Goal: Answer question/provide support: Share knowledge or assist other users

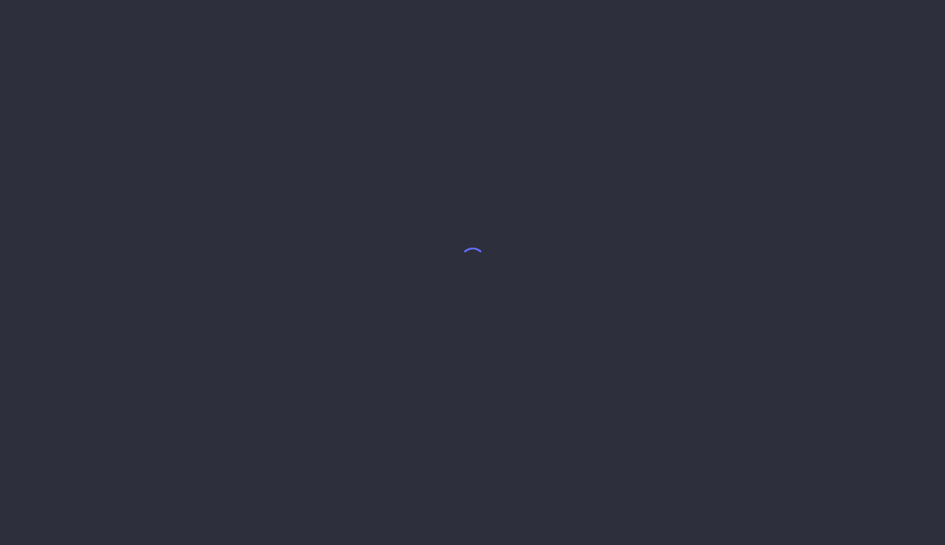
select select "8"
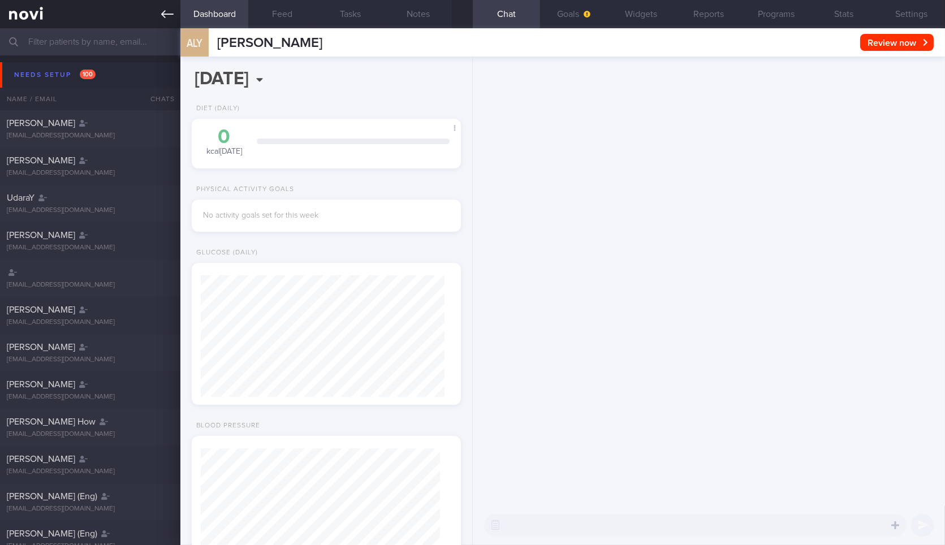
scroll to position [119, 239]
type input "https://admin.novi-health.com/?sort=displayName_asc"
click at [166, 10] on icon at bounding box center [167, 14] width 12 height 12
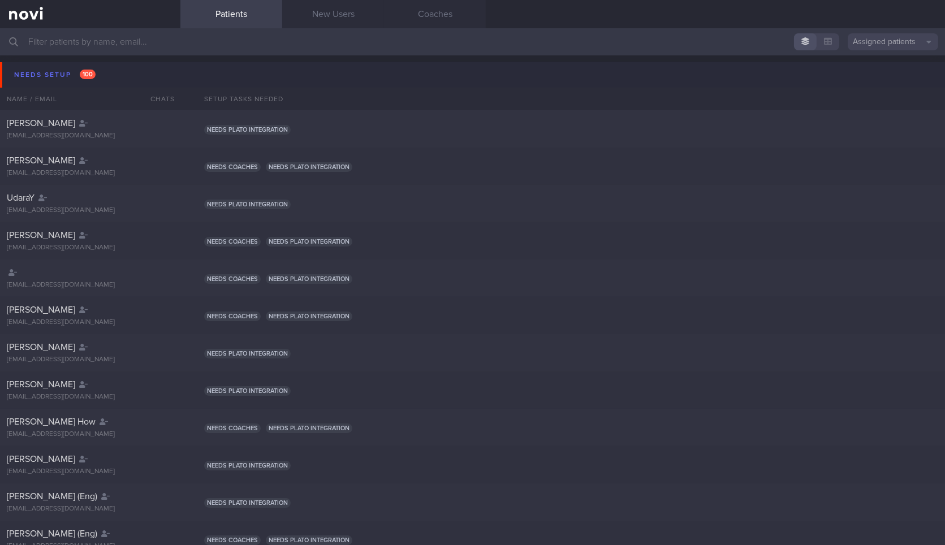
click at [125, 72] on button "Needs setup 100" at bounding box center [474, 74] width 949 height 25
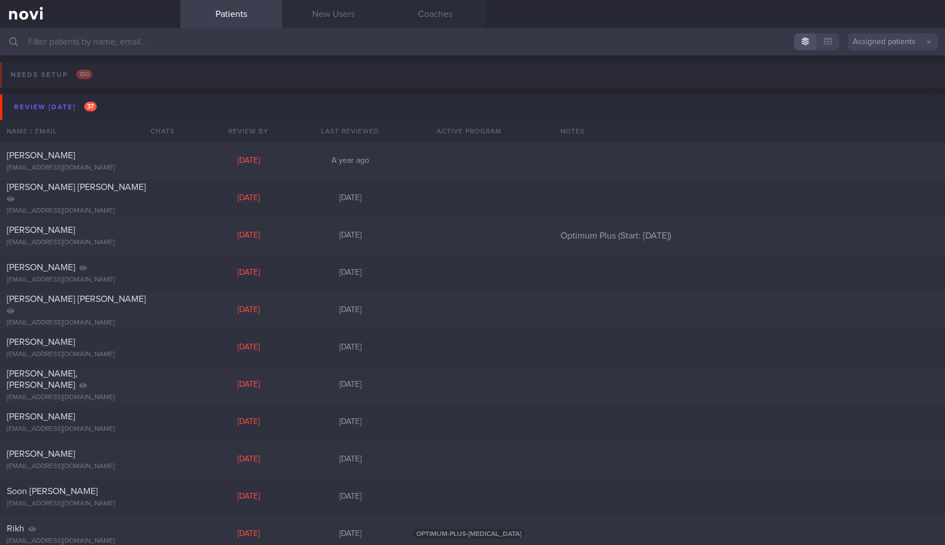
click at [133, 110] on button "Review today 37" at bounding box center [474, 106] width 949 height 25
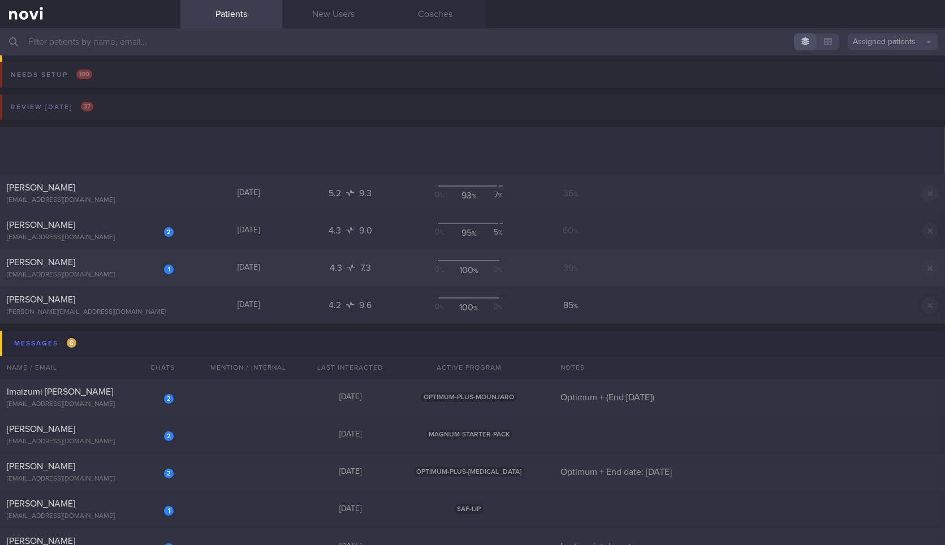
scroll to position [260, 0]
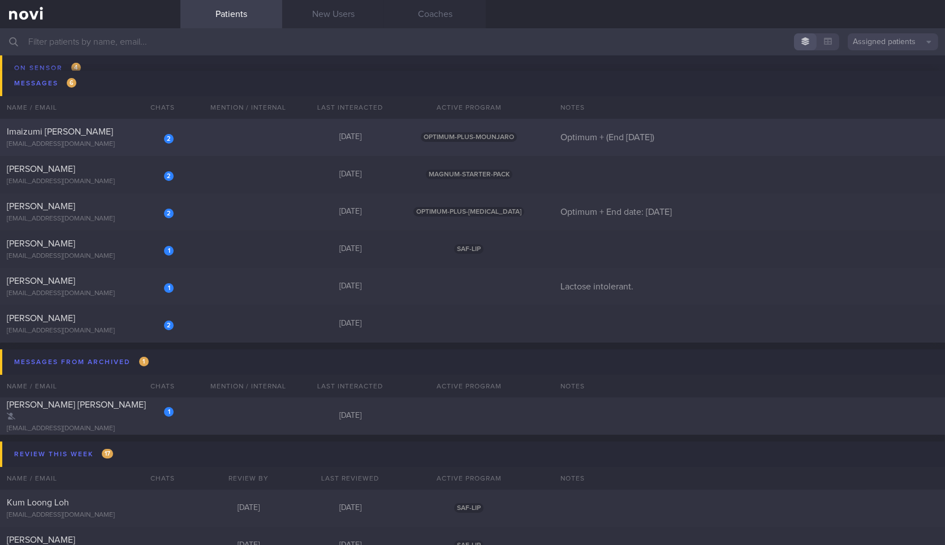
click at [181, 131] on div "2 Imaizumi Miza Faina mizafaina@gmail.com 6 days ago OPTIMUM-PLUS-MOUNJARO Opti…" at bounding box center [472, 137] width 945 height 37
select select "8"
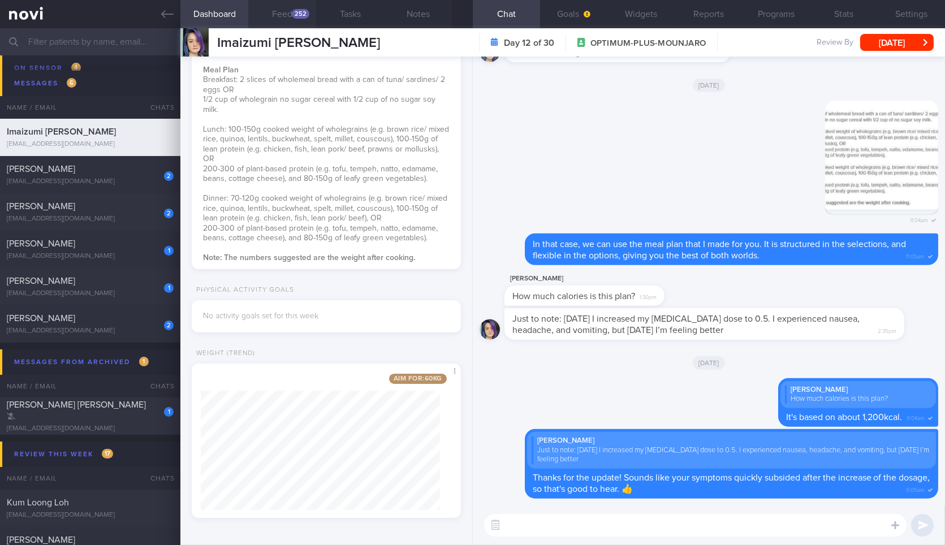
click at [275, 12] on button "Feed 252" at bounding box center [282, 14] width 68 height 28
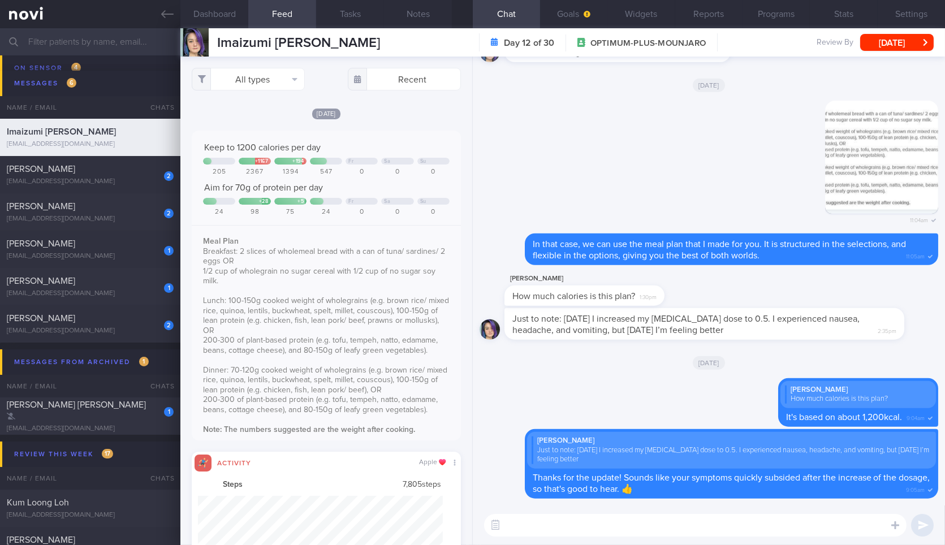
click at [275, 12] on button "Feed 252" at bounding box center [282, 14] width 68 height 28
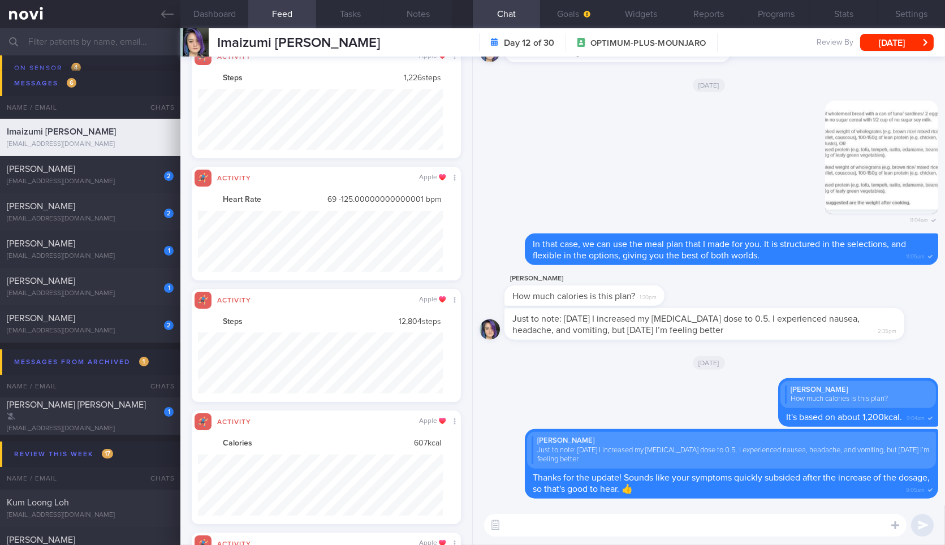
scroll to position [61, 244]
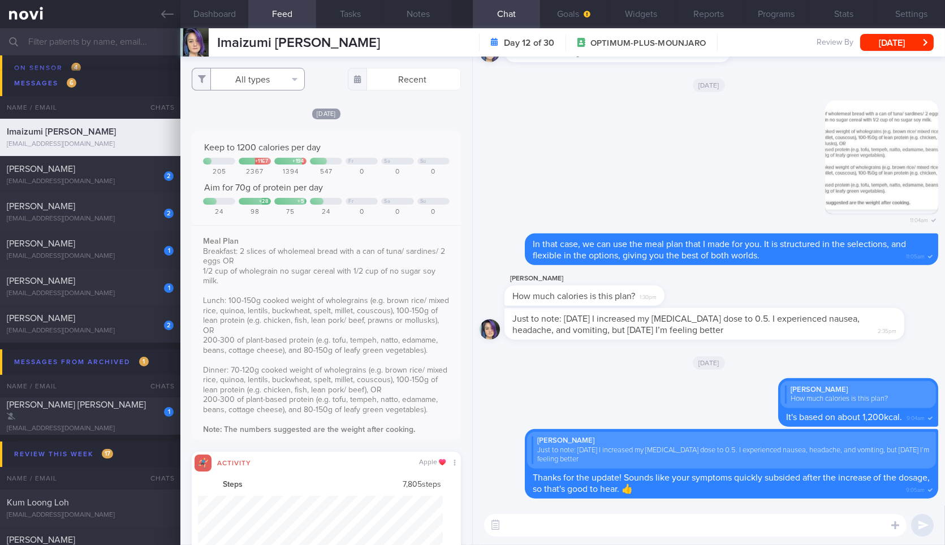
click at [289, 86] on button "All types" at bounding box center [248, 79] width 113 height 23
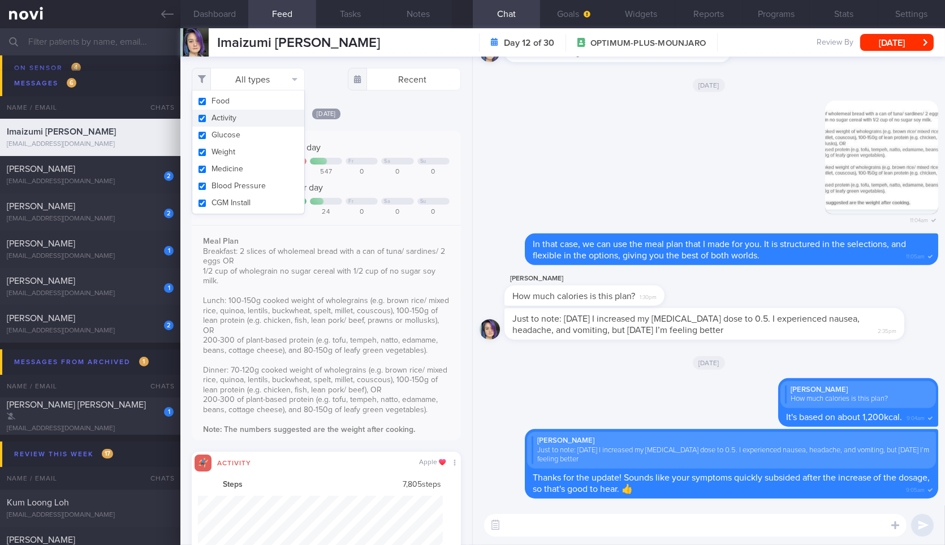
click at [262, 119] on button "Activity" at bounding box center [248, 118] width 112 height 17
click at [254, 153] on button "Weight" at bounding box center [248, 152] width 112 height 17
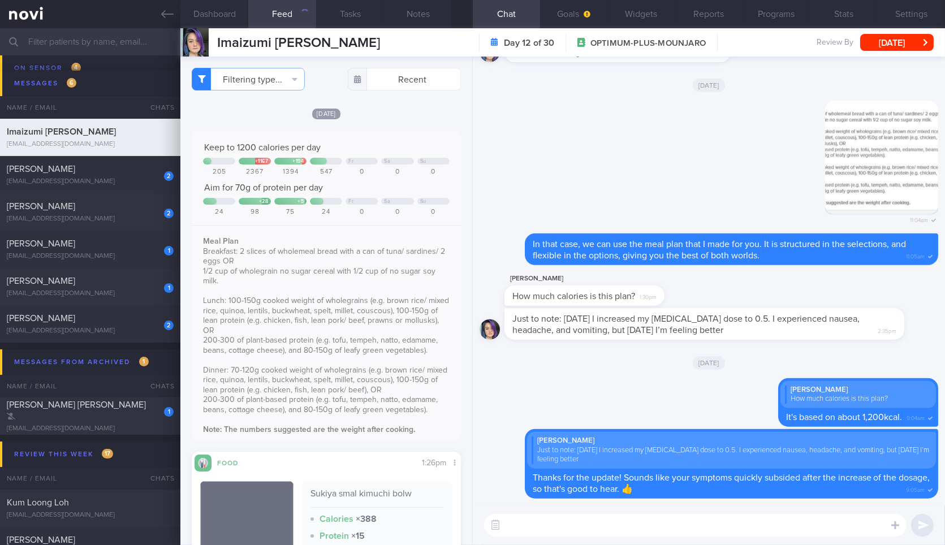
checkbox input "false"
click at [598, 527] on textarea at bounding box center [695, 525] width 423 height 23
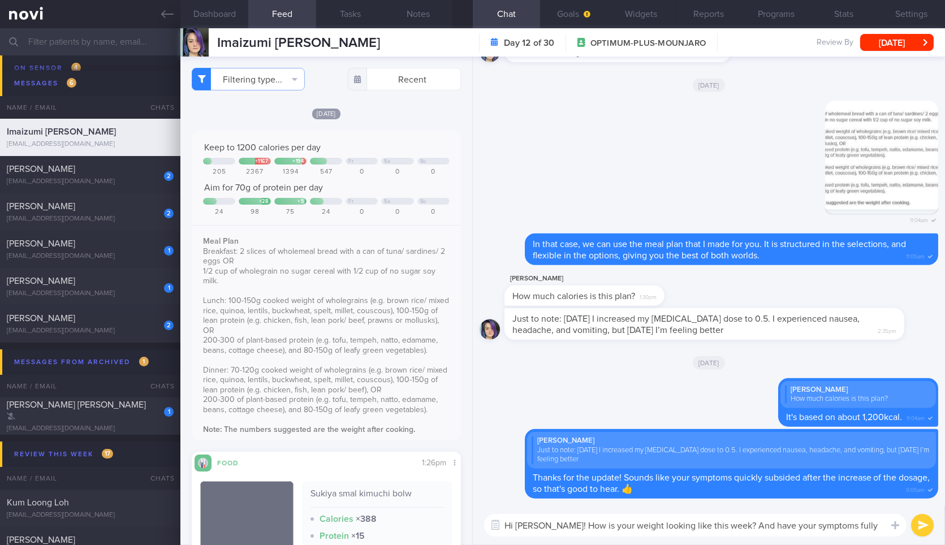
type textarea "Hi Miza! How is your weight looking like this week? And have your symptoms full…"
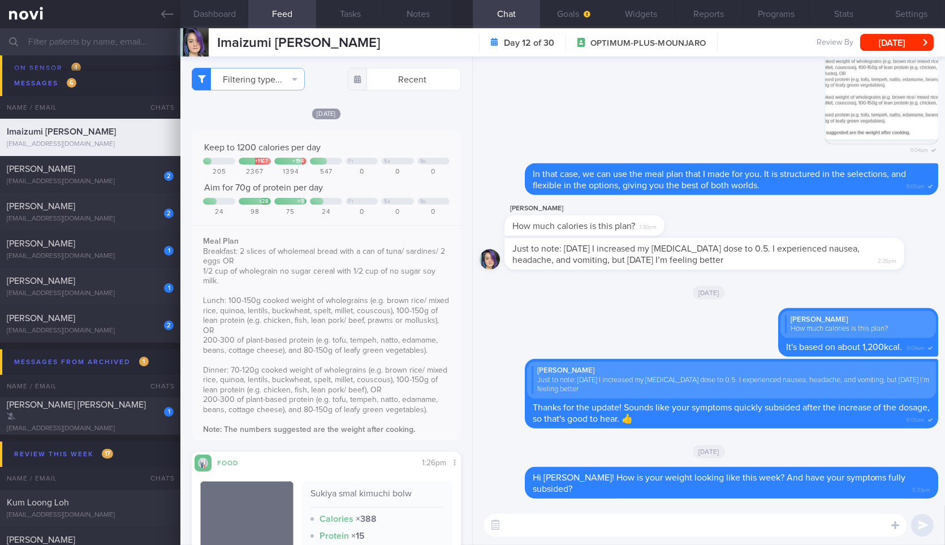
click at [899, 53] on div "Imaizumi Miza Faina Imaizumi Miza Faina mizafaina@gmail.com Day 12 of 30 OPTIMU…" at bounding box center [562, 42] width 765 height 28
click at [913, 40] on button "Mon, 15 Sep" at bounding box center [897, 42] width 74 height 17
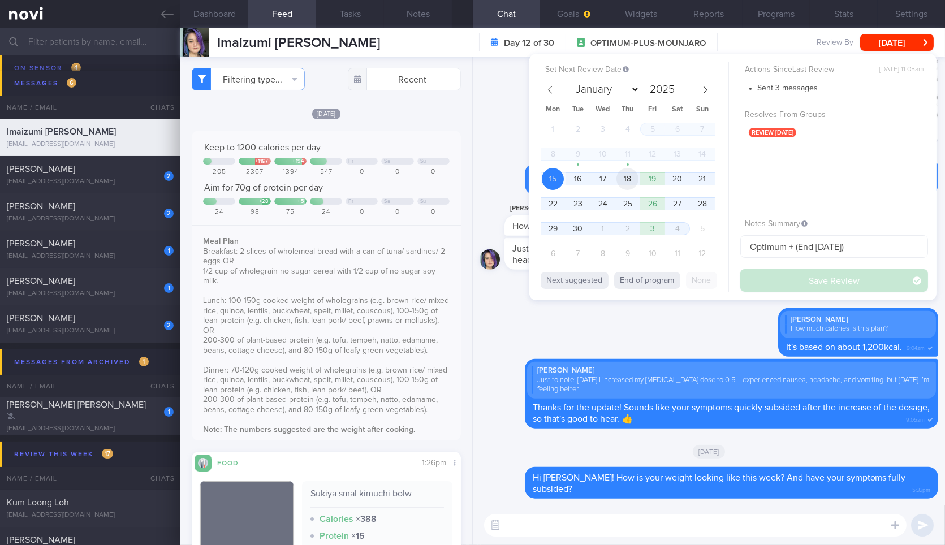
click at [630, 183] on span "18" at bounding box center [628, 179] width 22 height 22
click at [794, 290] on button "Save Review" at bounding box center [834, 280] width 188 height 23
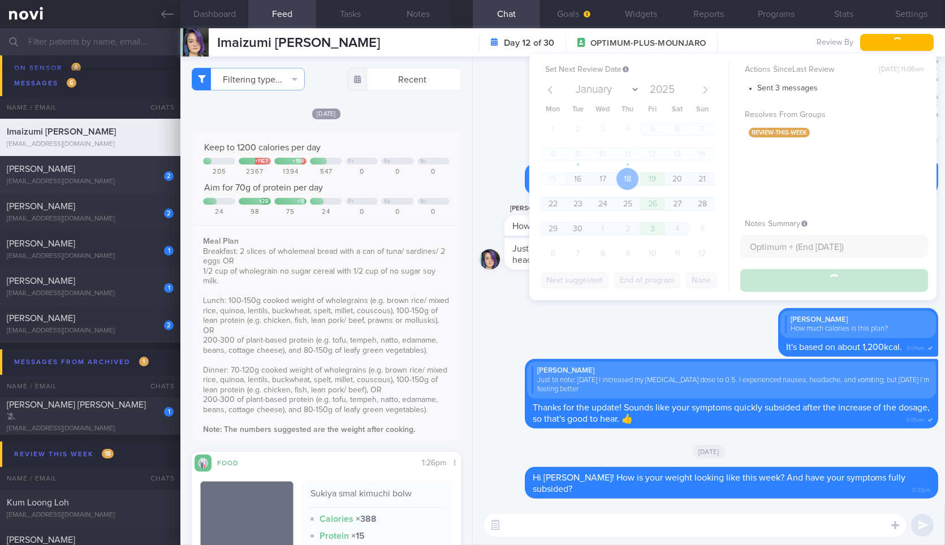
click at [169, 21] on link at bounding box center [90, 14] width 180 height 28
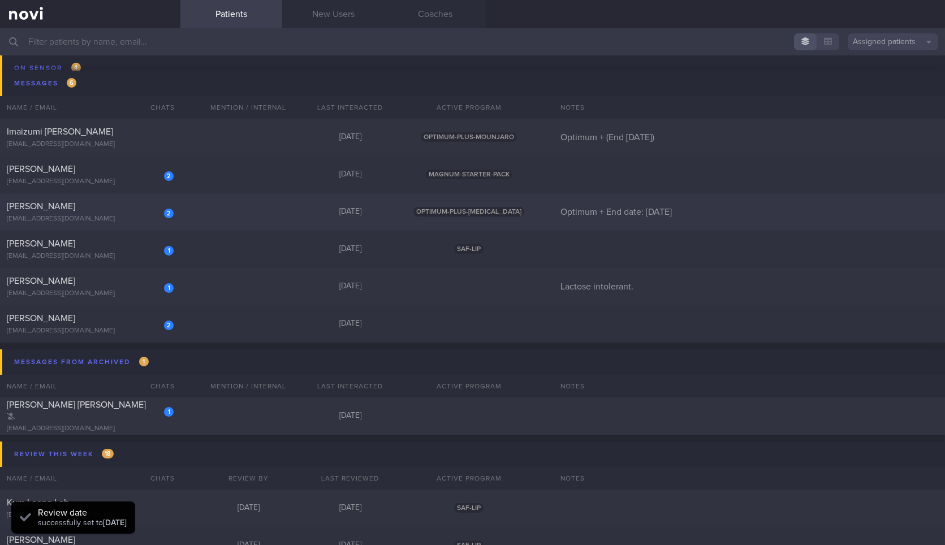
drag, startPoint x: 129, startPoint y: 182, endPoint x: 337, endPoint y: 217, distance: 210.5
click at [129, 184] on div "[EMAIL_ADDRESS][DOMAIN_NAME]" at bounding box center [90, 182] width 167 height 8
select select "8"
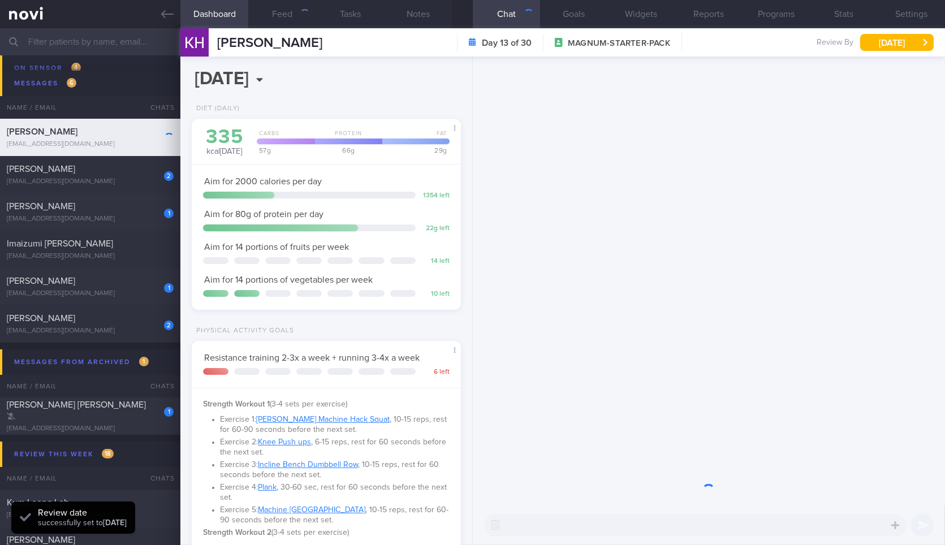
scroll to position [121, 244]
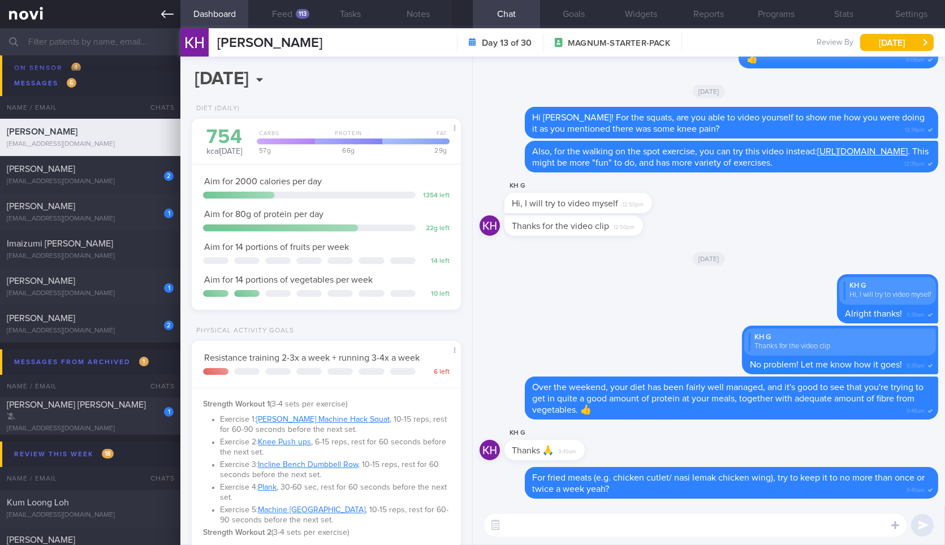
click at [163, 21] on link at bounding box center [90, 14] width 180 height 28
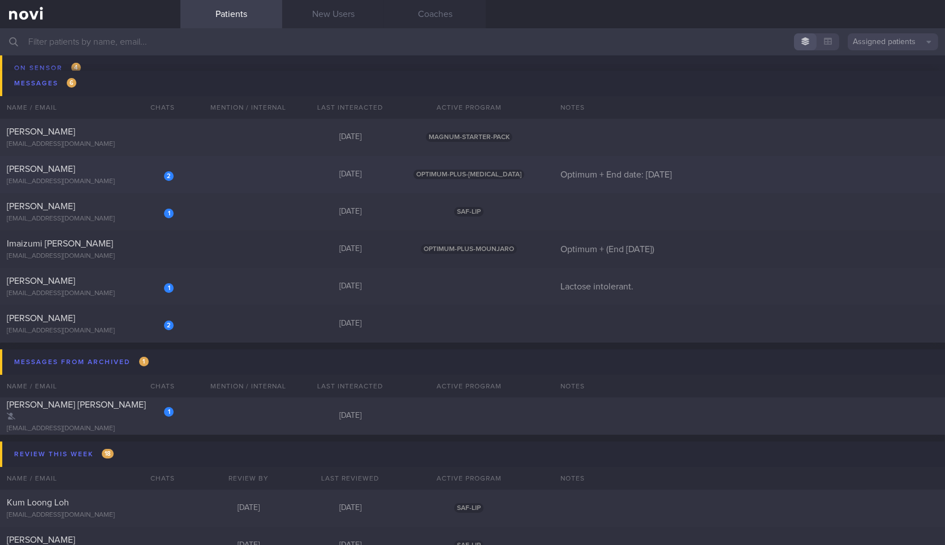
click at [125, 175] on div "2 Roy Tay roythegreat@gmail.com" at bounding box center [90, 174] width 180 height 23
select select "8"
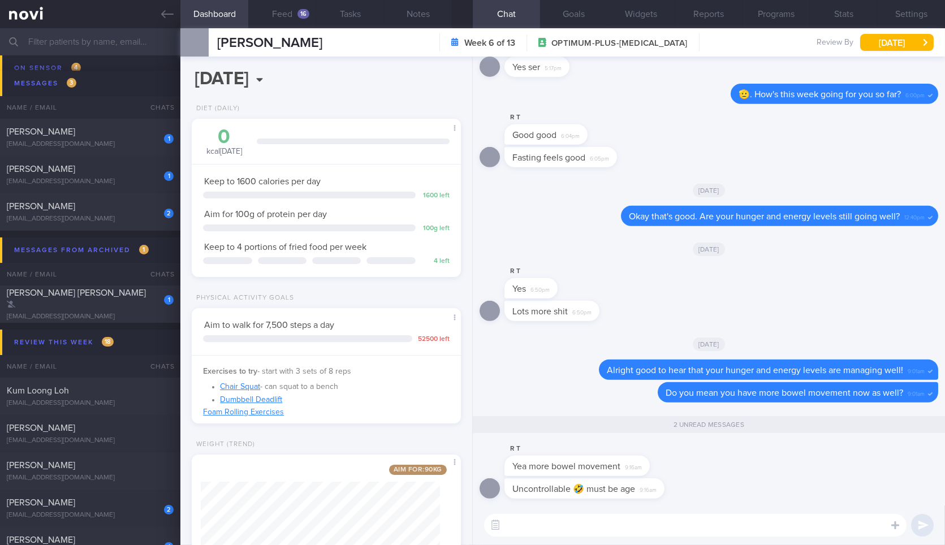
scroll to position [90, 0]
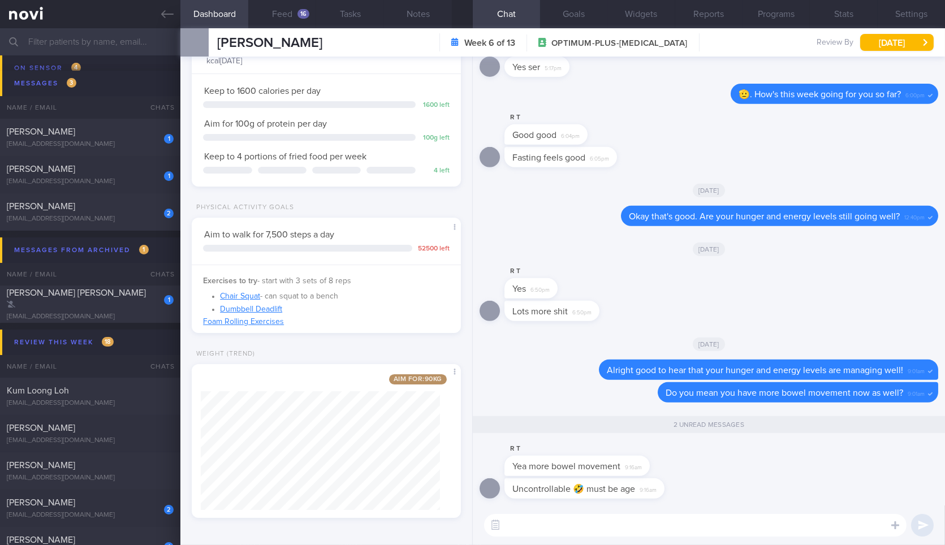
click at [580, 535] on textarea at bounding box center [695, 525] width 423 height 23
type textarea "Haha I guess that's a good thing overall? Can clear out your system regularly."
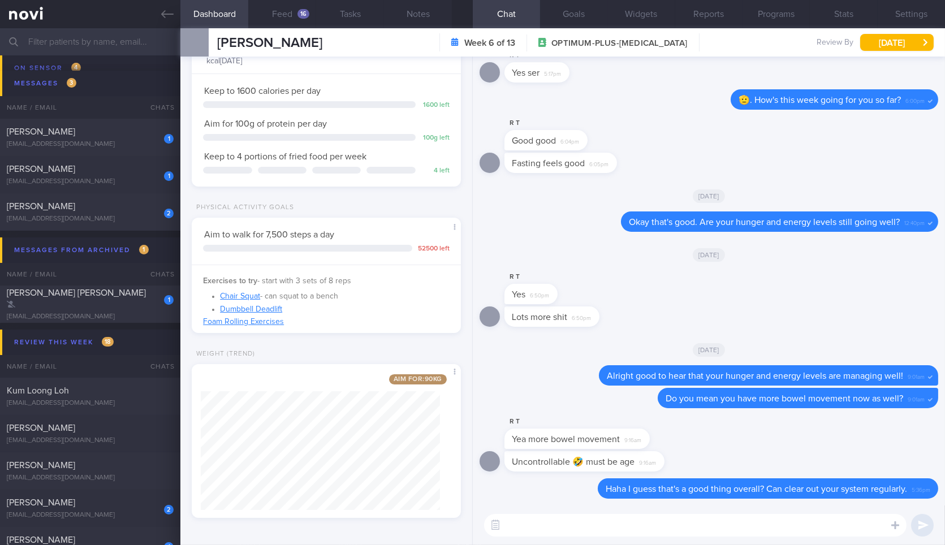
click at [594, 524] on textarea at bounding box center [695, 525] width 423 height 23
type textarea "How's your exercise been doing?"
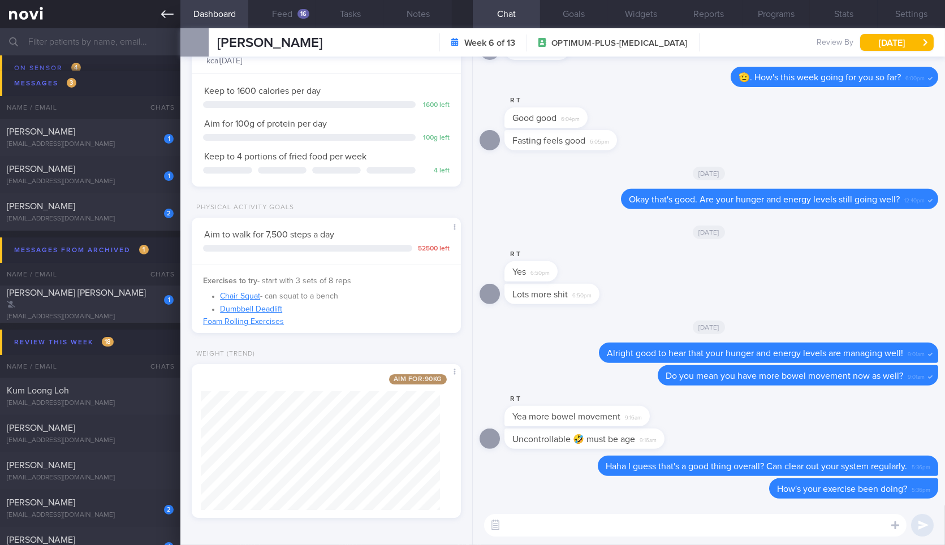
click at [170, 10] on icon at bounding box center [167, 14] width 12 height 12
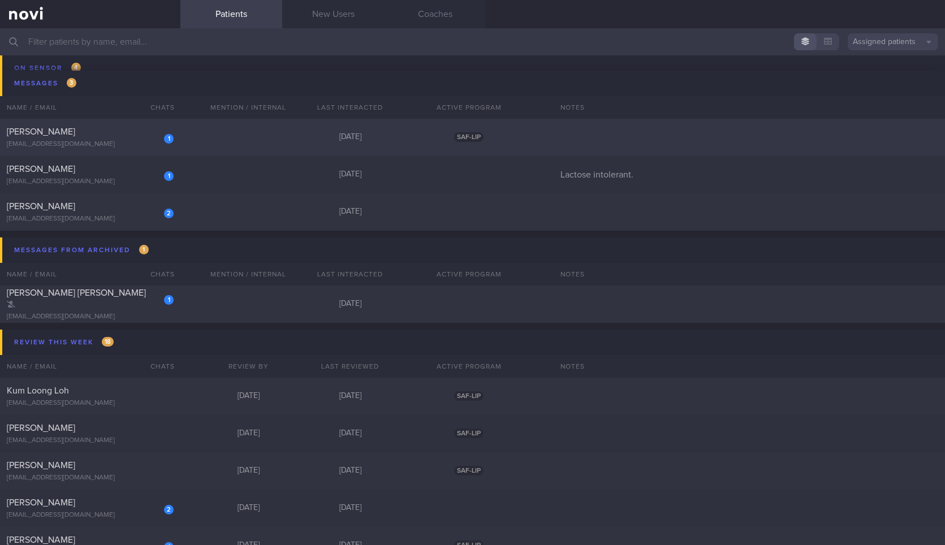
click at [154, 150] on div "1 Jason Sein 0xeroaries0@gmail.com 6 days ago SAF-LIP" at bounding box center [472, 137] width 945 height 37
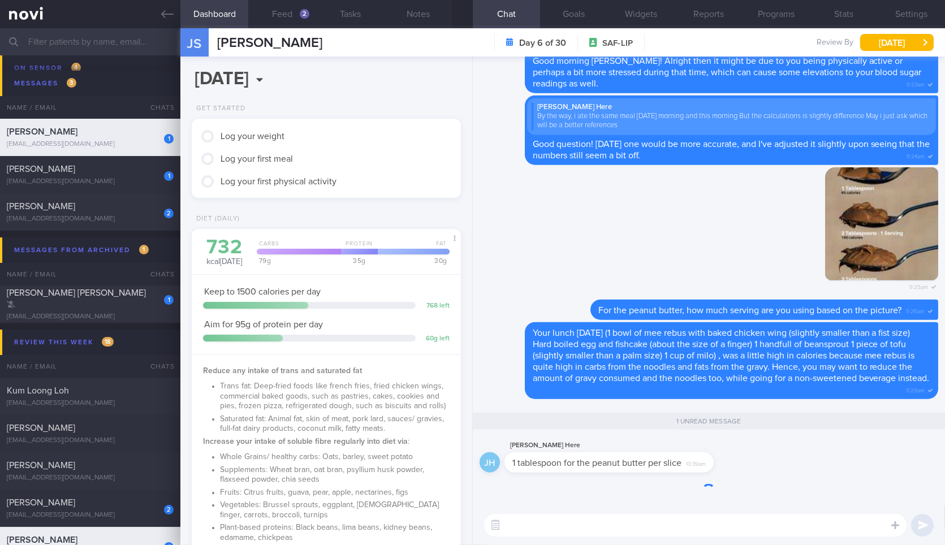
scroll to position [580, 0]
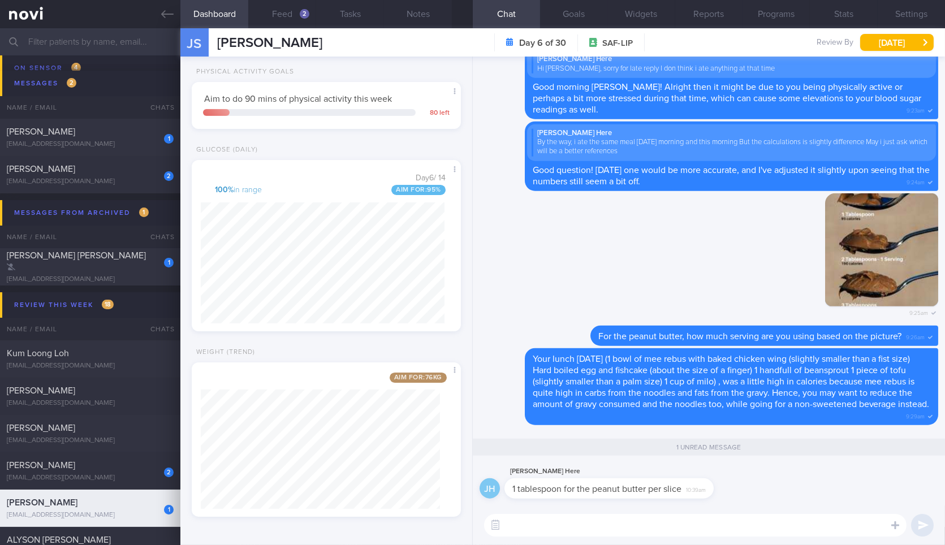
click at [745, 533] on textarea at bounding box center [695, 525] width 423 height 23
type textarea "Okay great! If it"
click at [844, 244] on button "button" at bounding box center [881, 249] width 113 height 113
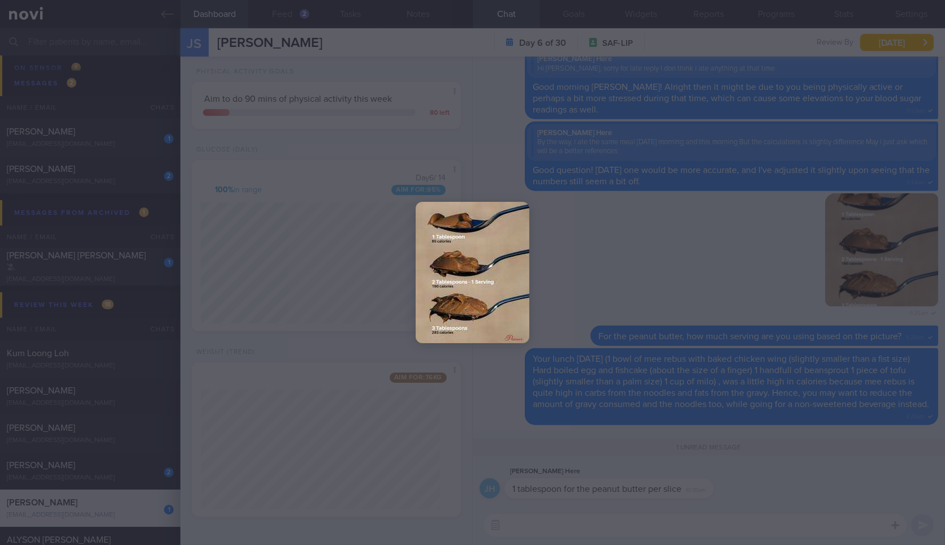
click at [398, 81] on div at bounding box center [472, 272] width 204 height 545
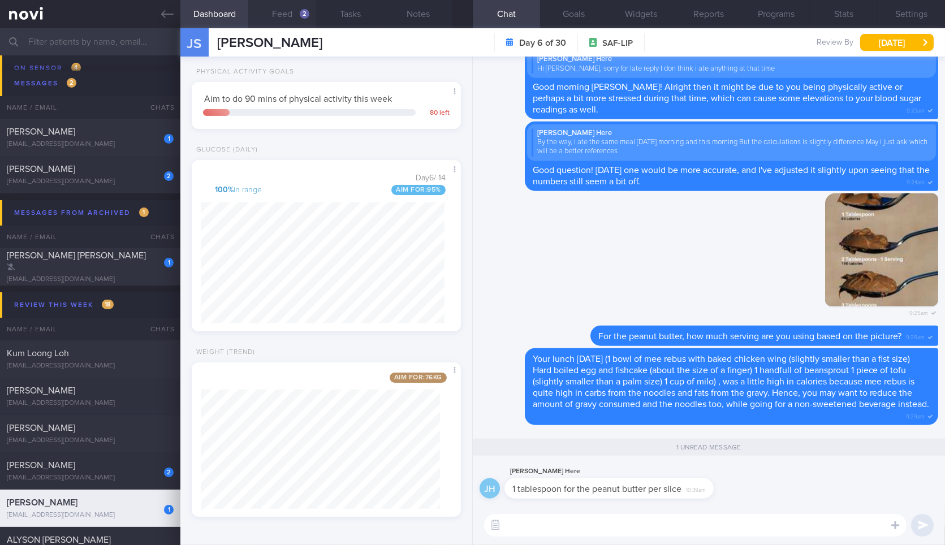
click at [280, 3] on button "Feed 2" at bounding box center [282, 14] width 68 height 28
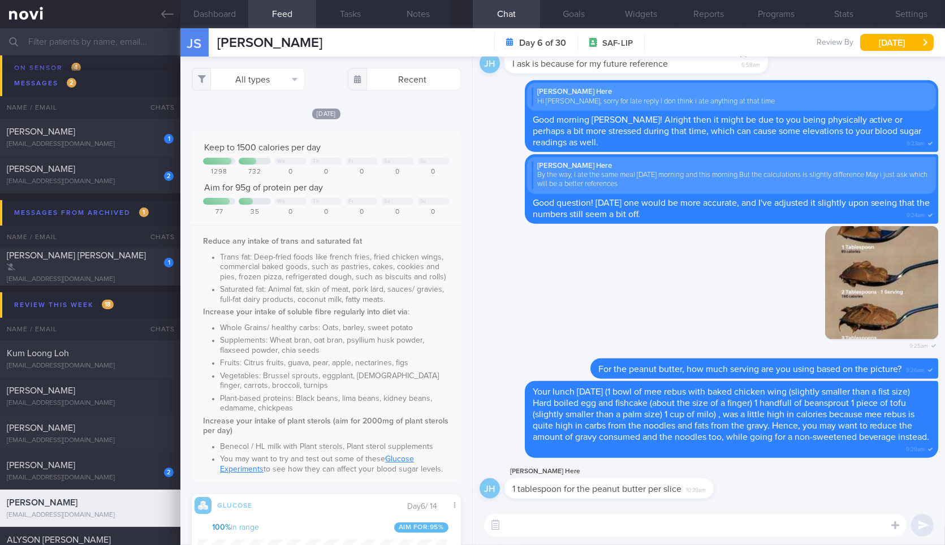
scroll to position [162, 249]
click at [846, 300] on button "button" at bounding box center [881, 282] width 113 height 113
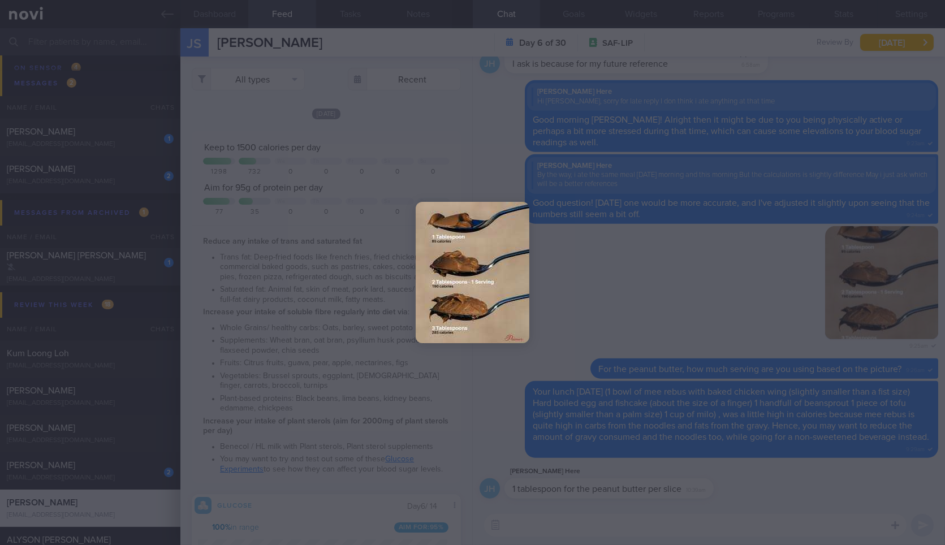
click at [641, 180] on div at bounding box center [472, 272] width 945 height 545
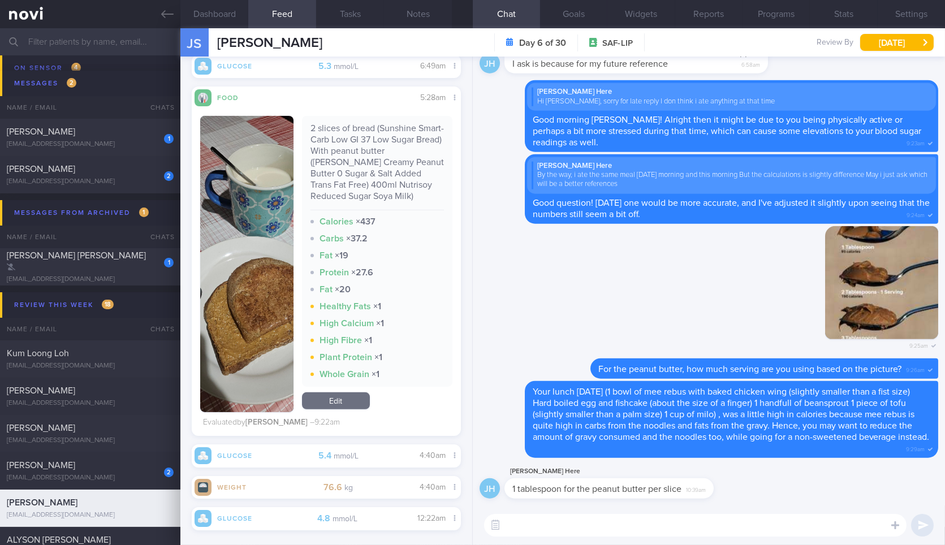
click at [346, 403] on link "Edit" at bounding box center [336, 401] width 68 height 17
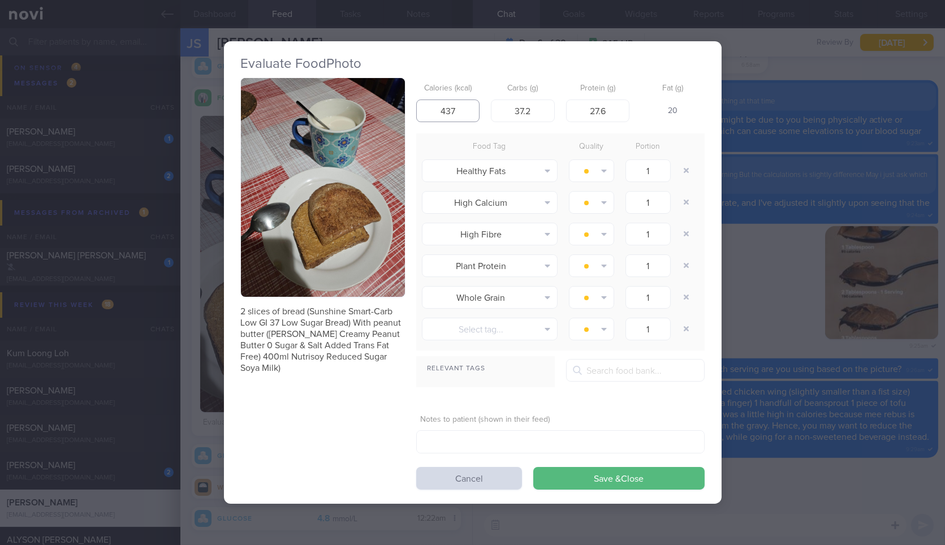
drag, startPoint x: 458, startPoint y: 105, endPoint x: 334, endPoint y: 74, distance: 127.2
click at [334, 74] on div "Evaluate Food Photo 2 slices of bread (Sunshine Smart-Carb Low GI 37 Low Sugar …" at bounding box center [473, 272] width 498 height 463
type input "521"
type input "38"
type input "31.6"
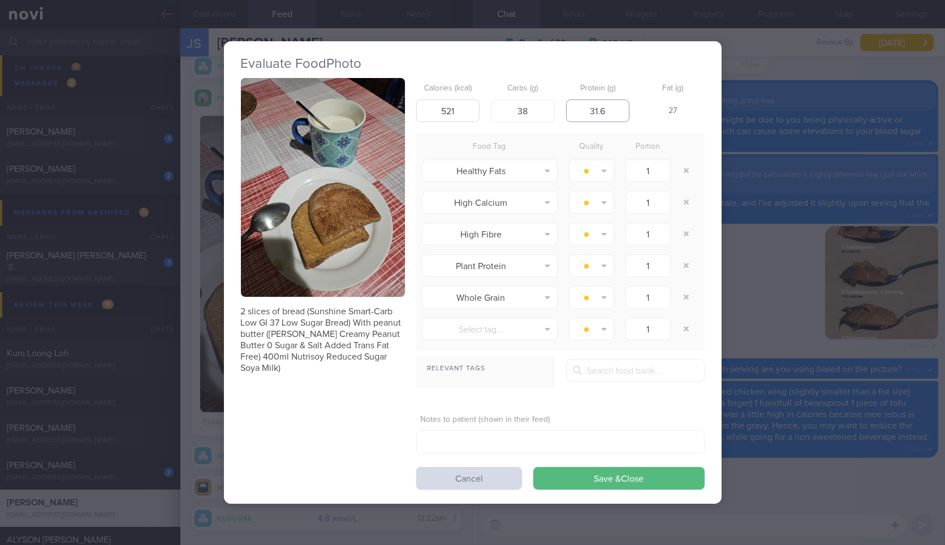
click at [533, 467] on button "Save & Close" at bounding box center [618, 478] width 171 height 23
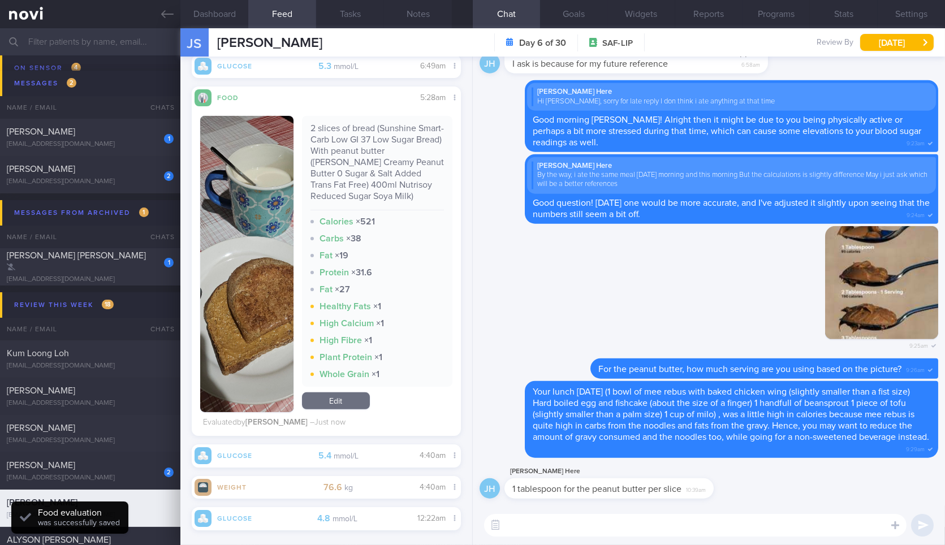
scroll to position [152, 244]
click at [213, 15] on button "Dashboard" at bounding box center [214, 14] width 68 height 28
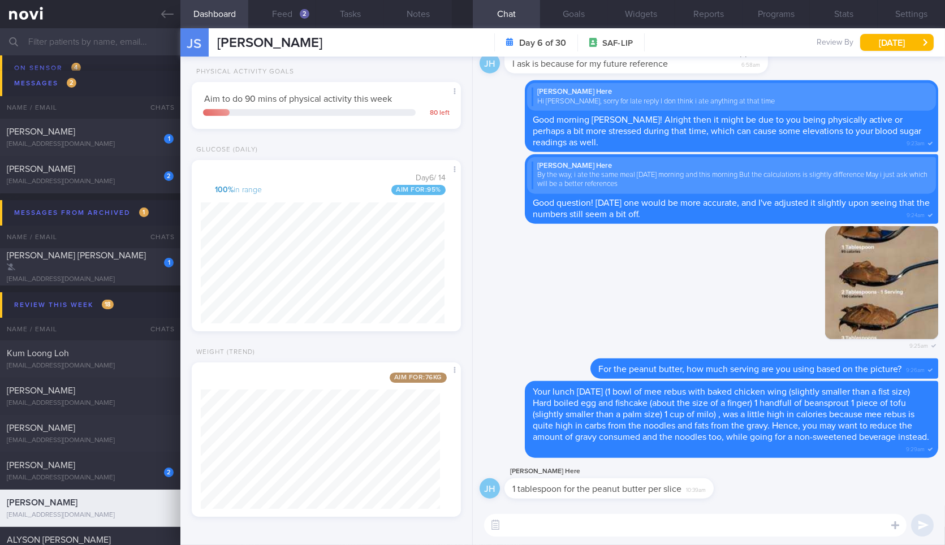
click at [601, 526] on textarea at bounding box center [695, 525] width 423 height 23
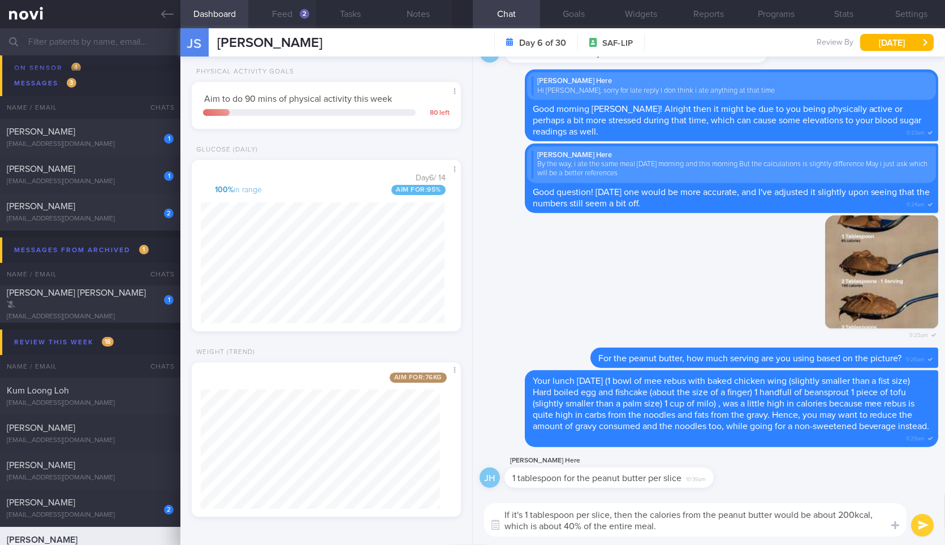
type textarea "If it's 1 tablespoon per slice, then the calories from the peanut butter would …"
click at [301, 11] on div "2" at bounding box center [305, 14] width 10 height 10
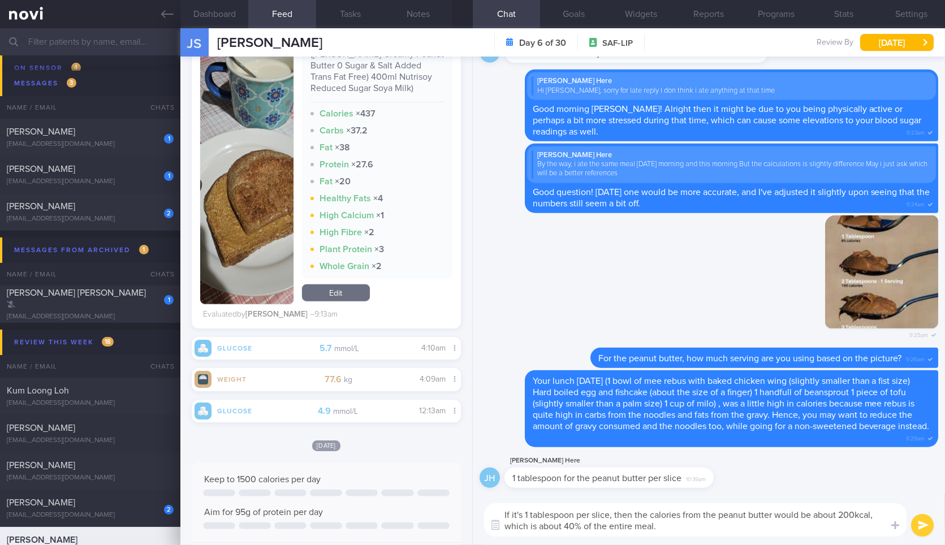
scroll to position [162, 249]
click at [336, 296] on link "Edit" at bounding box center [336, 293] width 68 height 17
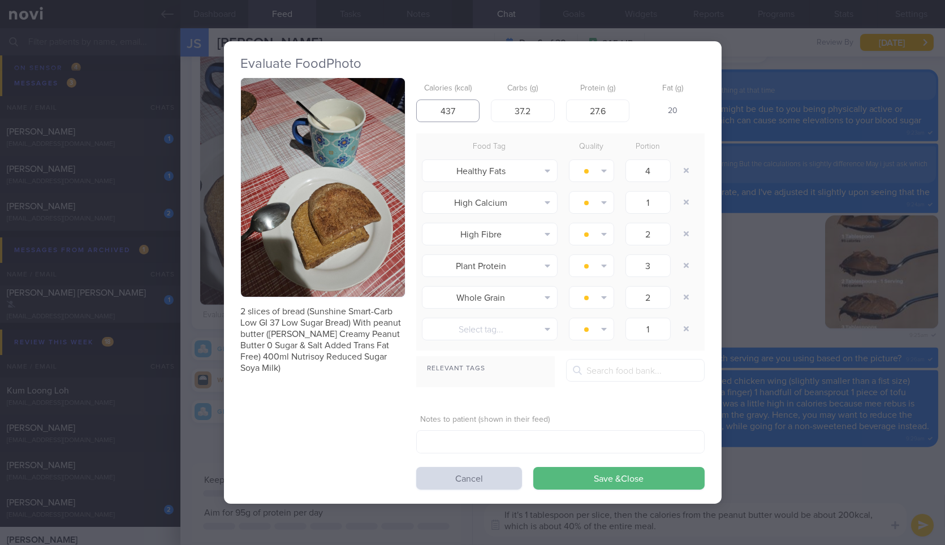
click at [451, 112] on input "437" at bounding box center [448, 111] width 64 height 23
type input "521"
type input "38"
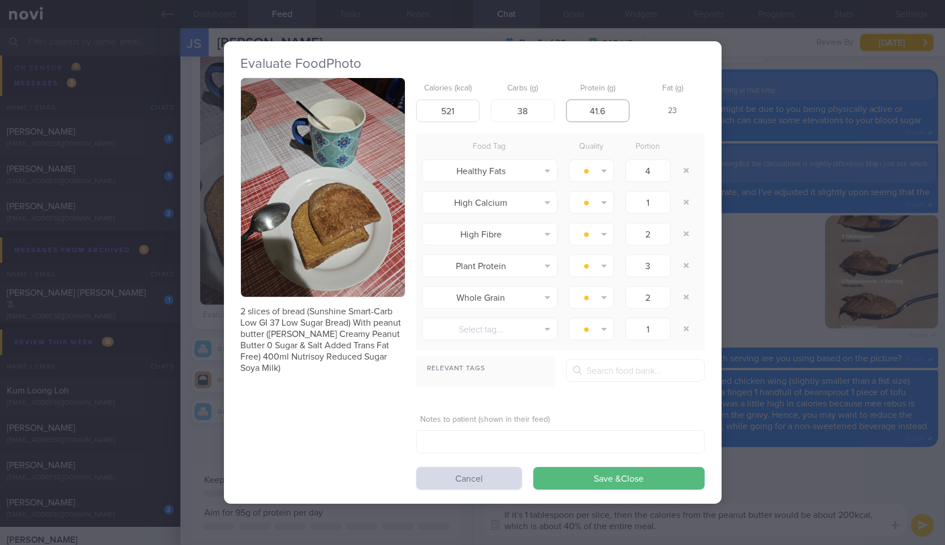
type input "41.6"
click at [533, 467] on button "Save & Close" at bounding box center [618, 478] width 171 height 23
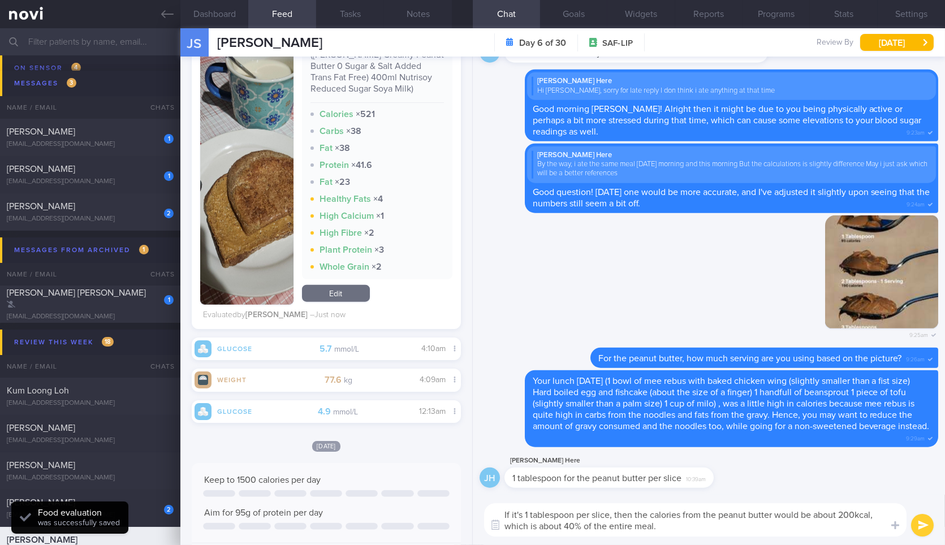
click at [682, 518] on textarea "If it's 1 tablespoon per slice, then the calories from the peanut butter would …" at bounding box center [695, 519] width 423 height 33
click at [680, 525] on textarea "If it's 1 tablespoon per slice, then the calories from the peanut butter would …" at bounding box center [695, 519] width 423 height 33
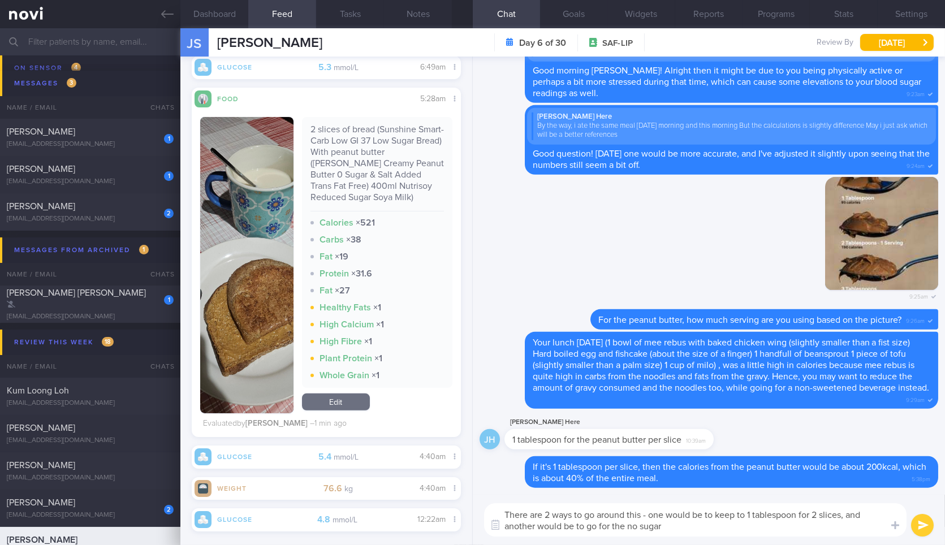
scroll to position [969, 0]
type textarea "There are 2 ways to go around this - one would be to keep to 1 tablespoon for 2…"
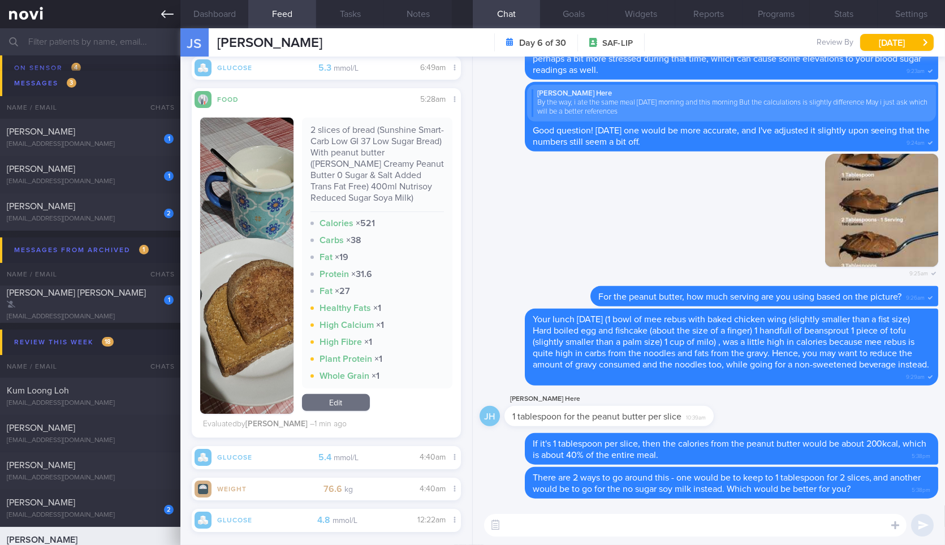
click at [161, 10] on link at bounding box center [90, 14] width 180 height 28
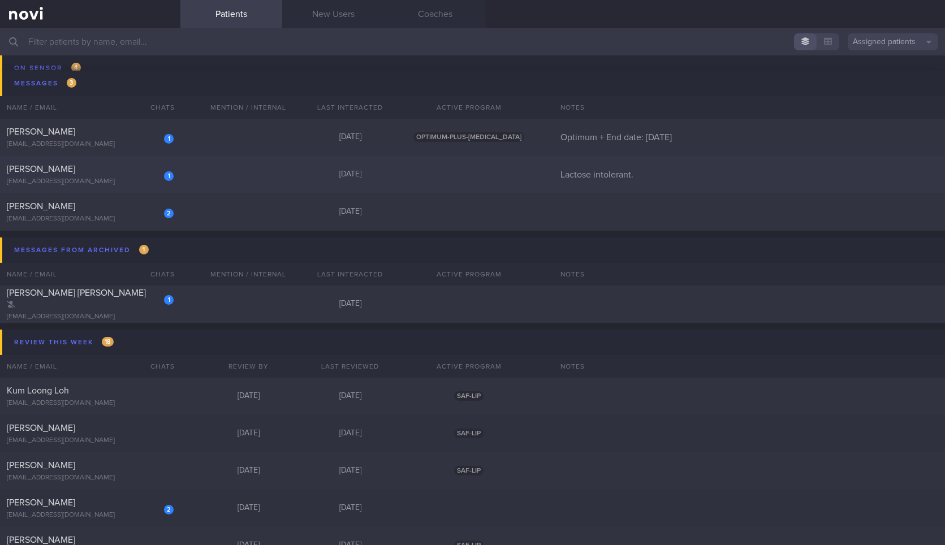
click at [149, 170] on div "1" at bounding box center [161, 172] width 25 height 18
select select "8"
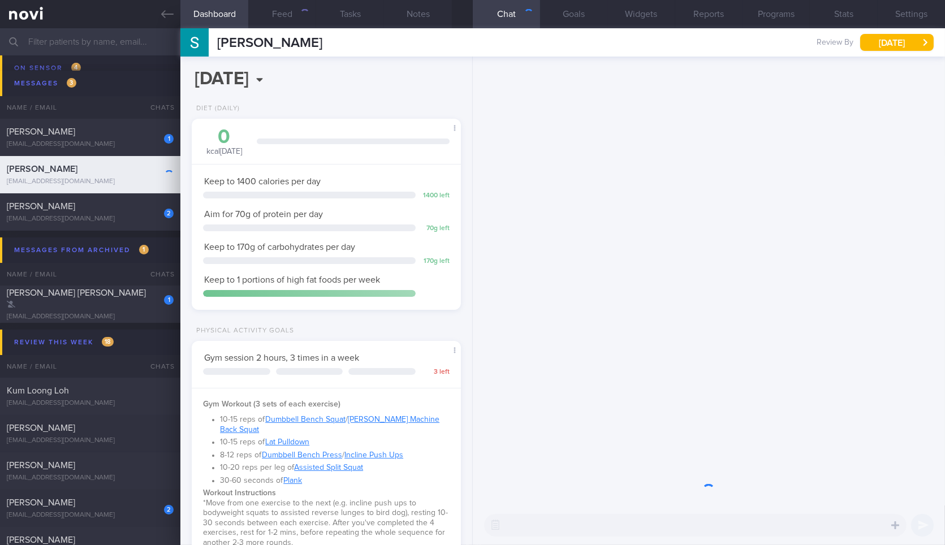
scroll to position [119, 239]
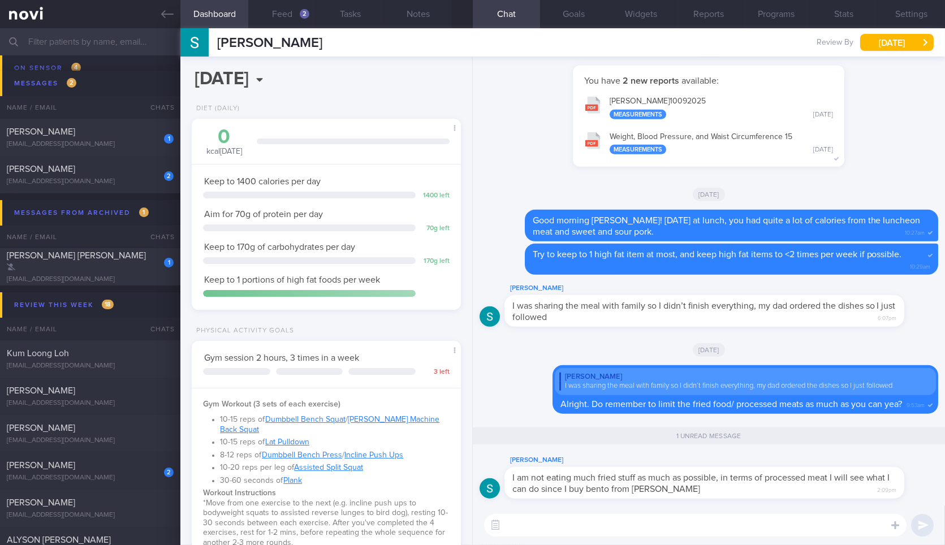
click at [730, 524] on textarea at bounding box center [695, 525] width 423 height 23
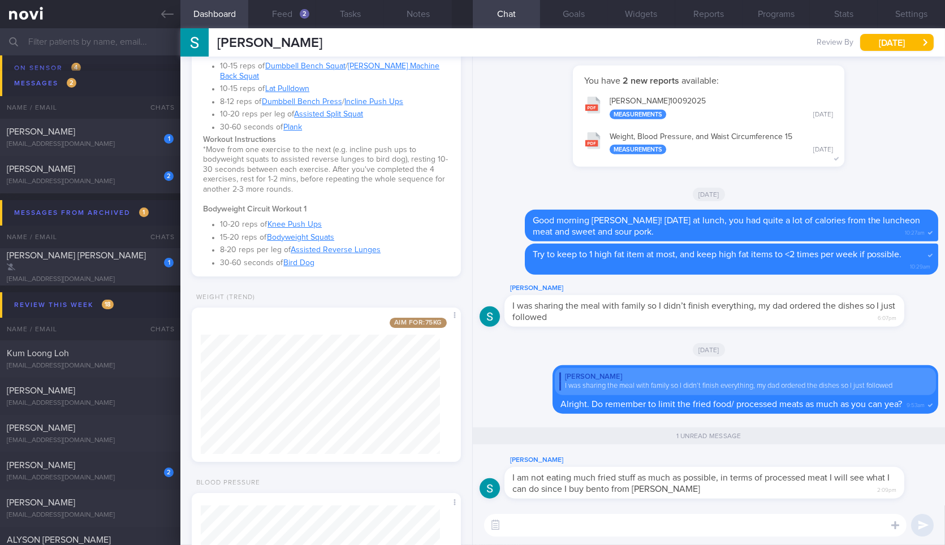
scroll to position [352, 0]
drag, startPoint x: 704, startPoint y: 490, endPoint x: 808, endPoint y: 529, distance: 111.0
click at [808, 529] on div "Stephen Kartili I am not eating much fried stuff as much as possible, in terms …" at bounding box center [709, 301] width 472 height 489
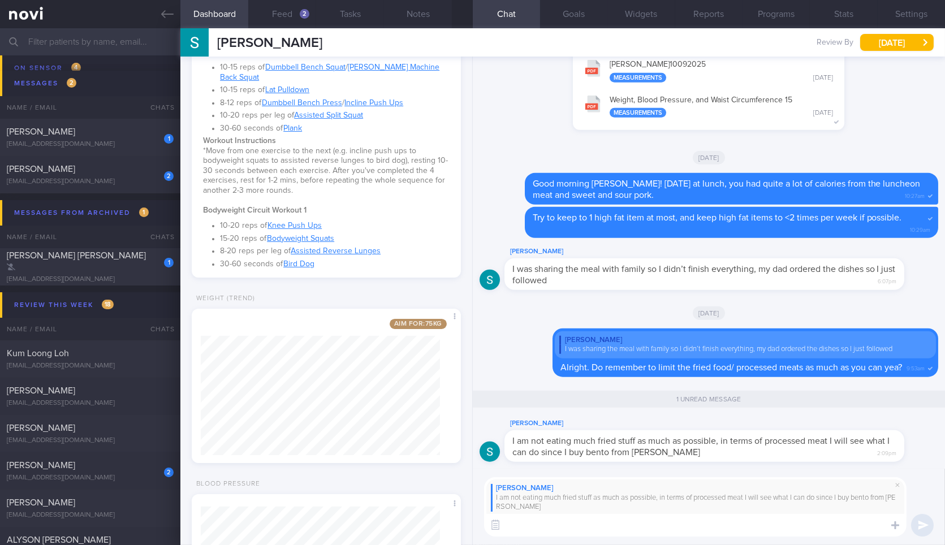
click at [596, 527] on textarea at bounding box center [695, 525] width 423 height 23
click at [285, 22] on button "Feed 2" at bounding box center [282, 14] width 68 height 28
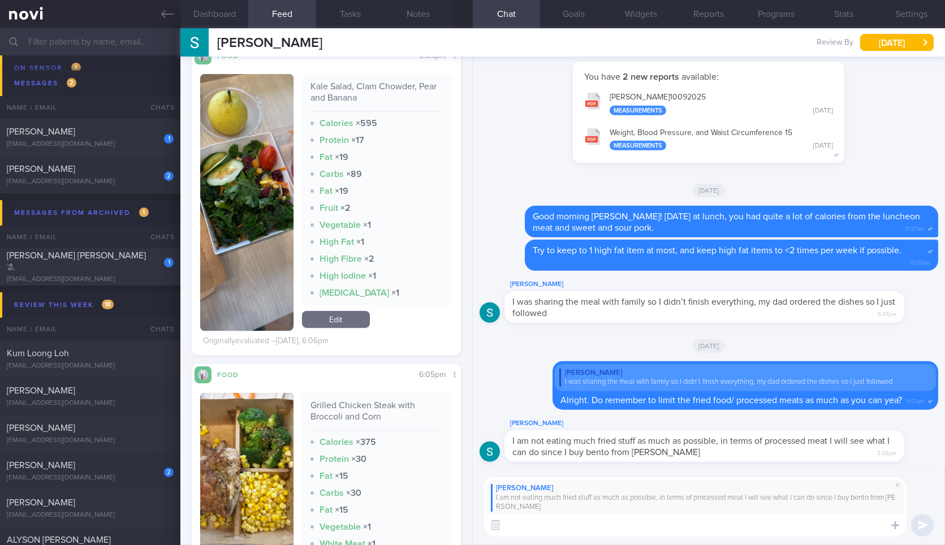
scroll to position [265, 0]
click at [726, 533] on textarea at bounding box center [695, 525] width 423 height 23
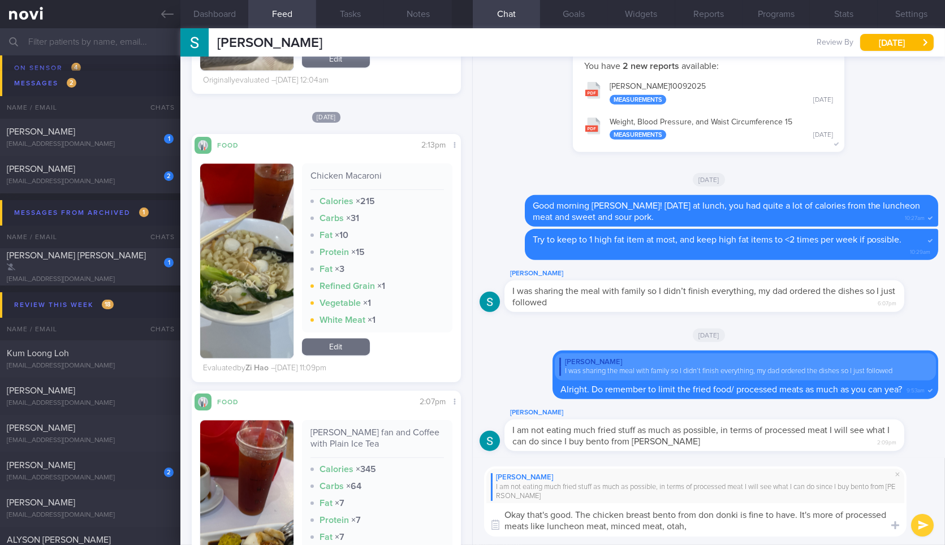
scroll to position [4538, 0]
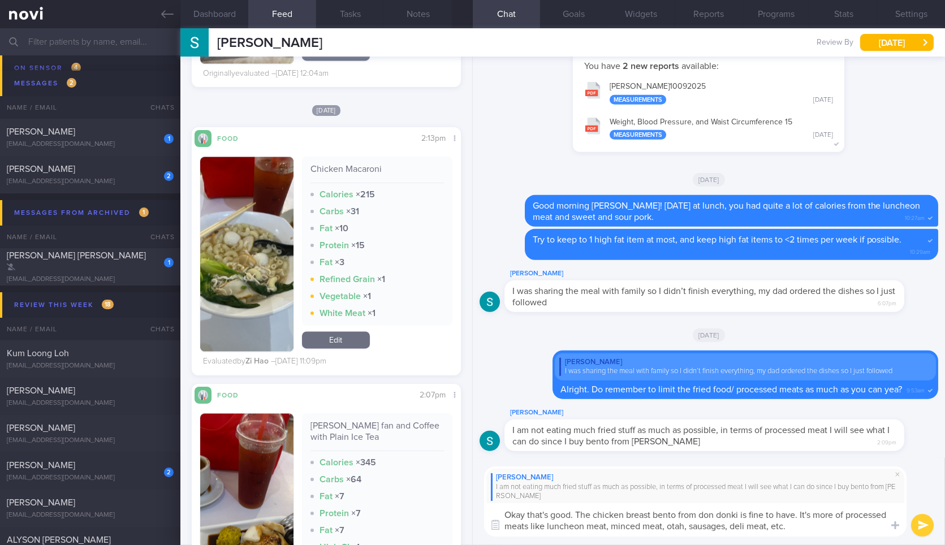
type textarea "Okay that's good. The chicken breast bento from don donki is fine to have. It's…"
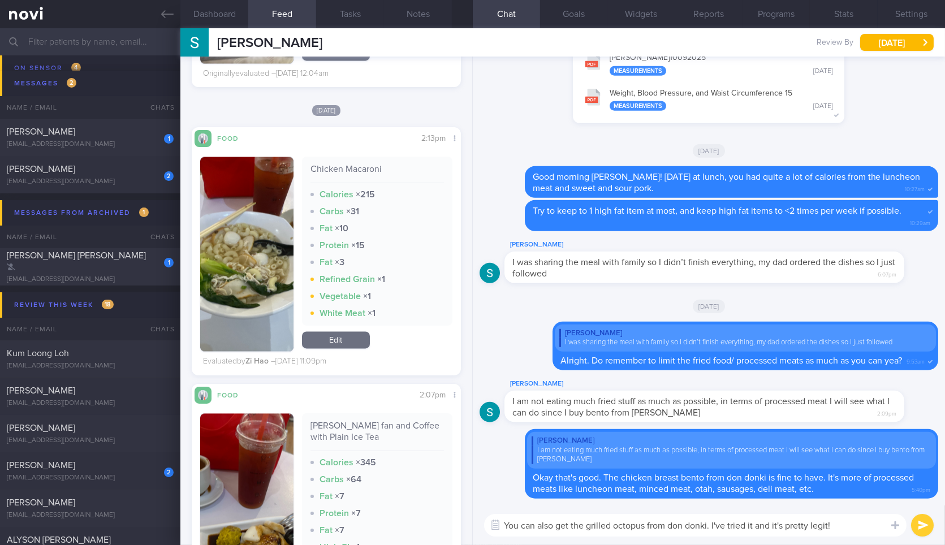
type textarea "You can also get the grilled octopus from don donki. I've tried it and it's pre…"
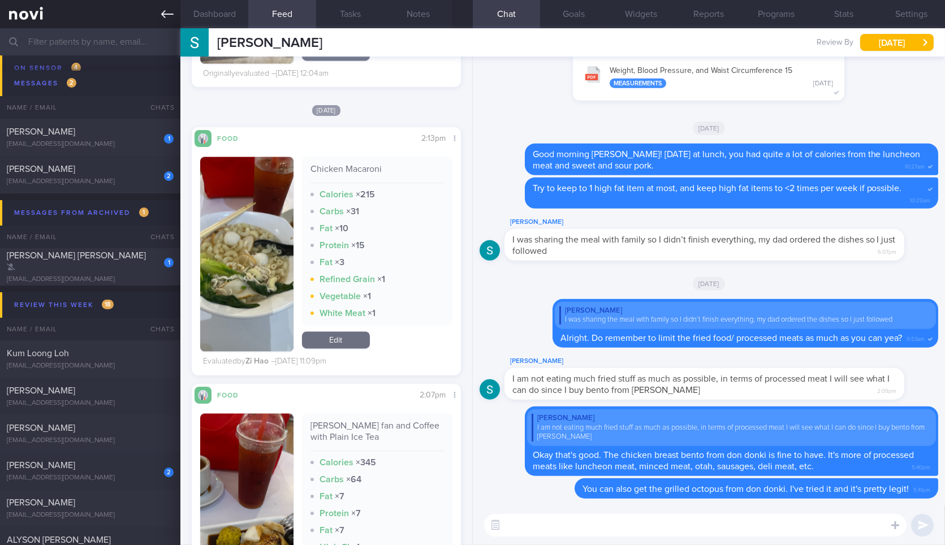
click at [166, 20] on link at bounding box center [90, 14] width 180 height 28
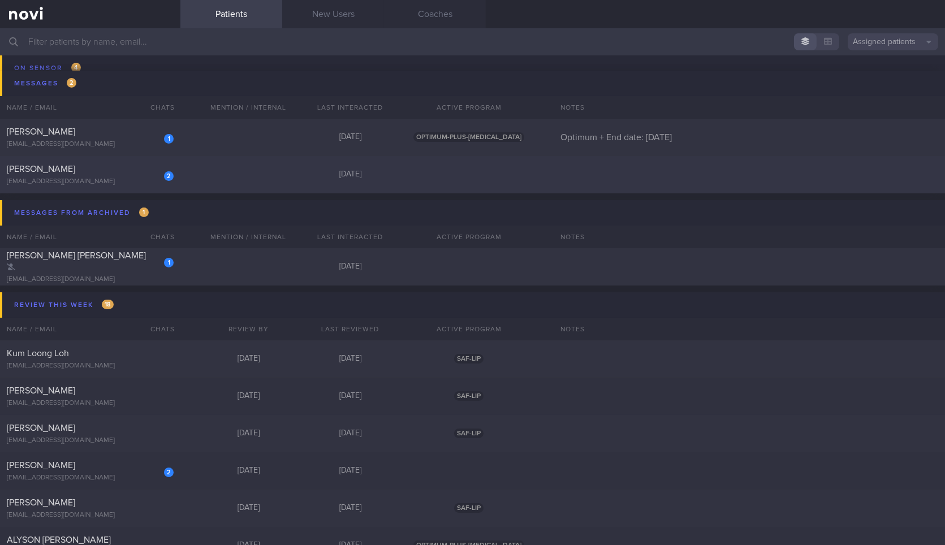
click at [141, 170] on div "[PERSON_NAME]" at bounding box center [89, 168] width 164 height 11
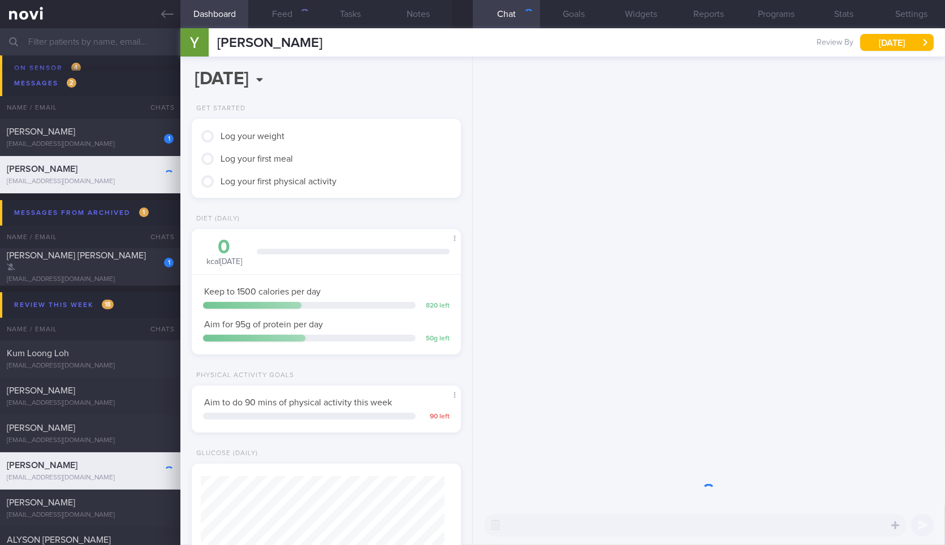
scroll to position [136, 239]
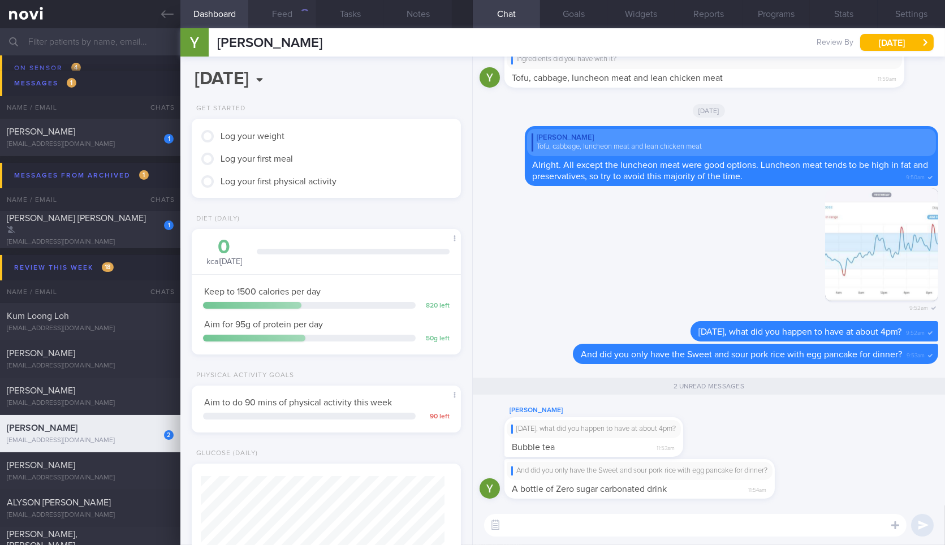
click at [294, 12] on button "Feed" at bounding box center [282, 14] width 68 height 28
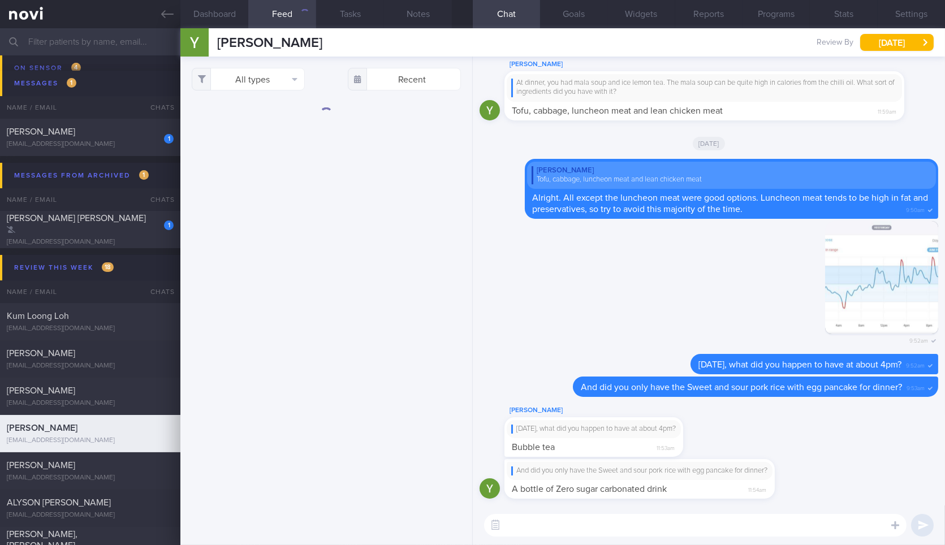
drag, startPoint x: 592, startPoint y: 437, endPoint x: 834, endPoint y: 440, distance: 241.5
click at [834, 440] on div "Yu Hoe Wong Yesterday, what did you happen to have at about 4pm? Bubble tea 11:…" at bounding box center [709, 431] width 459 height 55
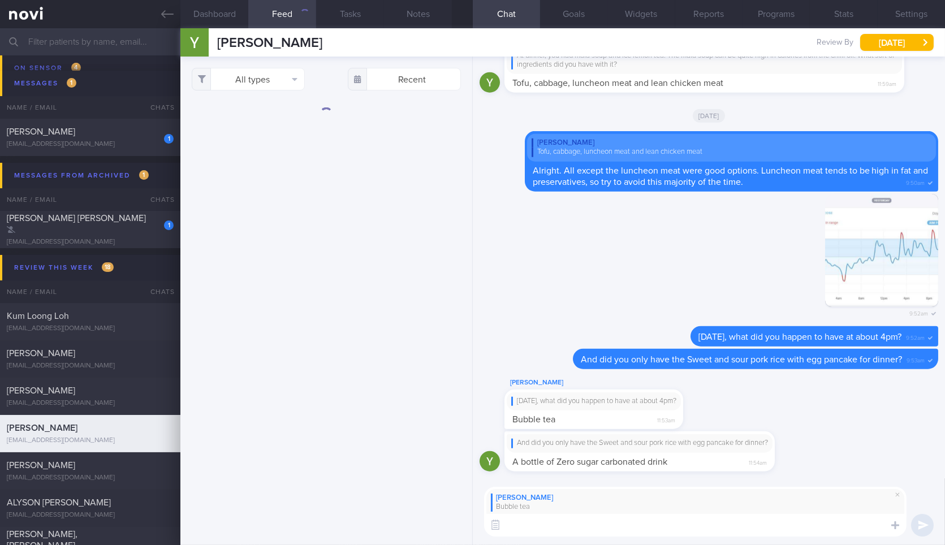
click at [783, 533] on textarea at bounding box center [695, 525] width 423 height 23
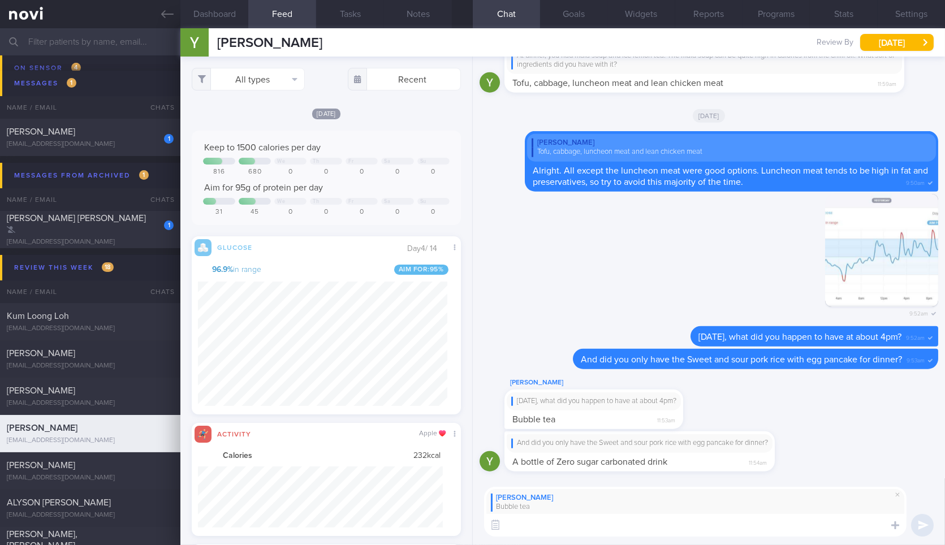
scroll to position [61, 244]
click at [286, 70] on button "All types" at bounding box center [248, 79] width 113 height 23
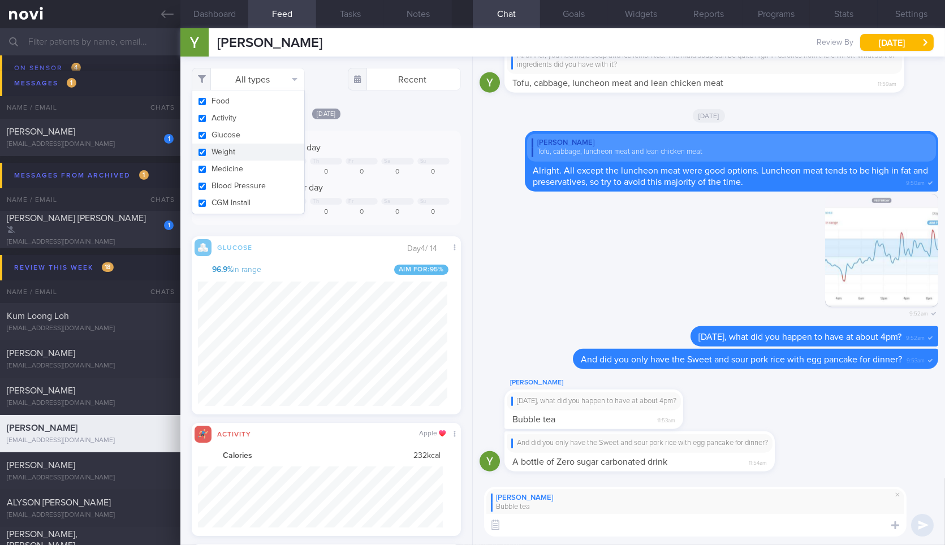
drag, startPoint x: 270, startPoint y: 112, endPoint x: 258, endPoint y: 153, distance: 42.4
click at [258, 153] on div "Food Activity Glucose Weight Medicine Blood Pressure CGM Install" at bounding box center [248, 152] width 113 height 124
click at [258, 153] on button "Weight" at bounding box center [248, 152] width 112 height 17
checkbox input "false"
click at [266, 123] on button "Activity" at bounding box center [248, 118] width 112 height 17
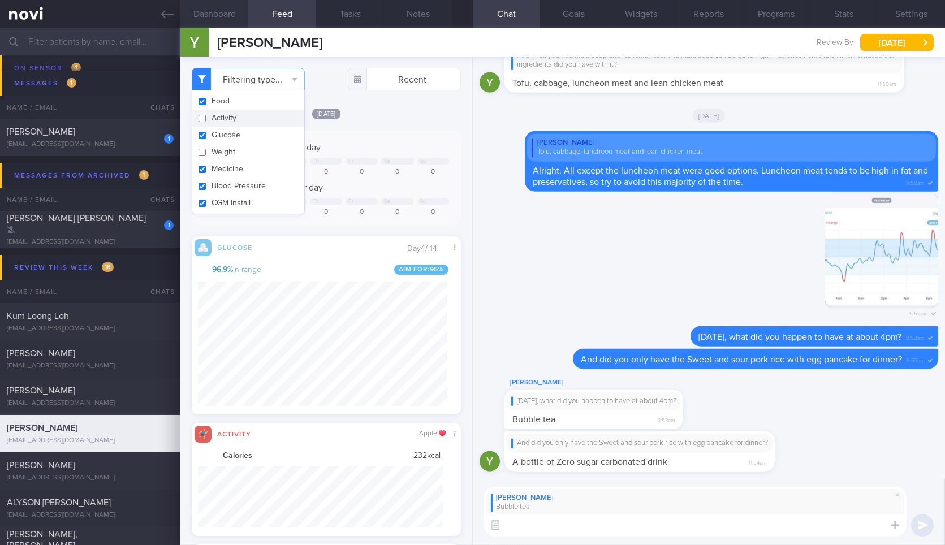
checkbox input "false"
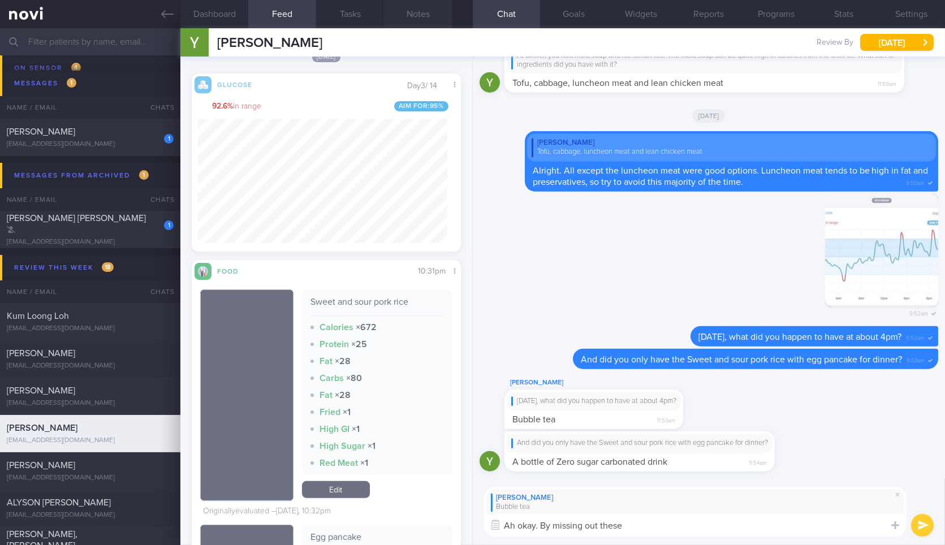
click at [403, 18] on button "Notes" at bounding box center [418, 14] width 68 height 28
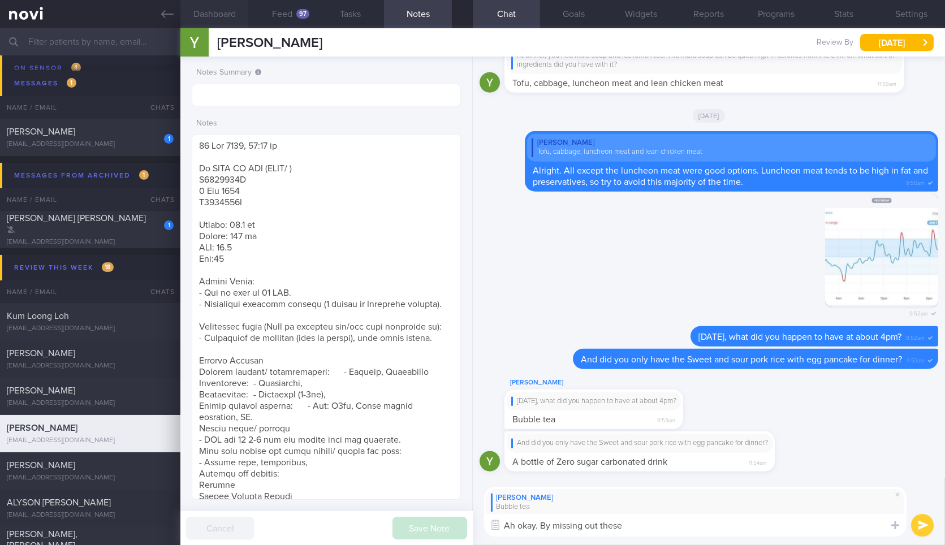
click at [206, 6] on button "Dashboard" at bounding box center [214, 14] width 68 height 28
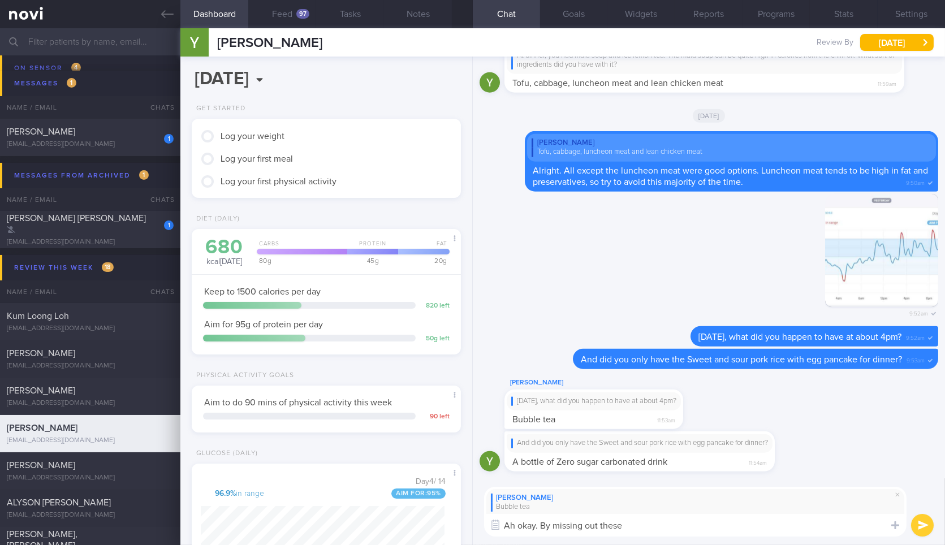
click at [717, 535] on textarea "Ah okay. By missing out these" at bounding box center [695, 525] width 423 height 23
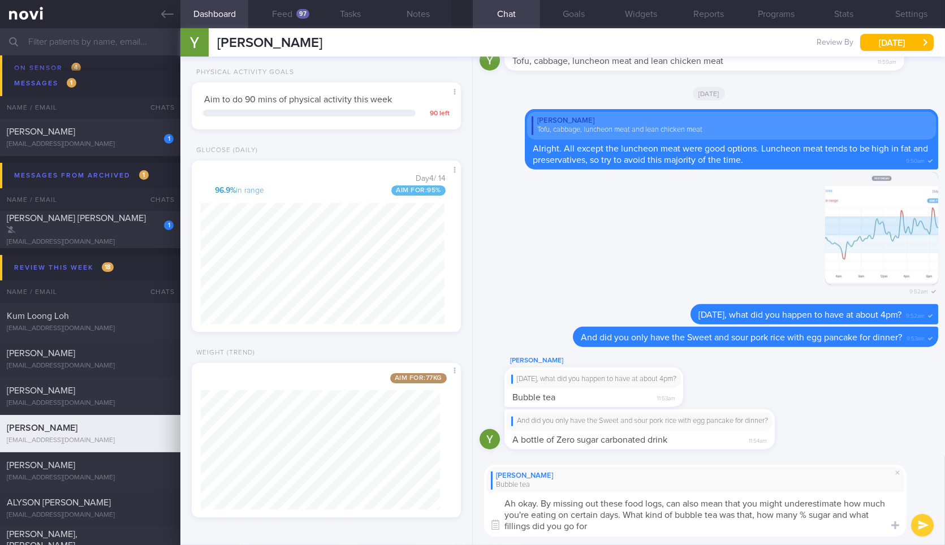
type textarea "Ah okay. By missing out these food logs, can also mean that you might underesti…"
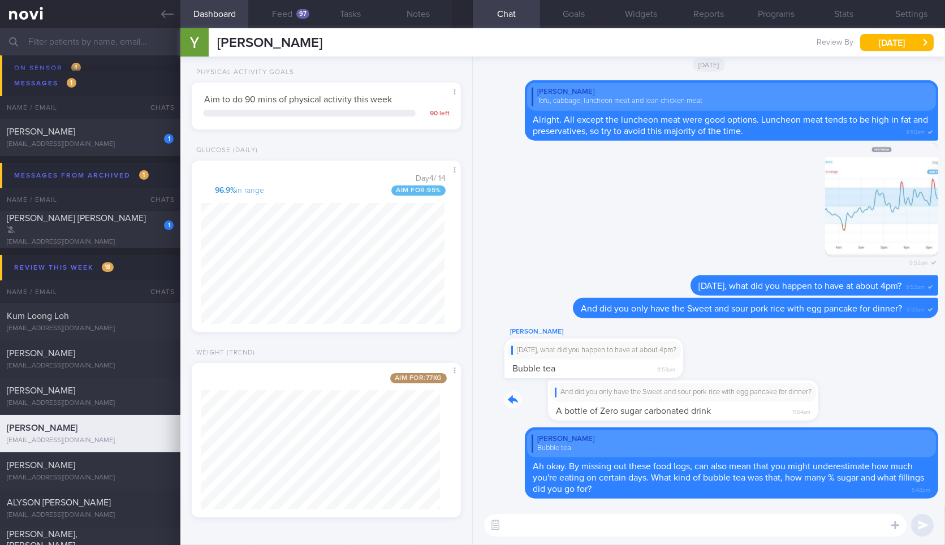
drag, startPoint x: 683, startPoint y: 398, endPoint x: 786, endPoint y: 396, distance: 102.4
click at [786, 396] on div "And did you only have the Sweet and sour pork rice with egg pancake for dinner?…" at bounding box center [657, 401] width 304 height 40
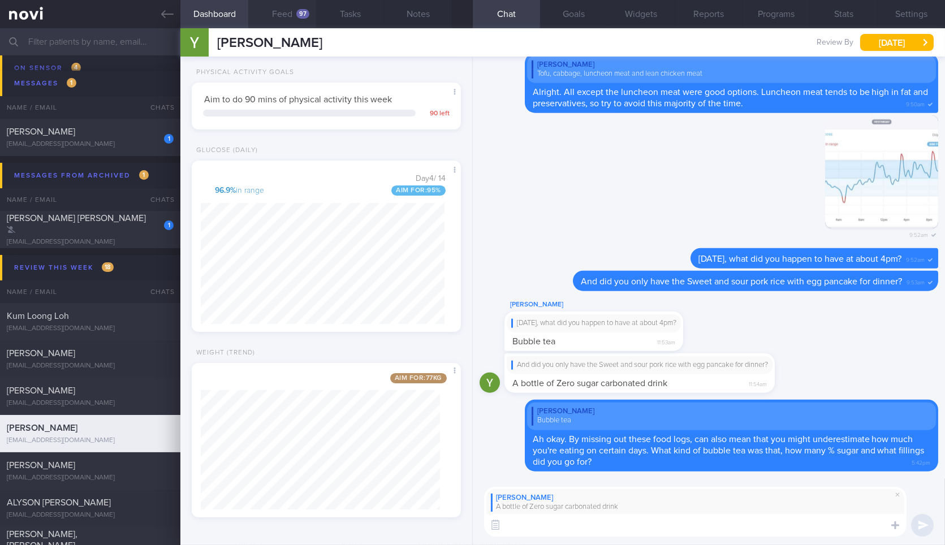
click at [269, 12] on button "Feed 97" at bounding box center [282, 14] width 68 height 28
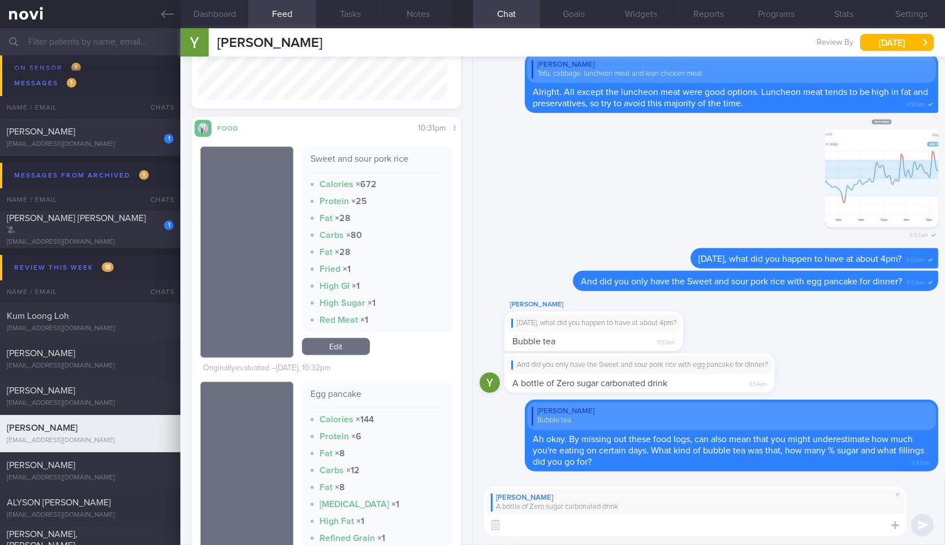
scroll to position [1007, 0]
click at [577, 521] on textarea at bounding box center [695, 525] width 423 height 23
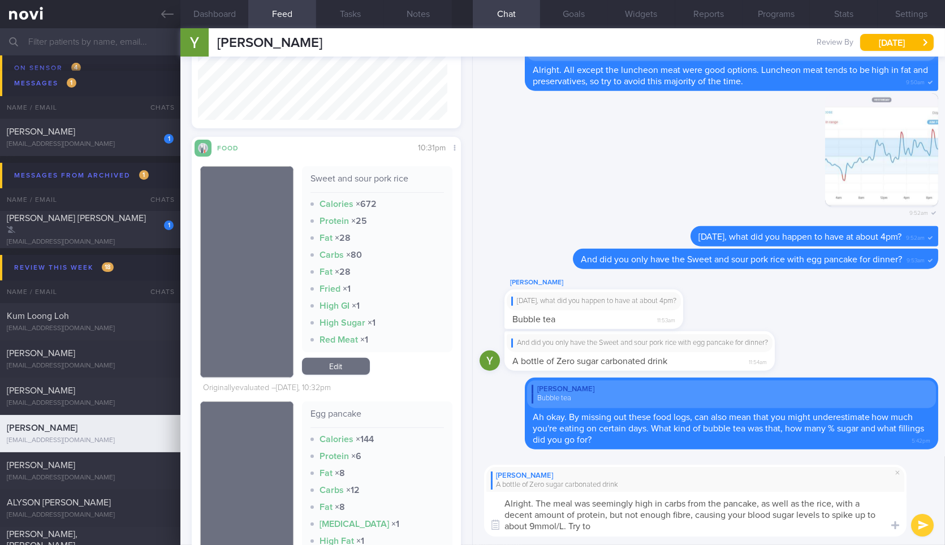
scroll to position [985, 0]
click at [675, 527] on textarea "Alright. The meal was seemingly high in carbs from the pancake, as well as the …" at bounding box center [695, 514] width 423 height 45
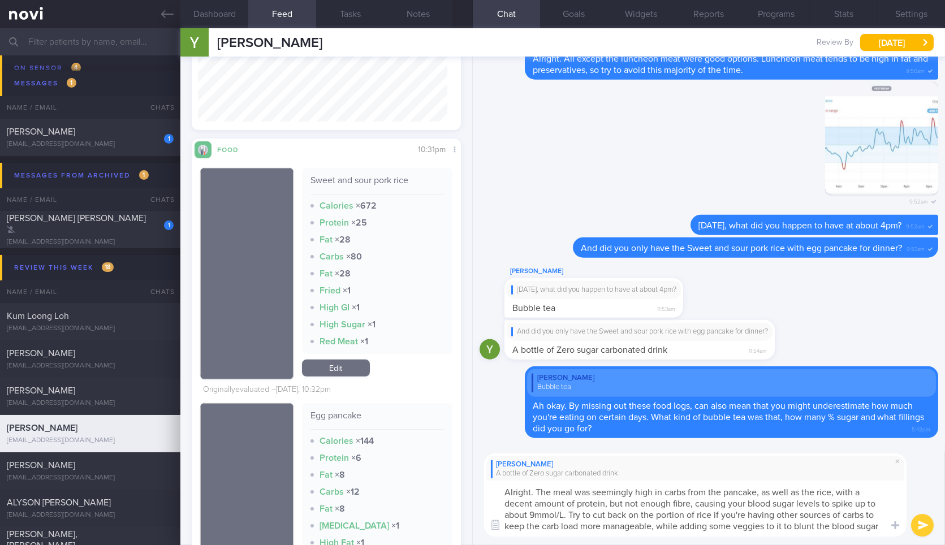
scroll to position [0, 0]
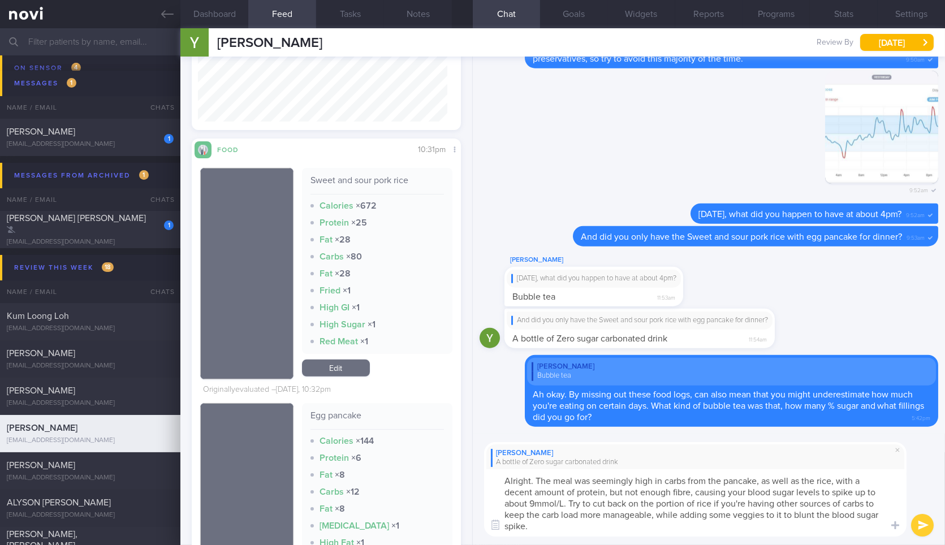
type textarea "Alright. The meal was seemingly high in carbs from the pancake, as well as the …"
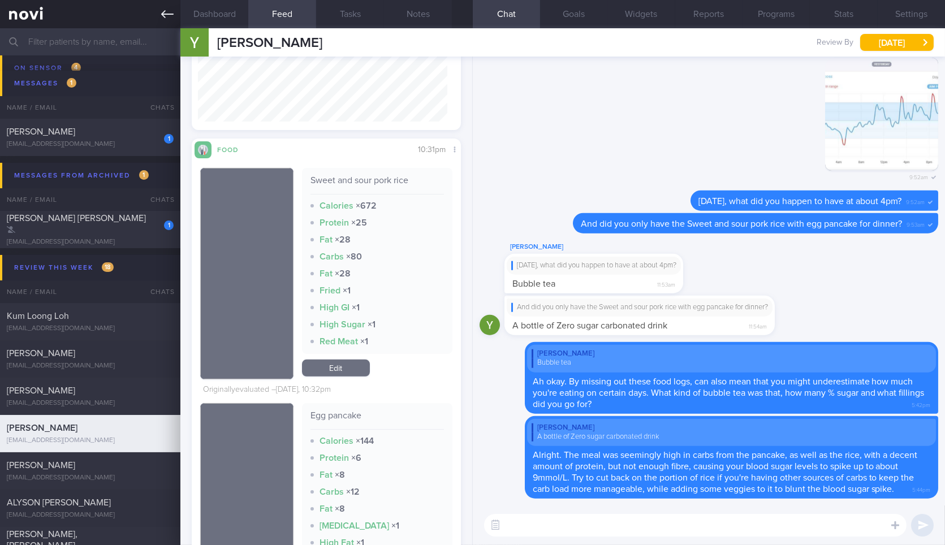
click at [167, 19] on icon at bounding box center [167, 14] width 12 height 12
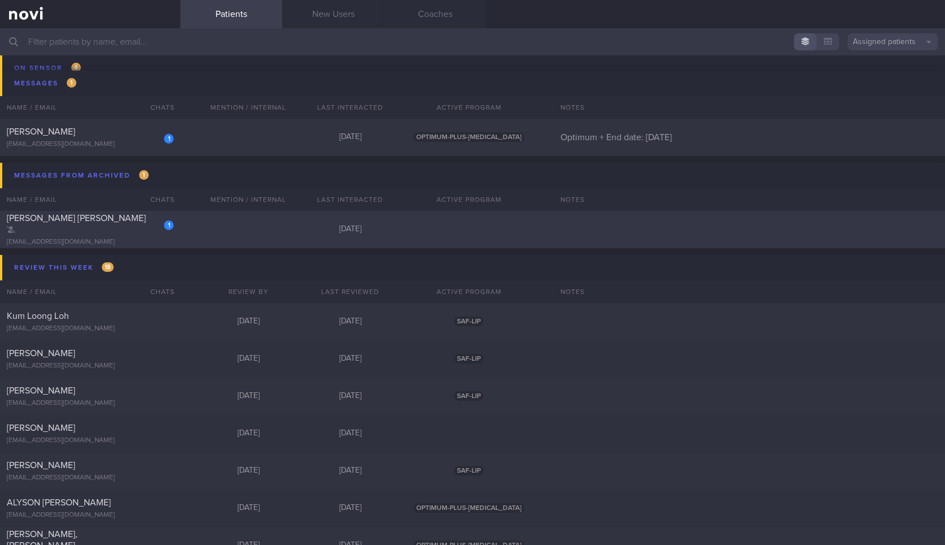
click at [157, 215] on div "1 Rachel Poon Wei Ling bsclaire@gmail.com 12 days ago" at bounding box center [472, 229] width 945 height 37
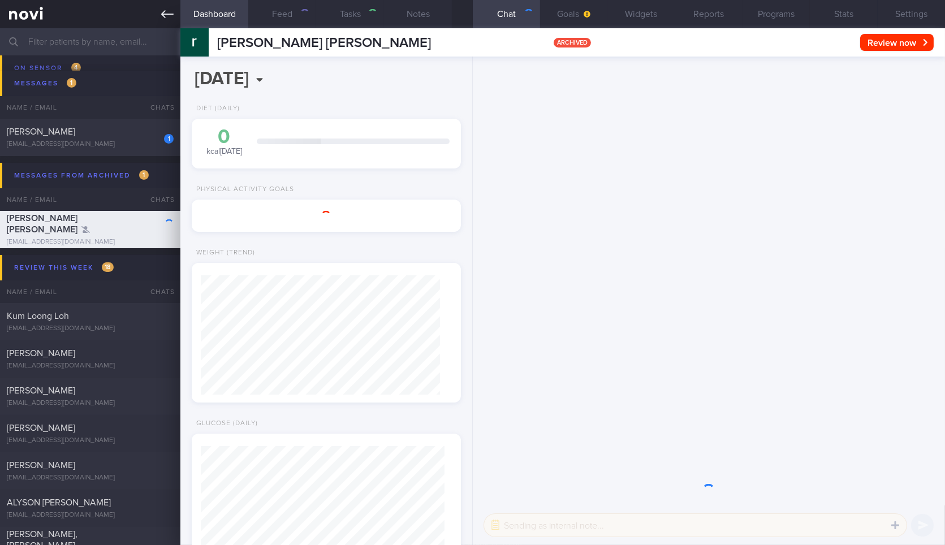
click at [178, 12] on link at bounding box center [90, 14] width 180 height 28
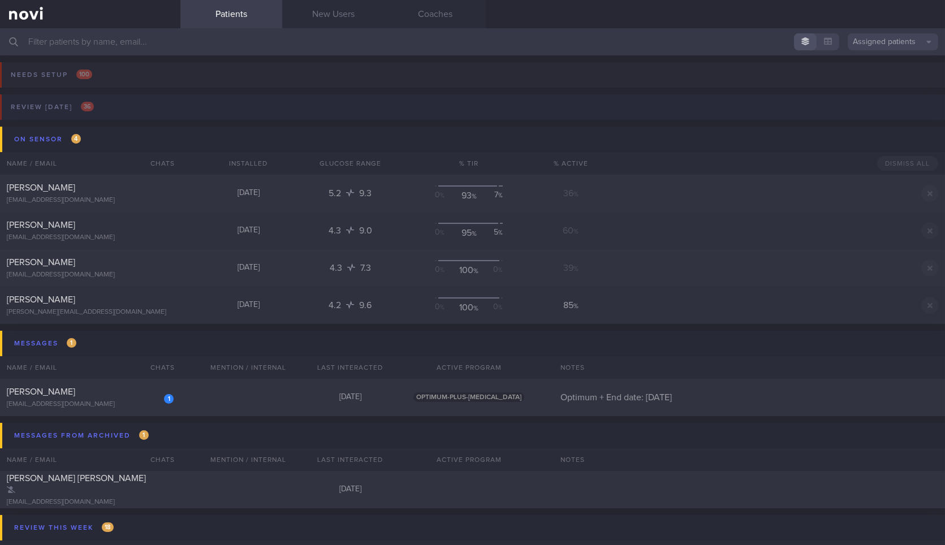
click at [138, 108] on button "Review today 36" at bounding box center [471, 110] width 949 height 32
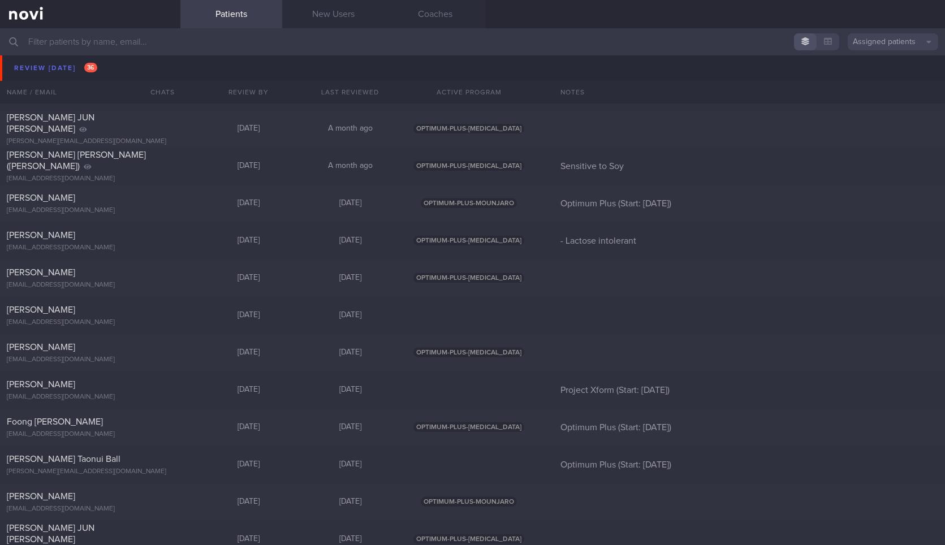
scroll to position [949, 0]
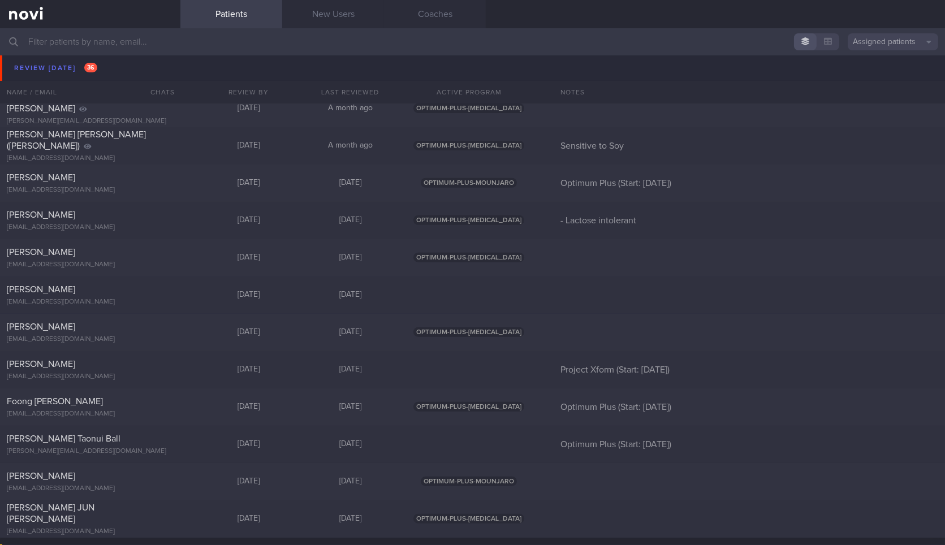
click at [166, 267] on div "[EMAIL_ADDRESS][DOMAIN_NAME]" at bounding box center [90, 265] width 167 height 8
select select "8"
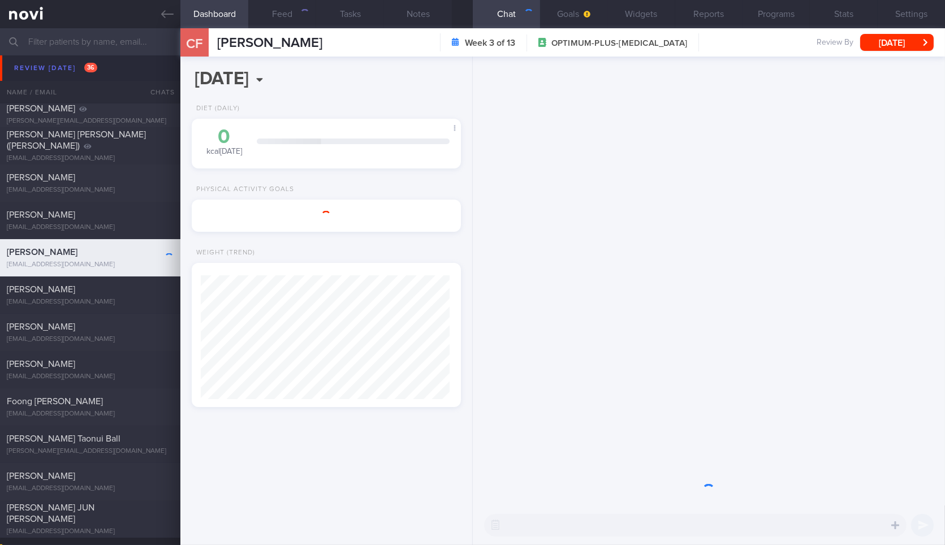
click at [905, 44] on div "CF Chai Fong Week 3 of 13 OPTIMUM-PLUS-RYBELSUS Review By Tue, 16 Sep Set Next …" at bounding box center [562, 42] width 765 height 28
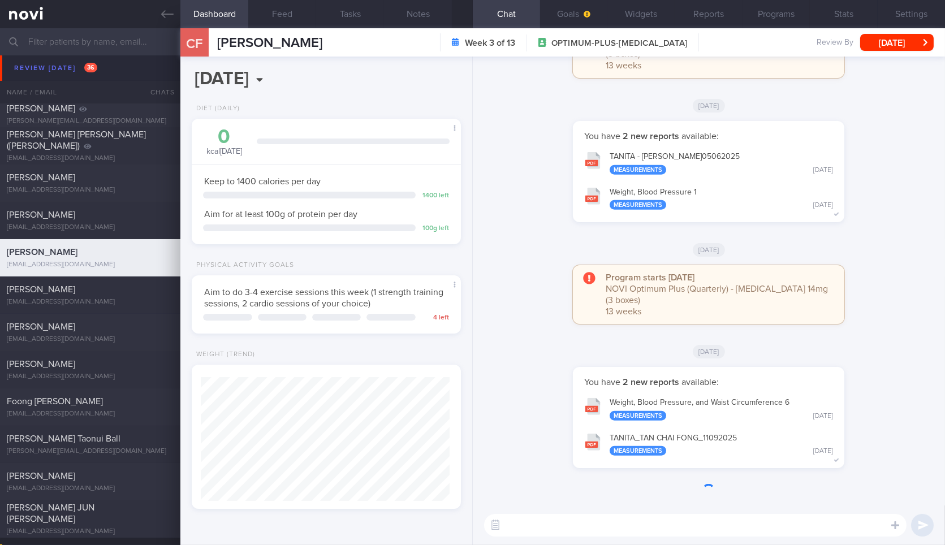
scroll to position [124, 248]
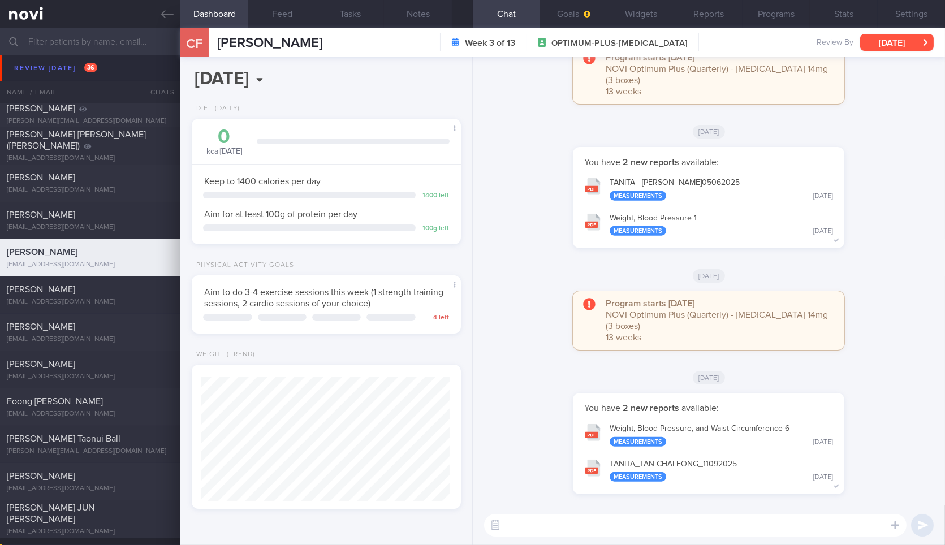
click at [903, 45] on button "[DATE]" at bounding box center [897, 42] width 74 height 17
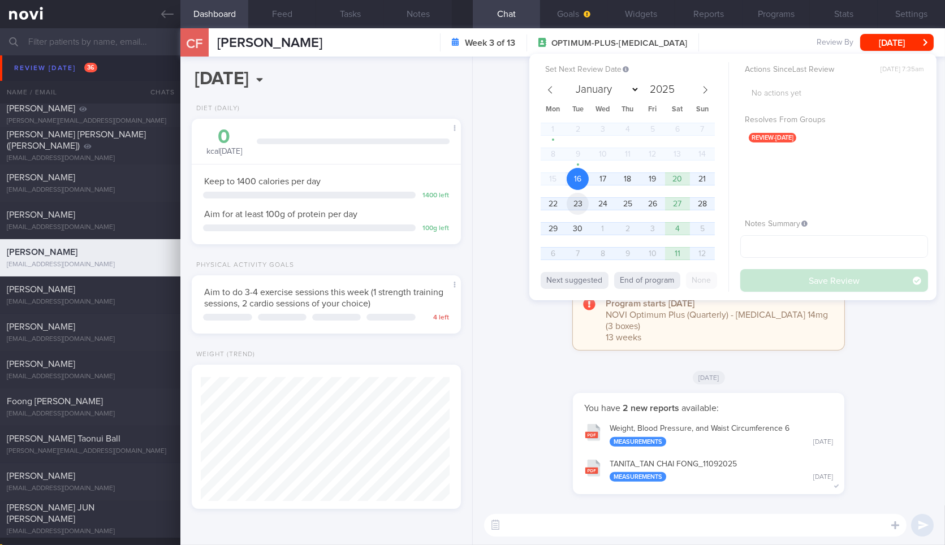
click at [583, 203] on span "23" at bounding box center [578, 204] width 22 height 22
click at [779, 287] on button "Save Review" at bounding box center [834, 280] width 188 height 23
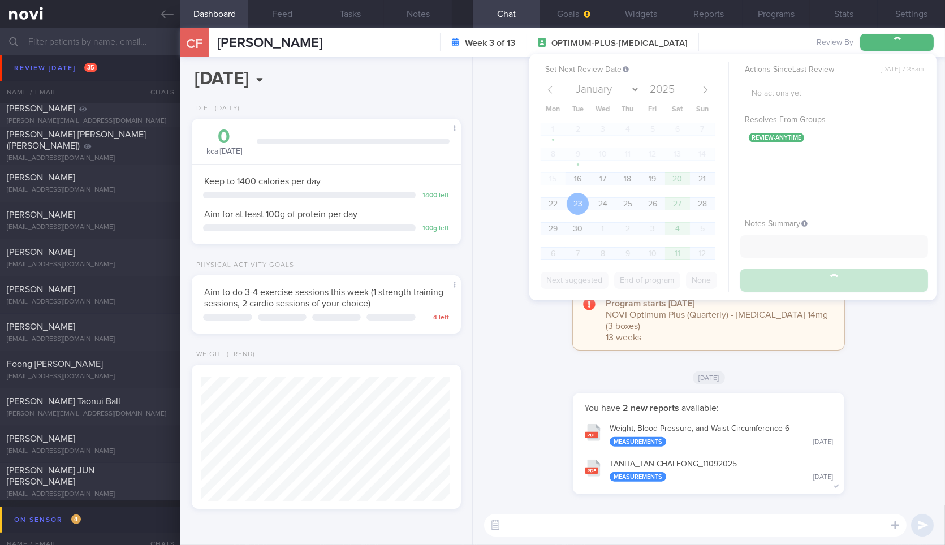
click at [626, 462] on div "TANITA_ TAN CHAI FONG_ 11092025 Measurements Thu, 11 Sep" at bounding box center [721, 471] width 223 height 23
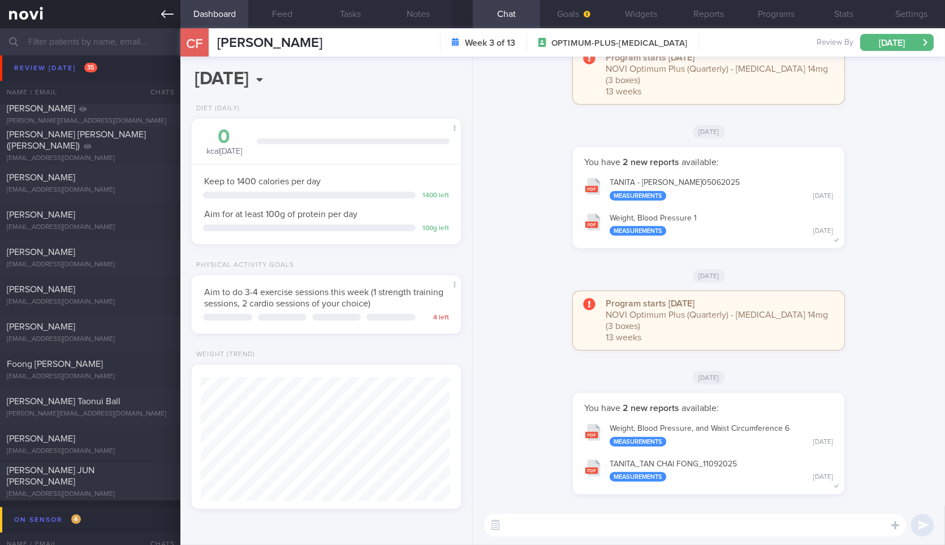
click at [163, 10] on icon at bounding box center [167, 14] width 12 height 12
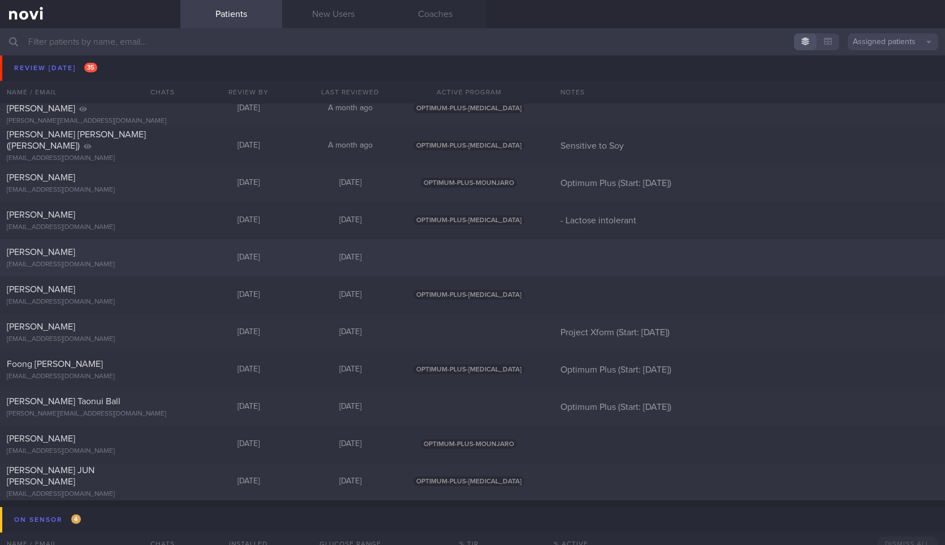
click at [152, 256] on div "[PERSON_NAME]" at bounding box center [89, 252] width 164 height 11
select select "8"
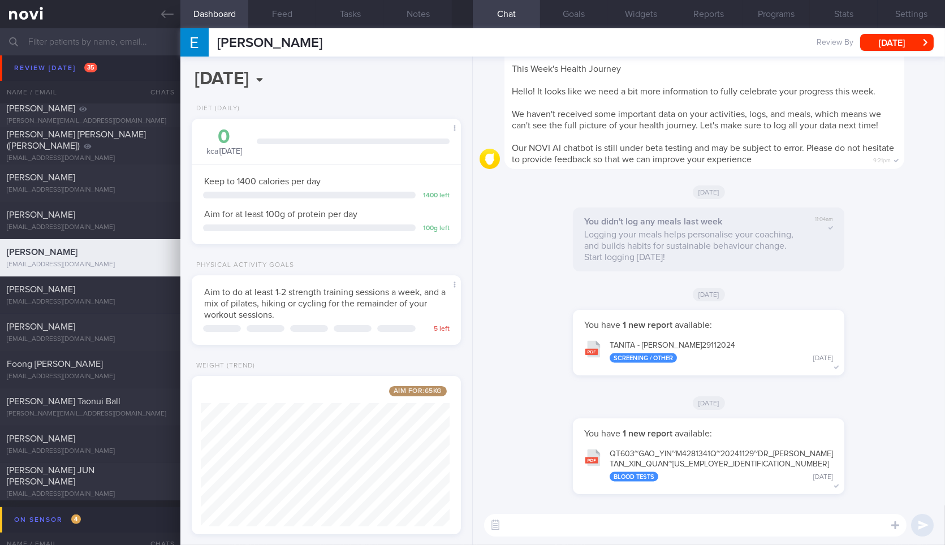
click at [898, 46] on div "Gao Yin Review By Tue, 16 Sep Set Next Review Date 16 Sep 2025 January February…" at bounding box center [562, 42] width 765 height 28
click at [906, 42] on div "Gao Yin Review By Tue, 16 Sep Set Next Review Date 16 Sep 2025 January February…" at bounding box center [562, 42] width 765 height 28
click at [899, 40] on div "Gao Yin Review By Tue, 16 Sep Set Next Review Date 16 Sep 2025 January February…" at bounding box center [562, 42] width 765 height 28
click at [902, 45] on div "Gao Yin Review By Tue, 16 Sep Set Next Review Date 16 Sep 2025 January February…" at bounding box center [562, 42] width 765 height 28
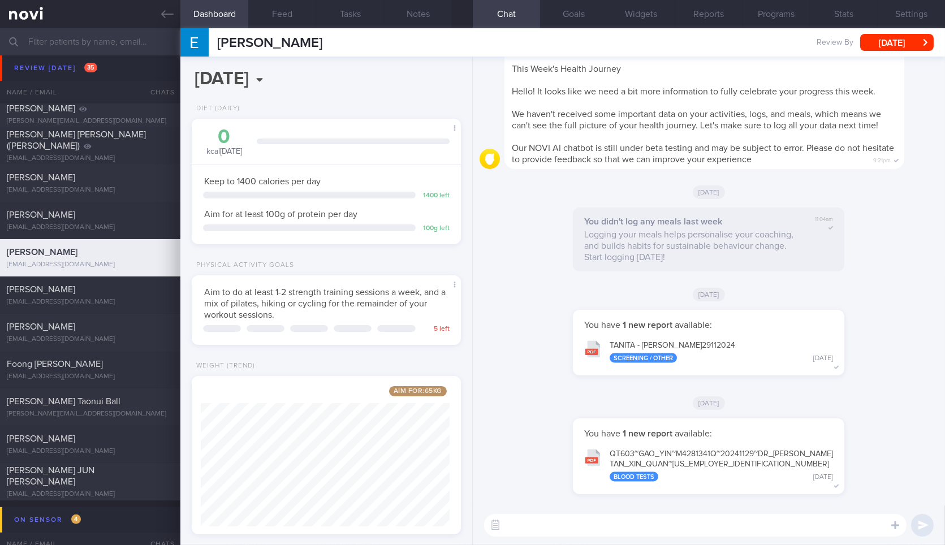
click at [898, 41] on div "Gao Yin Gao Yin gaoeiffie@gmail.com Review By Tue, 16 Sep Set Next Review Date …" at bounding box center [562, 42] width 765 height 28
click at [905, 44] on div "Gao Yin Gao Yin gaoeiffie@gmail.com Review By Tue, 16 Sep Set Next Review Date …" at bounding box center [562, 42] width 765 height 28
click at [909, 44] on div "Gao Yin Gao Yin gaoeiffie@gmail.com Review By Tue, 16 Sep Set Next Review Date …" at bounding box center [562, 42] width 765 height 28
click at [936, 42] on div "Gao Yin Gao Yin gaoeiffie@gmail.com Review By Tue, 16 Sep Set Next Review Date …" at bounding box center [562, 42] width 765 height 28
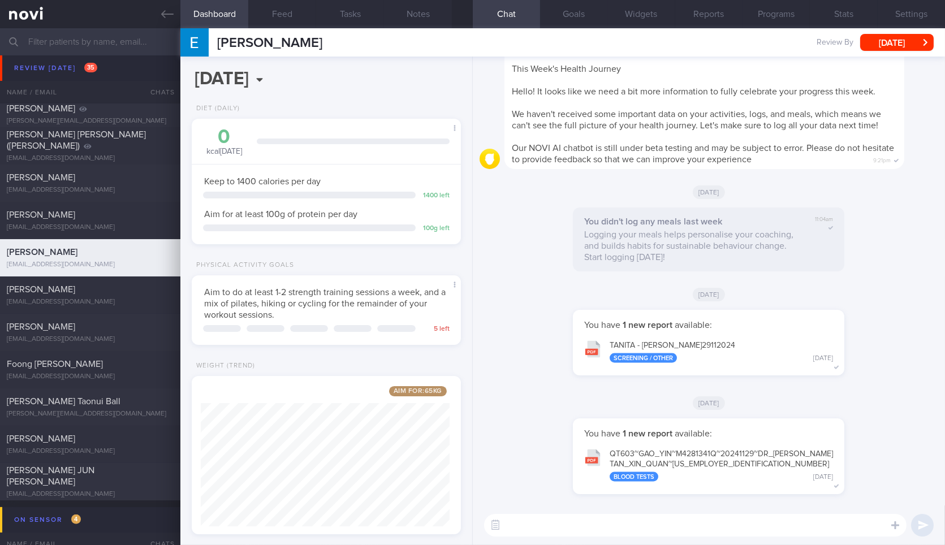
click at [920, 42] on div "Gao Yin Gao Yin gaoeiffie@gmail.com Review By Tue, 16 Sep Set Next Review Date …" at bounding box center [562, 42] width 765 height 28
click at [900, 42] on div "Gao Yin Gao Yin gaoeiffie@gmail.com Review By Tue, 16 Sep Set Next Review Date …" at bounding box center [562, 42] width 765 height 28
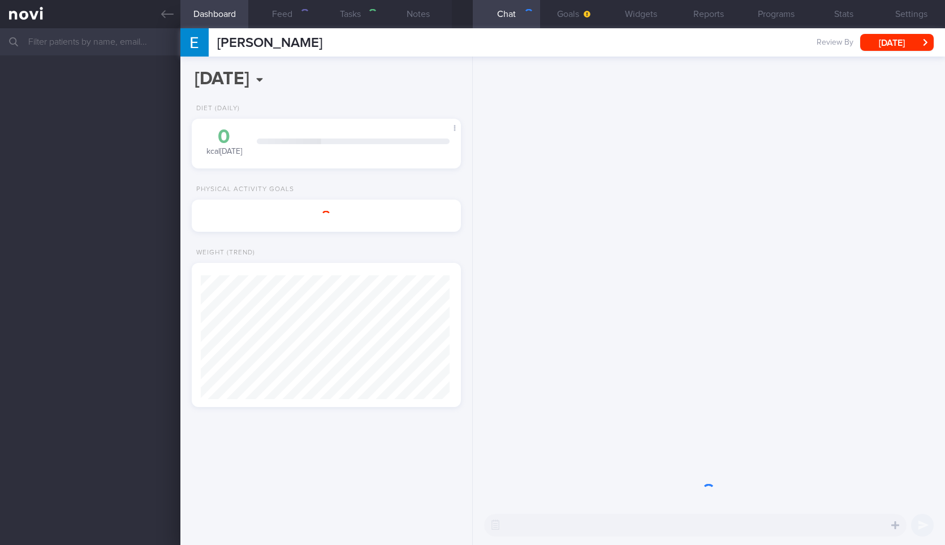
select select "8"
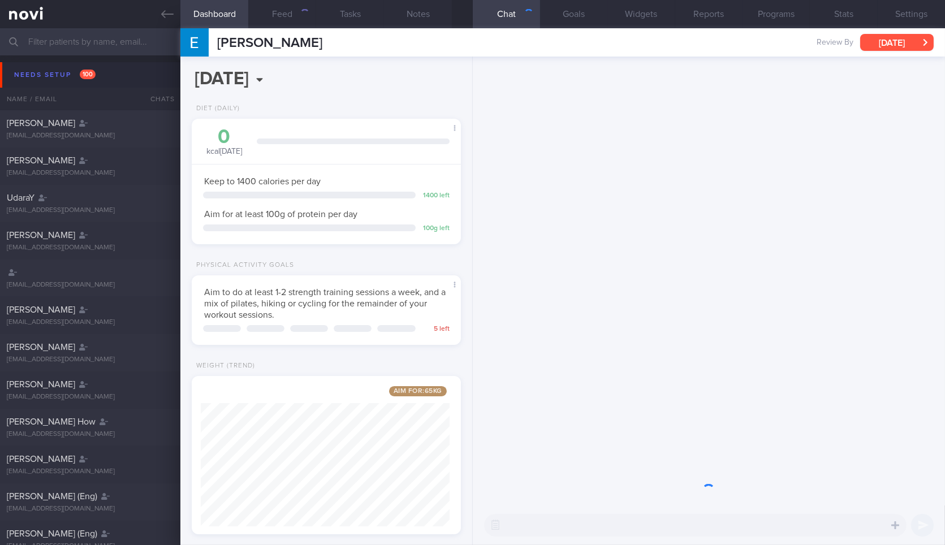
scroll to position [136, 239]
click at [900, 42] on button "[DATE]" at bounding box center [897, 42] width 74 height 17
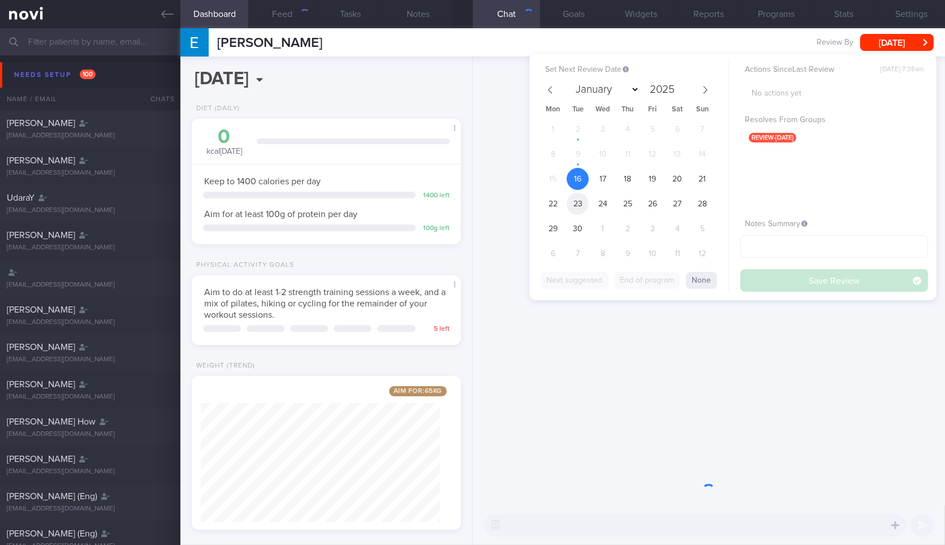
click at [584, 204] on span "23" at bounding box center [578, 204] width 22 height 22
click at [779, 285] on button "Save Review" at bounding box center [834, 280] width 188 height 23
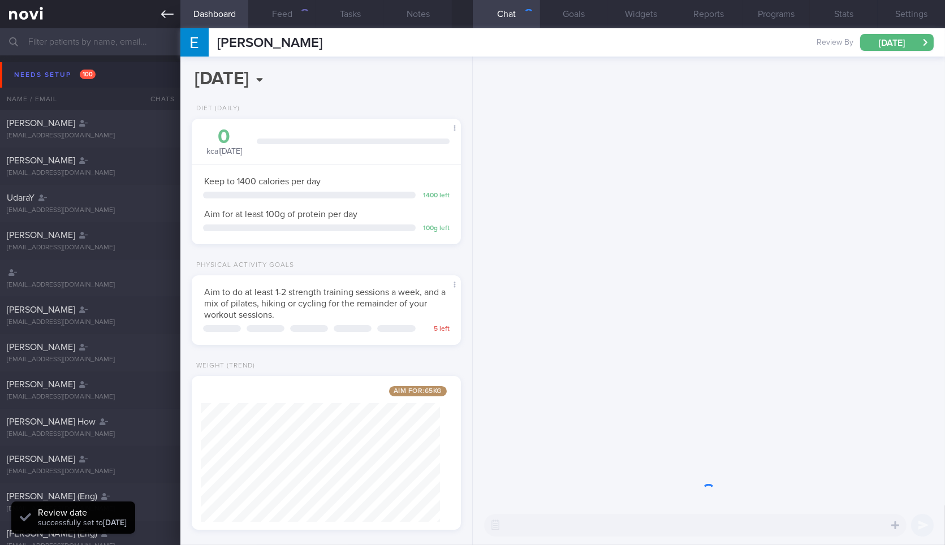
click at [163, 20] on link at bounding box center [90, 14] width 180 height 28
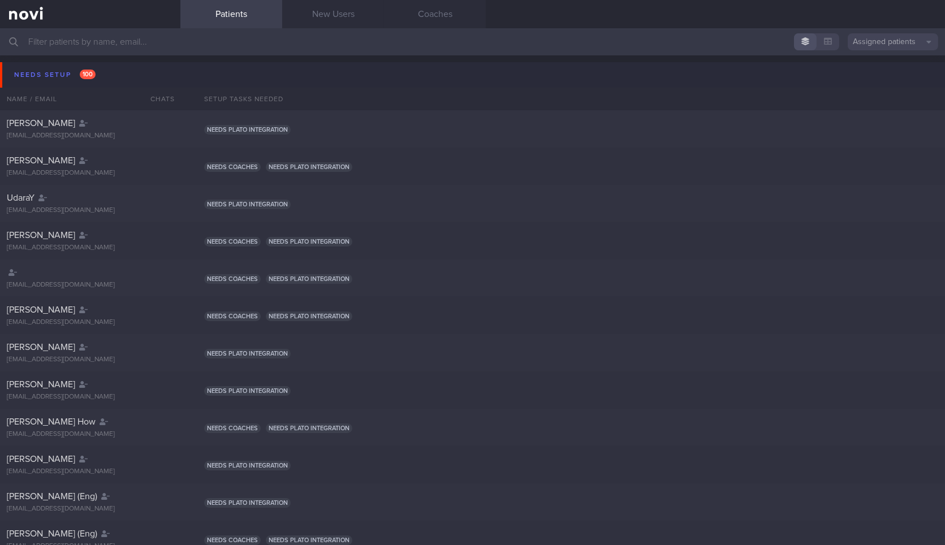
click at [127, 70] on button "Needs setup 100" at bounding box center [474, 74] width 949 height 25
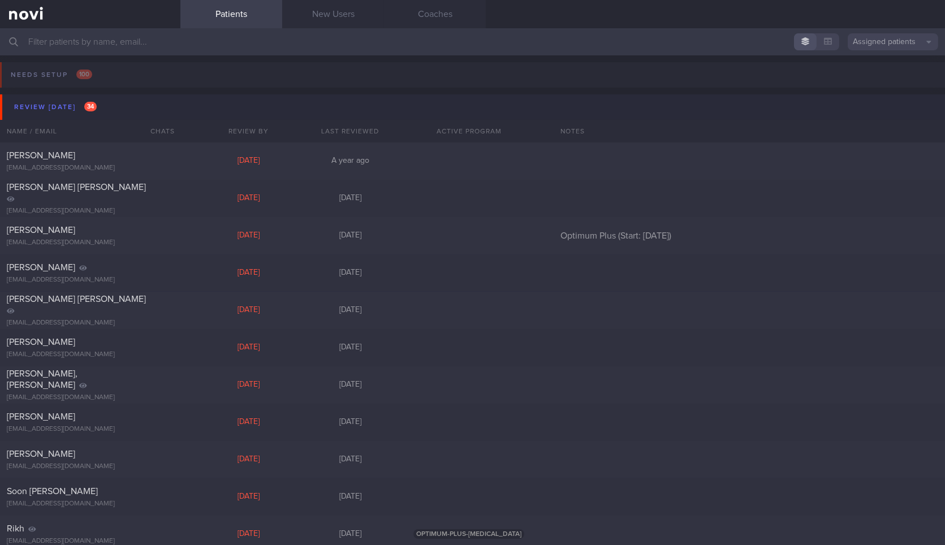
click at [121, 104] on button "Review today 34" at bounding box center [474, 106] width 949 height 25
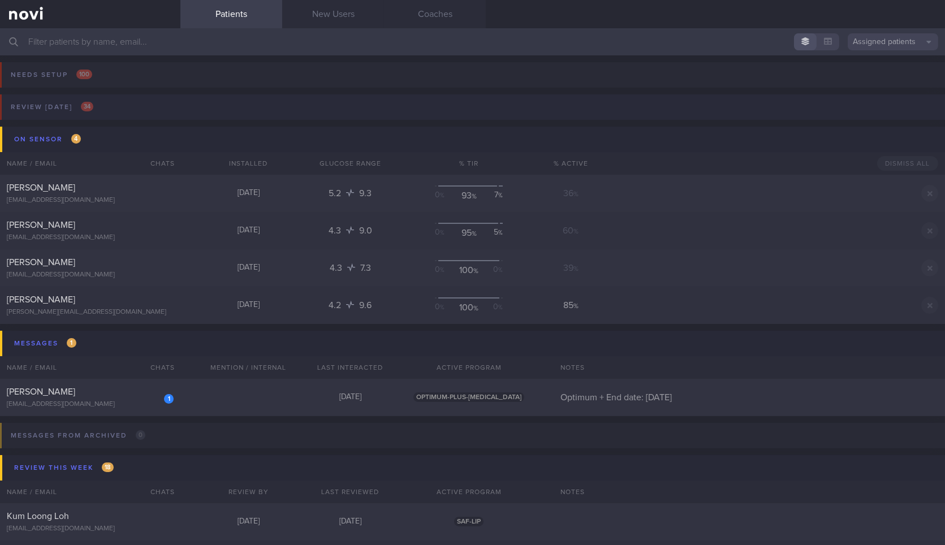
click at [132, 109] on button "Review today 34" at bounding box center [471, 110] width 949 height 32
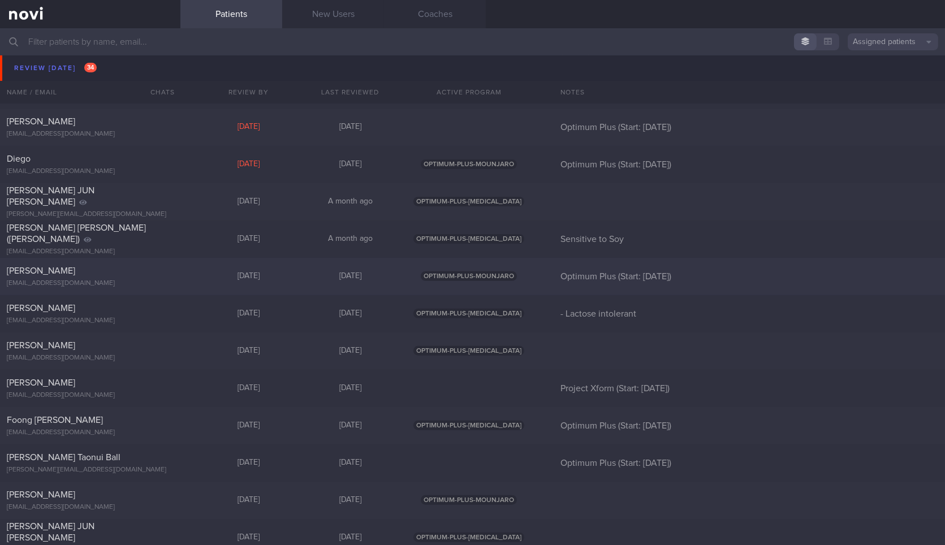
scroll to position [923, 0]
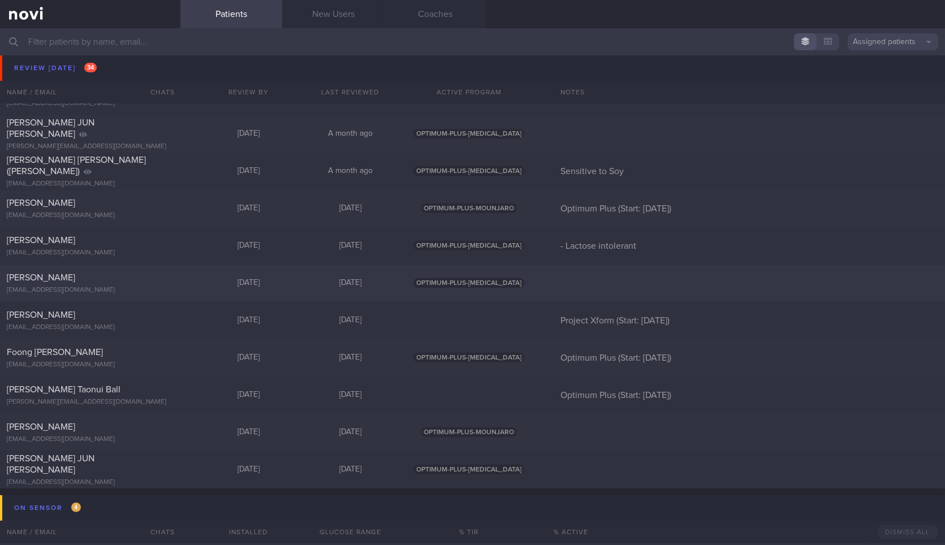
click at [151, 282] on div "[PERSON_NAME]" at bounding box center [89, 277] width 164 height 11
select select "8"
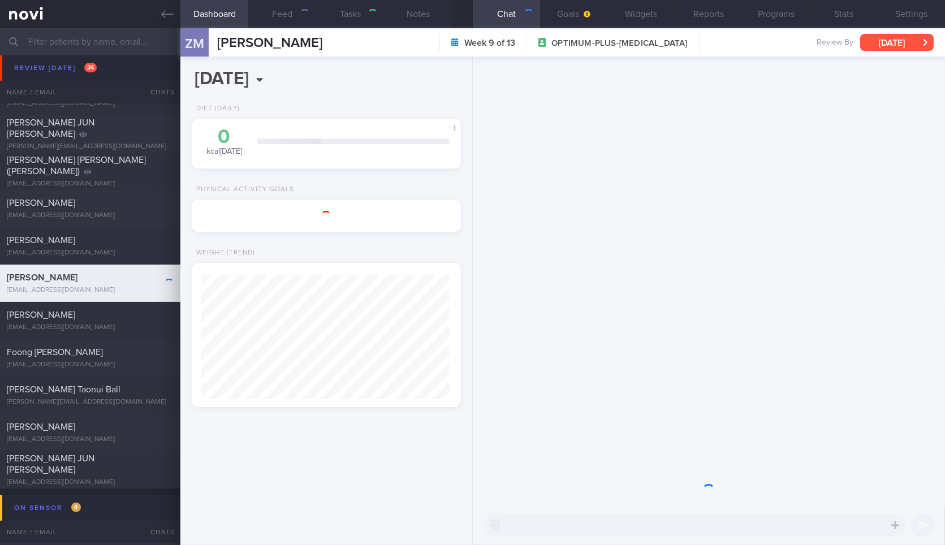
click at [902, 42] on button "[DATE]" at bounding box center [897, 42] width 74 height 17
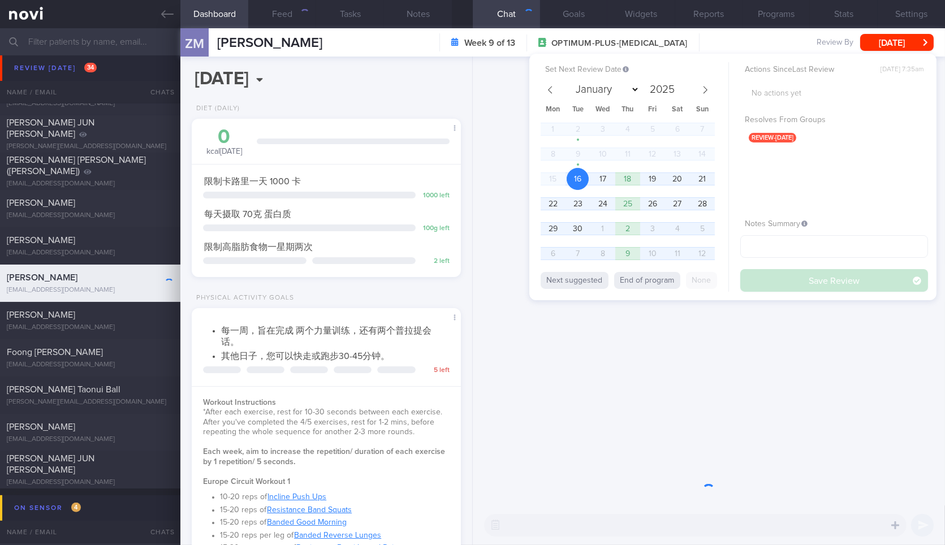
scroll to position [136, 239]
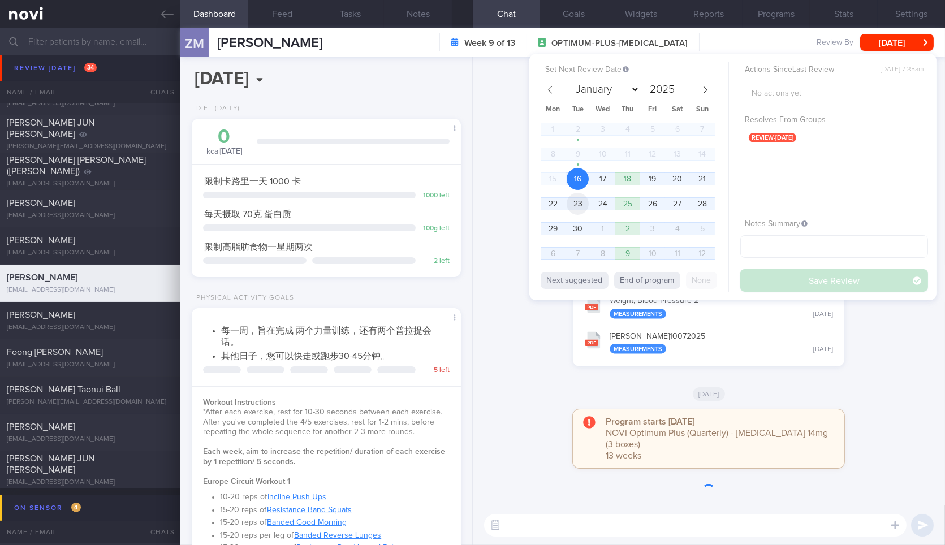
click at [585, 201] on span "23" at bounding box center [578, 204] width 22 height 22
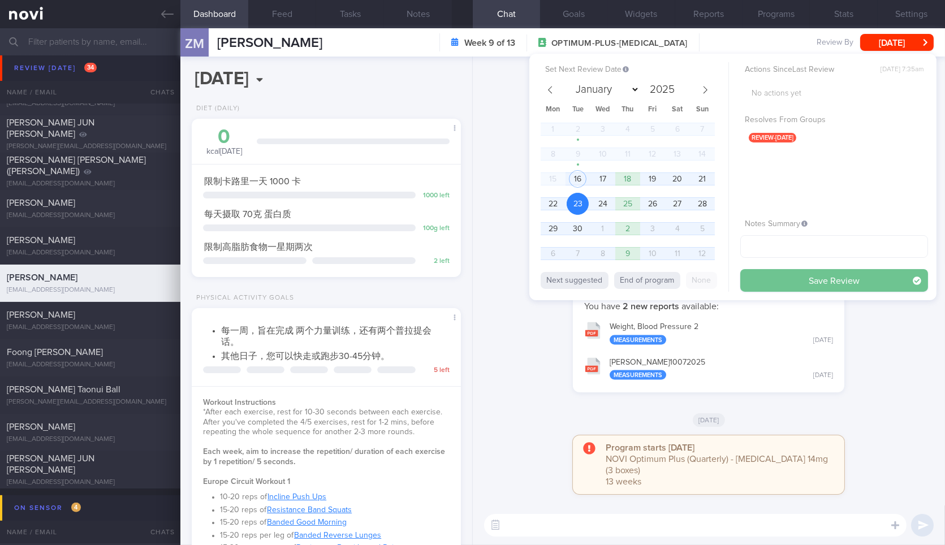
click at [786, 275] on button "Save Review" at bounding box center [834, 280] width 188 height 23
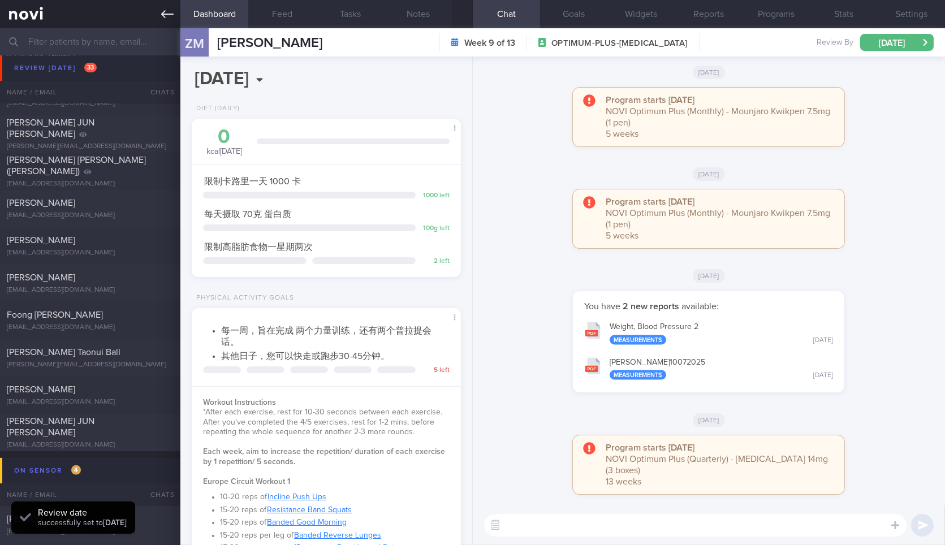
click at [165, 18] on icon at bounding box center [167, 14] width 12 height 8
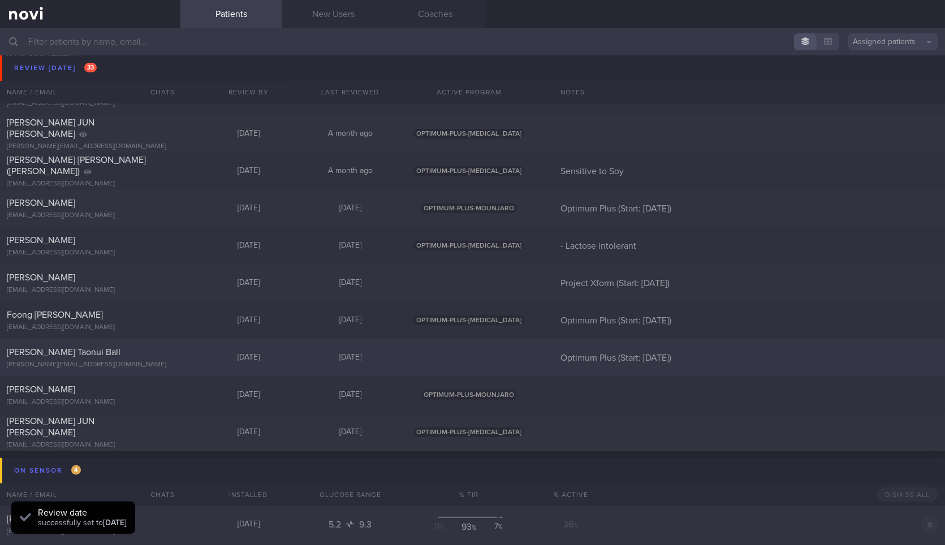
click at [149, 350] on div at bounding box center [161, 350] width 25 height 6
select select "8"
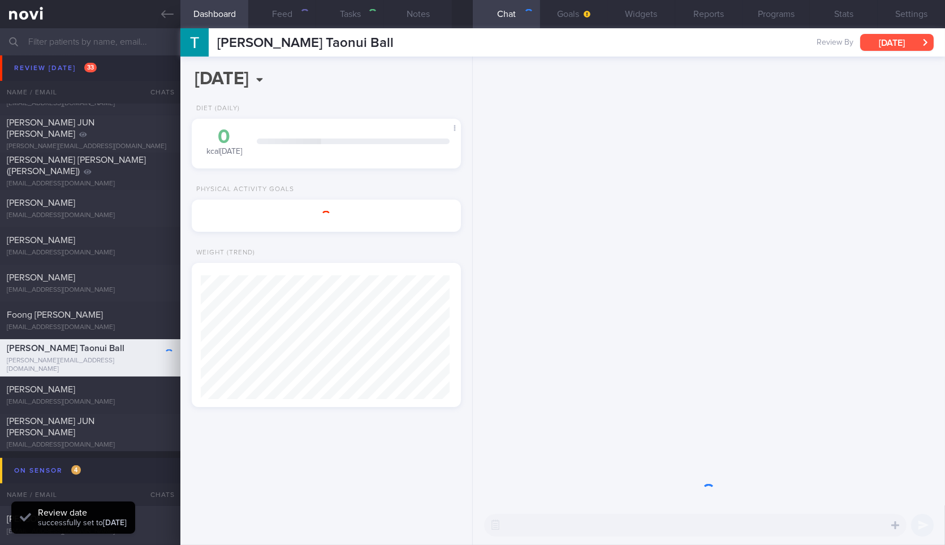
click at [899, 48] on button "[DATE]" at bounding box center [897, 42] width 74 height 17
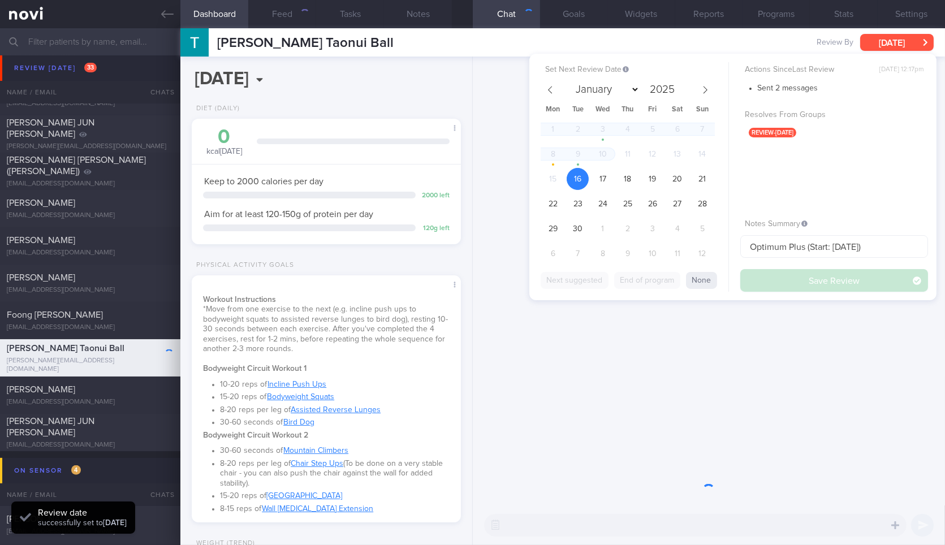
scroll to position [136, 239]
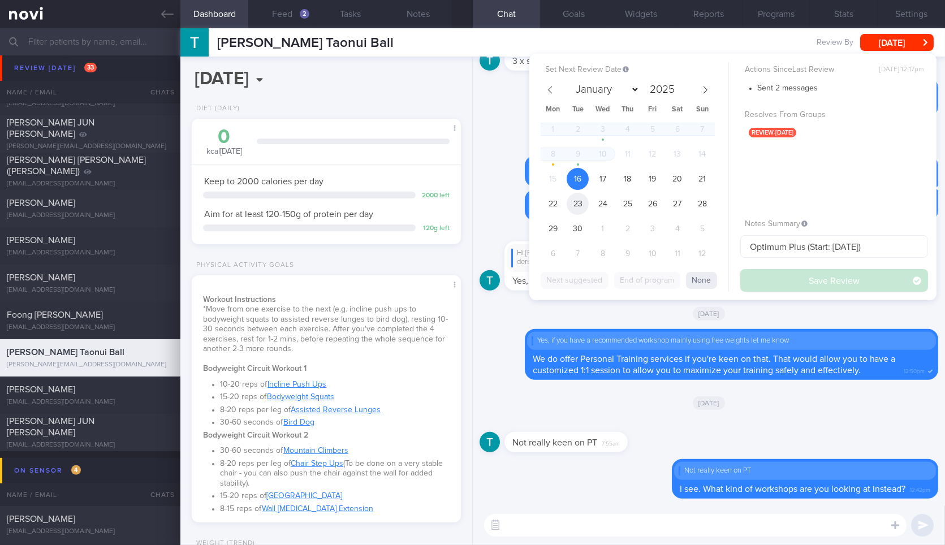
click at [585, 200] on span "23" at bounding box center [578, 204] width 22 height 22
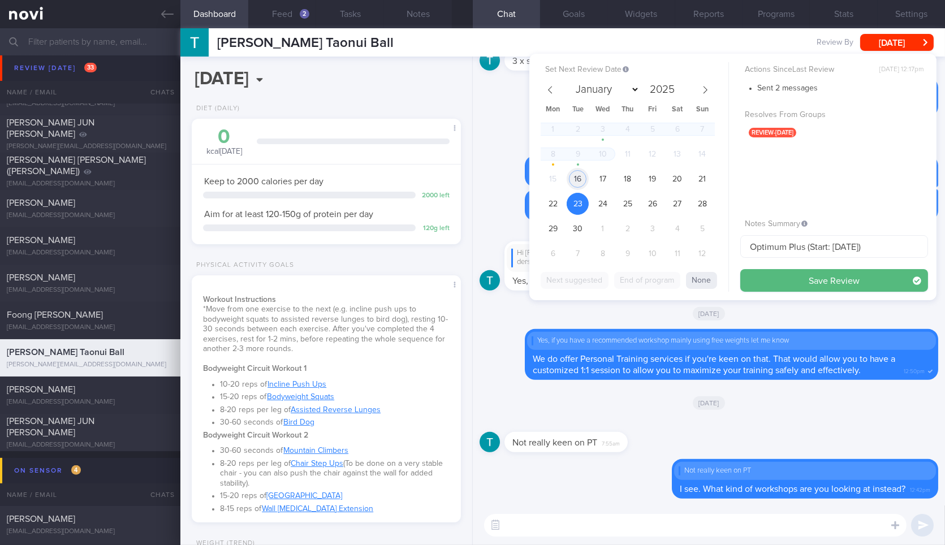
click at [580, 175] on span "16" at bounding box center [578, 179] width 22 height 22
click at [637, 180] on span "18" at bounding box center [628, 179] width 22 height 22
click at [812, 282] on button "Save Review" at bounding box center [834, 280] width 188 height 23
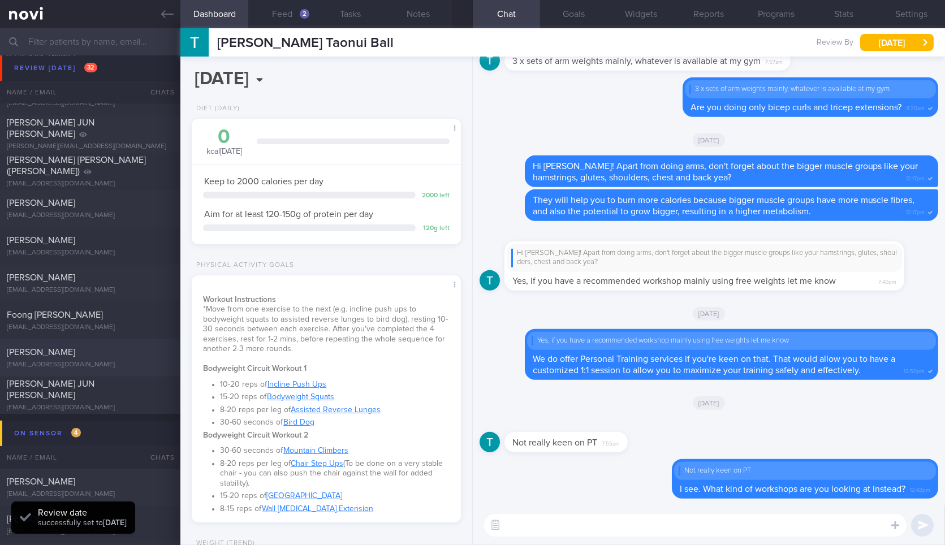
click at [160, 12] on link at bounding box center [90, 14] width 180 height 28
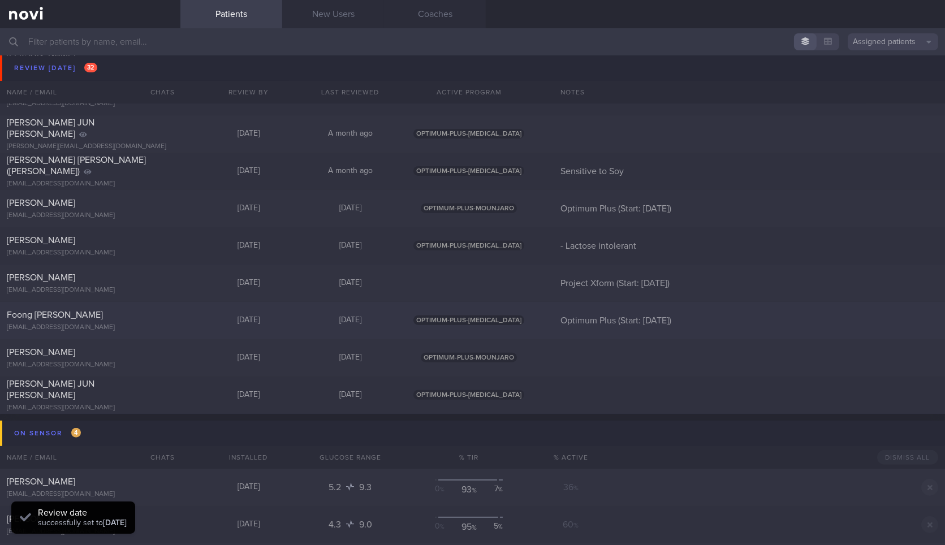
click at [158, 314] on div at bounding box center [161, 312] width 25 height 6
select select "8"
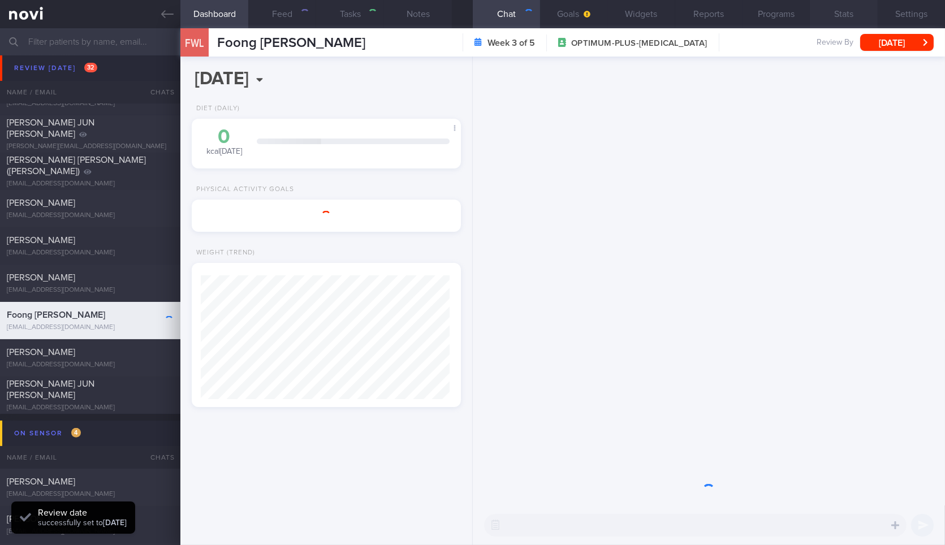
click at [901, 43] on button "[DATE]" at bounding box center [897, 42] width 74 height 17
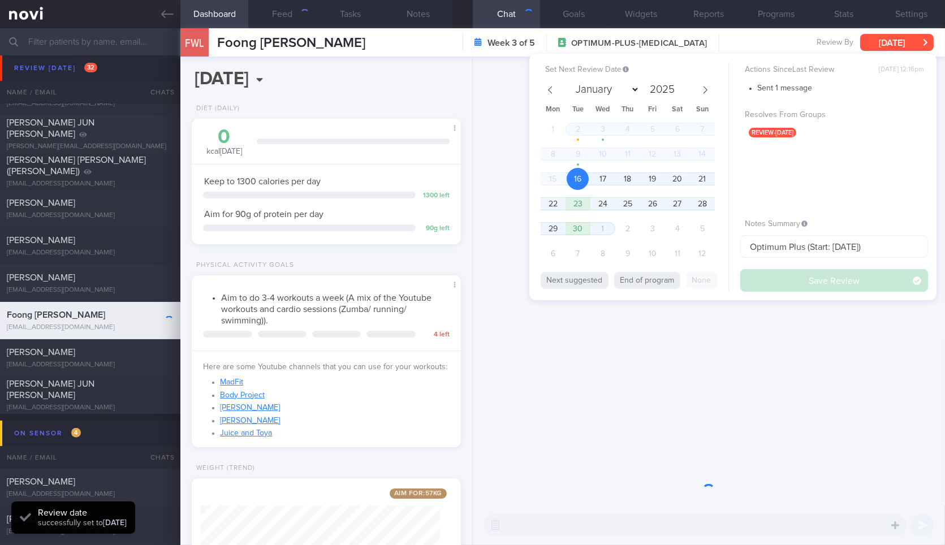
scroll to position [136, 239]
click at [577, 206] on span "23" at bounding box center [578, 204] width 22 height 22
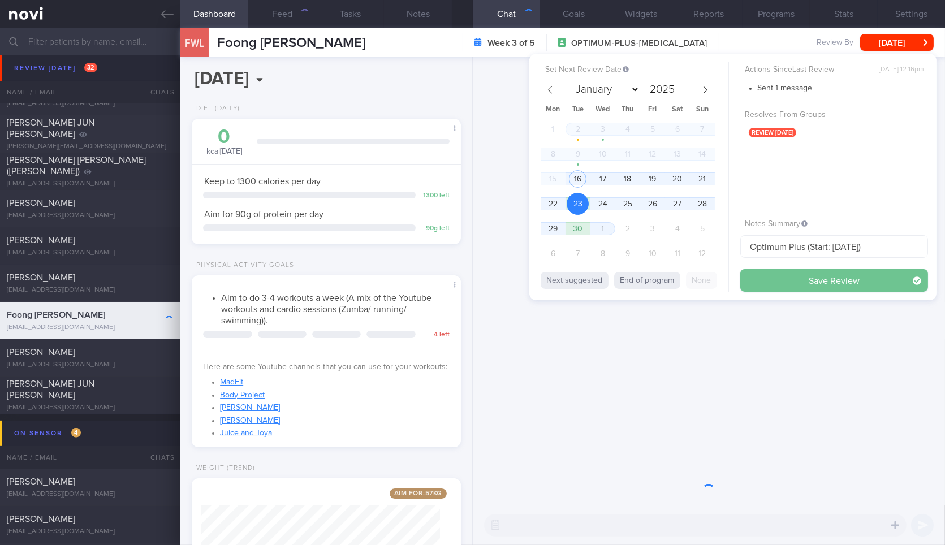
click at [776, 274] on button "Save Review" at bounding box center [834, 280] width 188 height 23
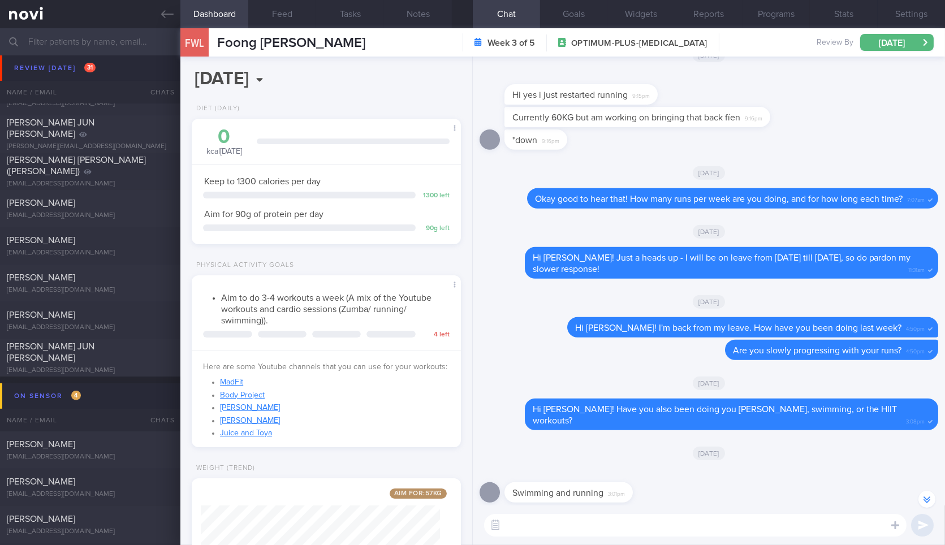
scroll to position [0, 0]
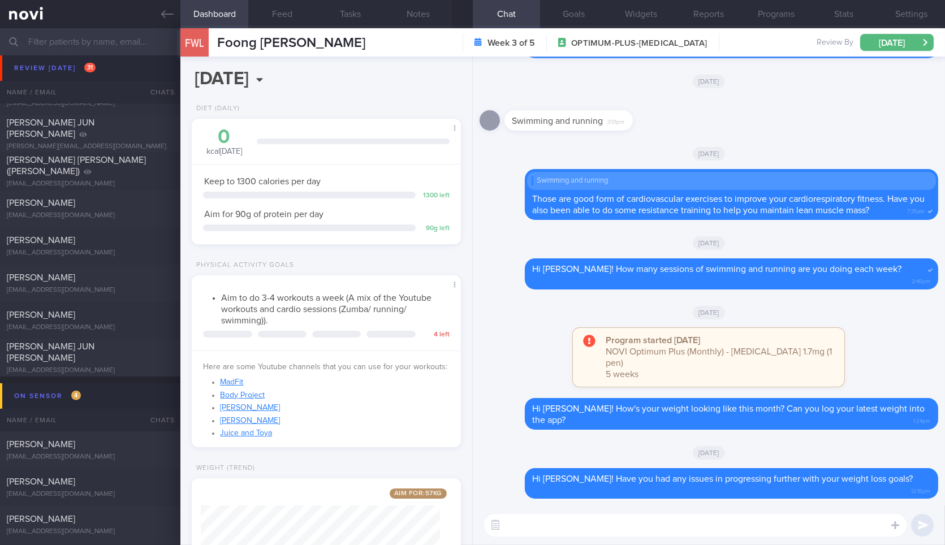
paste textarea "Hi , We noticed there haven’t been any food or workout logs recently, and we’ve…"
click at [549, 525] on textarea at bounding box center [695, 525] width 423 height 23
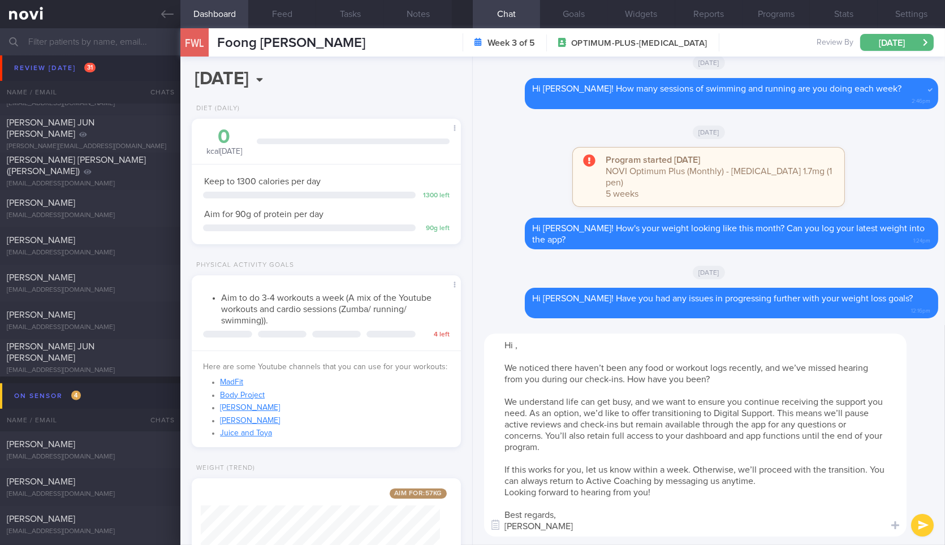
click at [534, 344] on textarea "Hi , We noticed there haven’t been any food or workout logs recently, and we’ve…" at bounding box center [695, 435] width 423 height 203
type textarea "Hi Wai Lumn, We noticed there haven’t been any food logs, workout logs, or repl…"
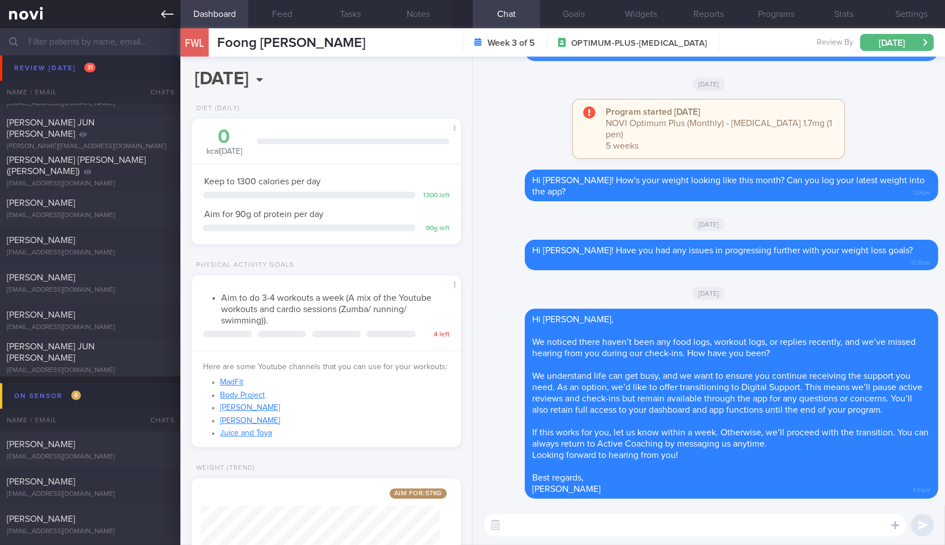
click at [163, 12] on icon at bounding box center [167, 14] width 12 height 8
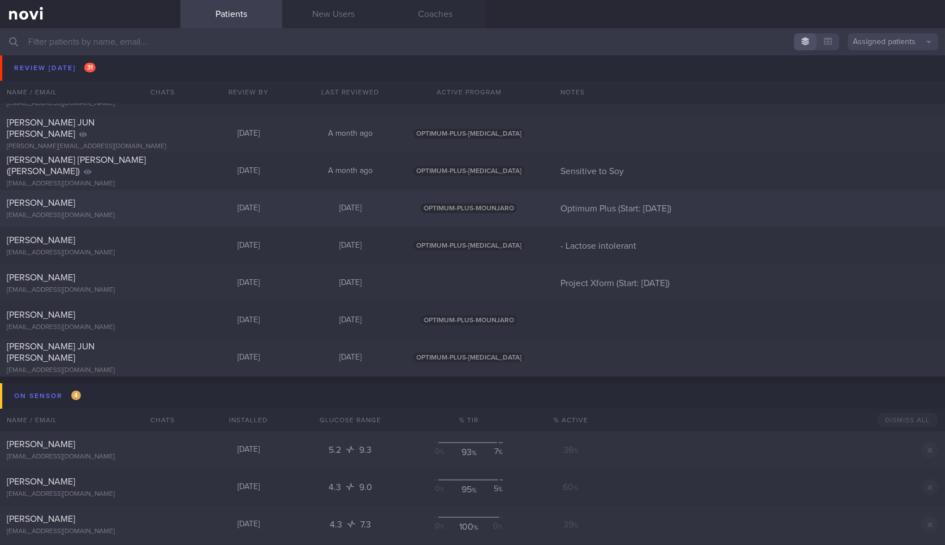
click at [135, 208] on div "[PERSON_NAME]" at bounding box center [89, 202] width 164 height 11
select select "8"
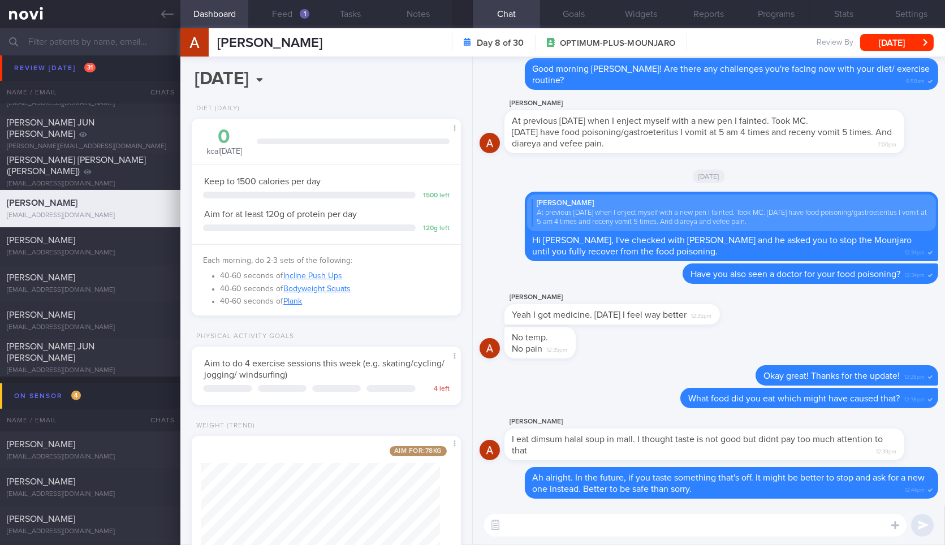
scroll to position [72, 0]
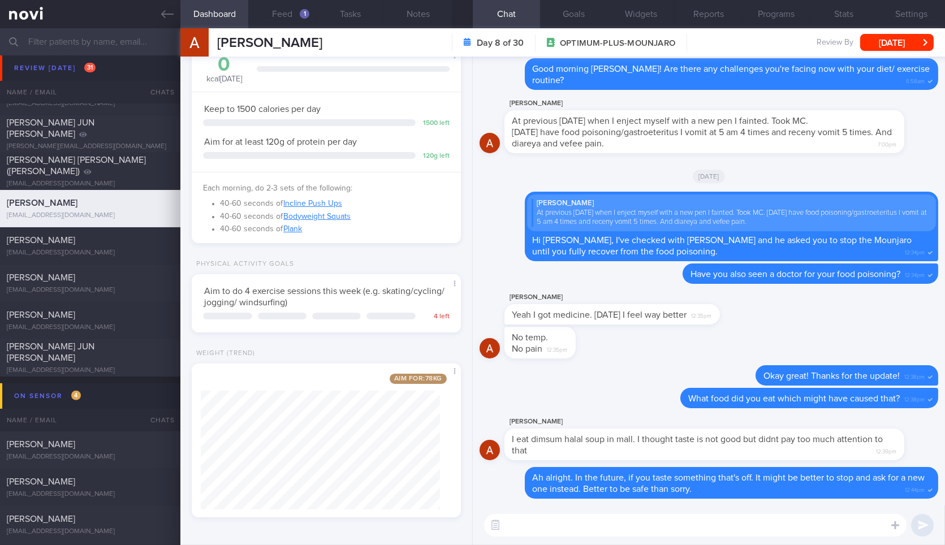
click at [519, 519] on textarea at bounding box center [695, 525] width 423 height 23
type textarea "Hi Anton! Have you been able to move closer towards the 80kg target?"
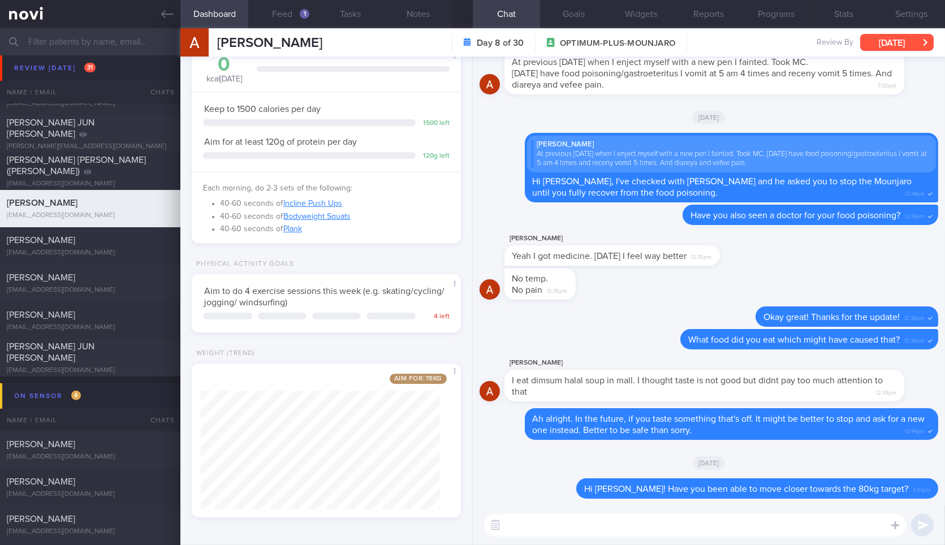
click at [904, 40] on button "[DATE]" at bounding box center [897, 42] width 74 height 17
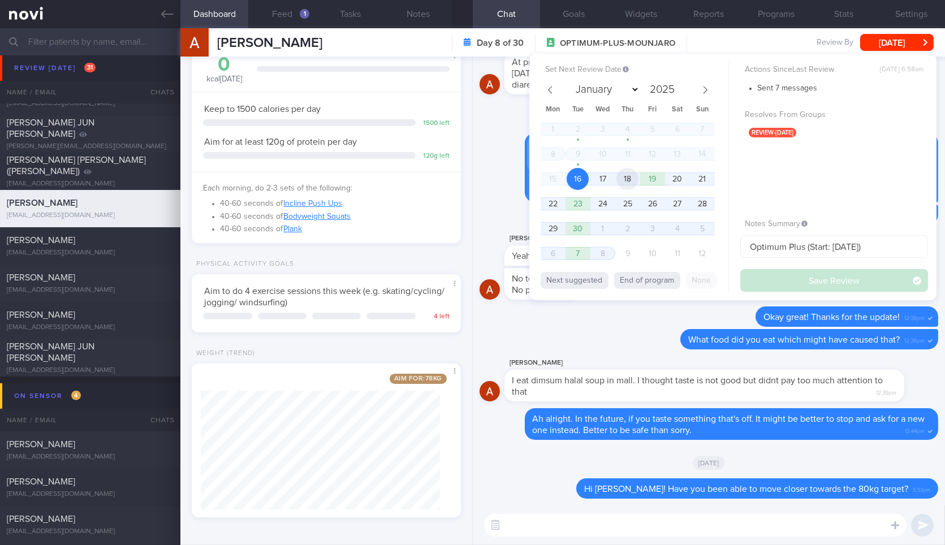
click at [622, 186] on span "18" at bounding box center [628, 179] width 22 height 22
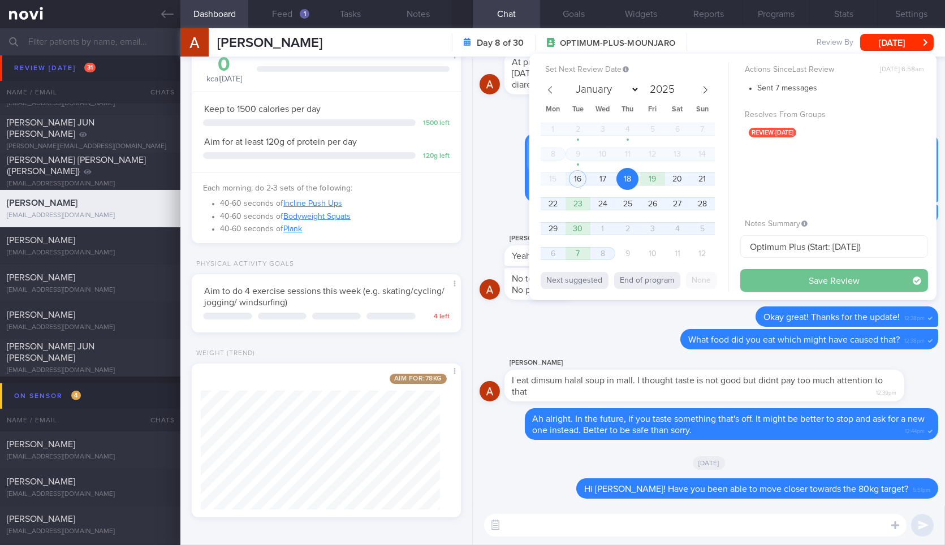
click at [765, 271] on button "Save Review" at bounding box center [834, 280] width 188 height 23
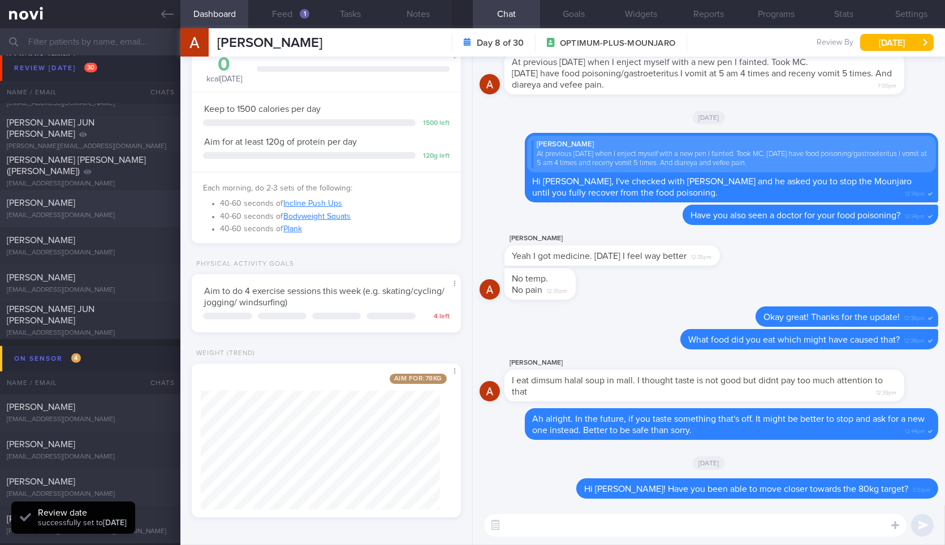
drag, startPoint x: 155, startPoint y: 20, endPoint x: 127, endPoint y: 201, distance: 183.7
click at [155, 20] on link at bounding box center [90, 14] width 180 height 28
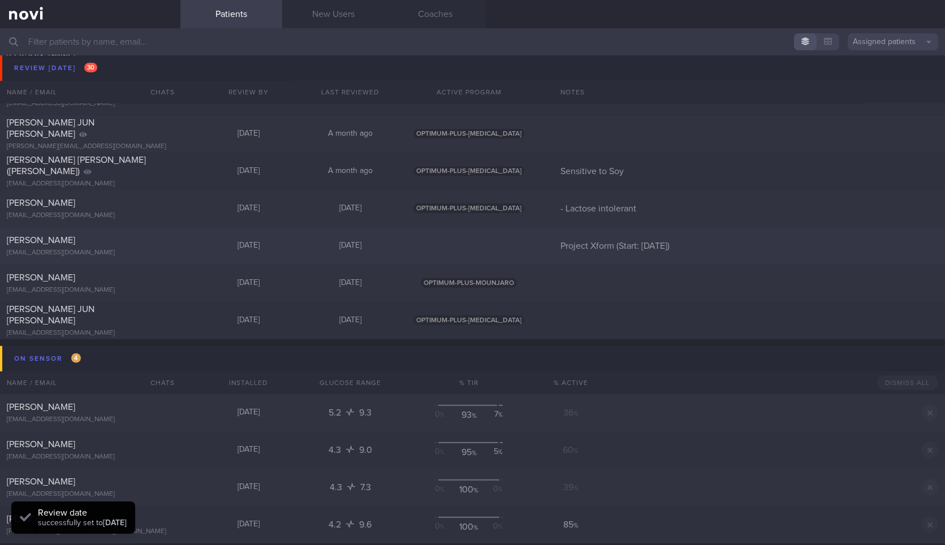
click at [131, 249] on div "[EMAIL_ADDRESS][DOMAIN_NAME]" at bounding box center [90, 253] width 167 height 8
select select "8"
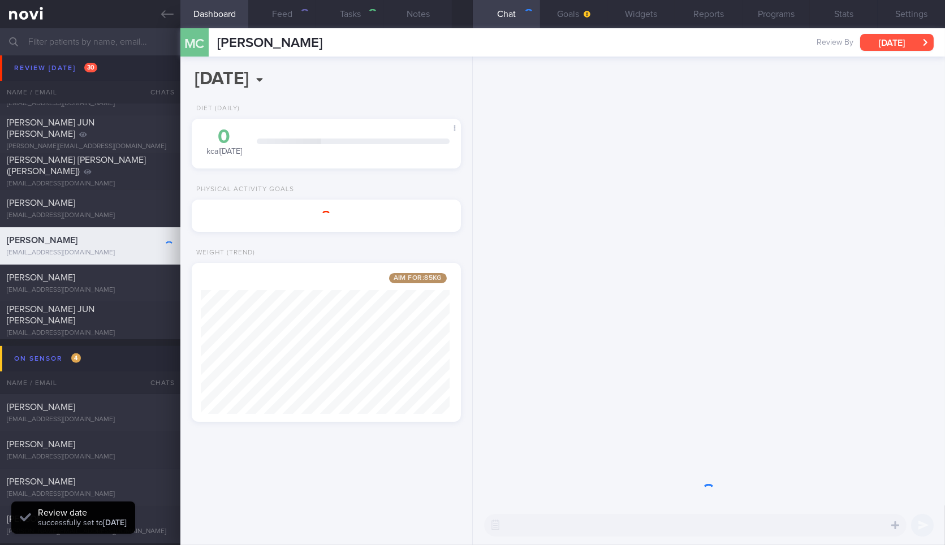
click at [881, 38] on button "[DATE]" at bounding box center [897, 42] width 74 height 17
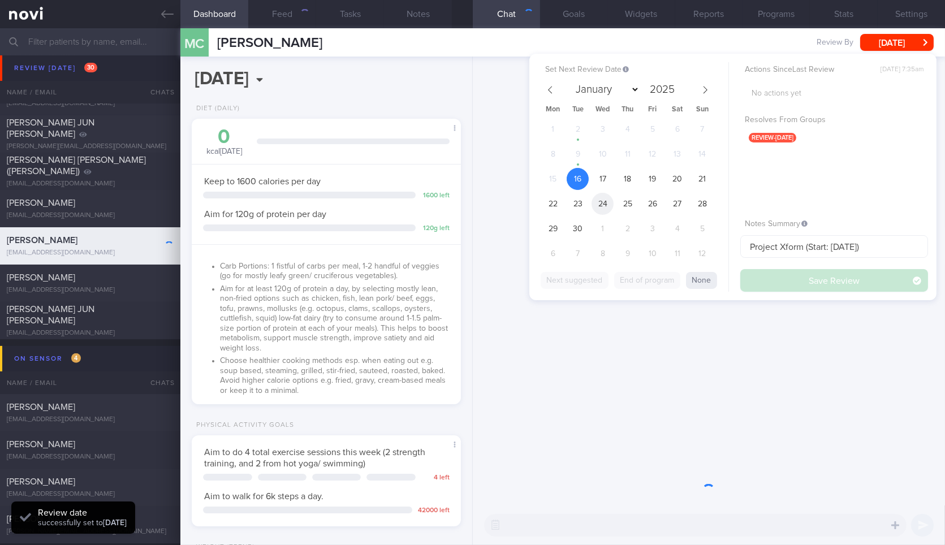
scroll to position [136, 239]
click at [585, 202] on span "23" at bounding box center [578, 204] width 22 height 22
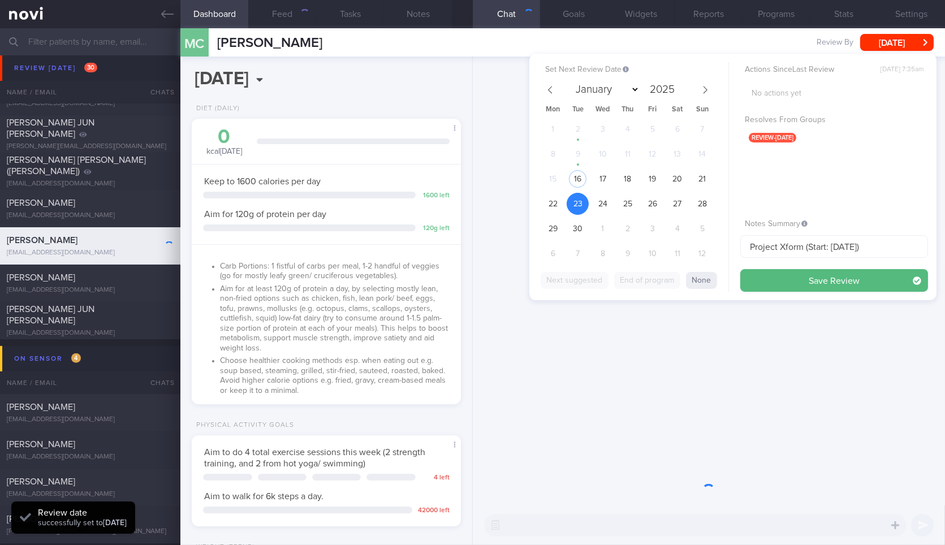
click at [784, 284] on button "Save Review" at bounding box center [834, 280] width 188 height 23
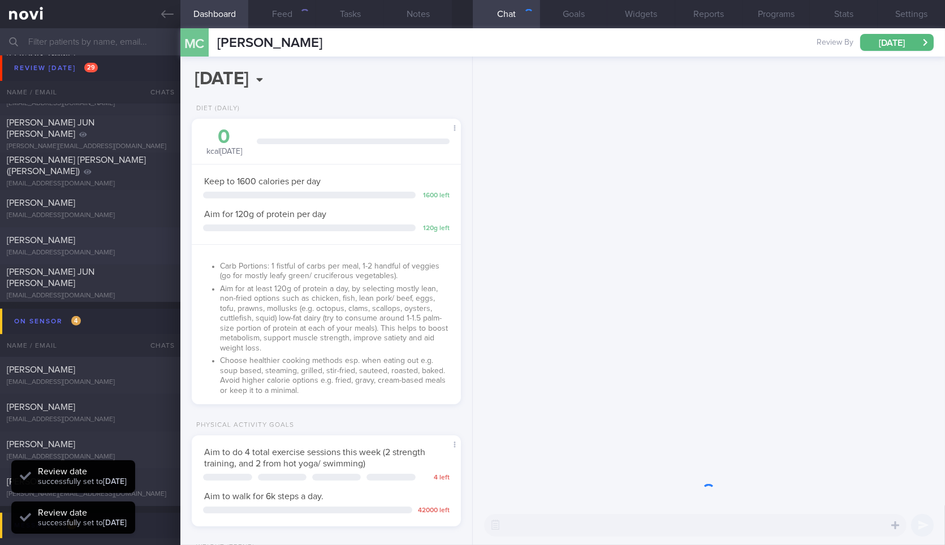
click at [162, 12] on icon at bounding box center [167, 14] width 12 height 12
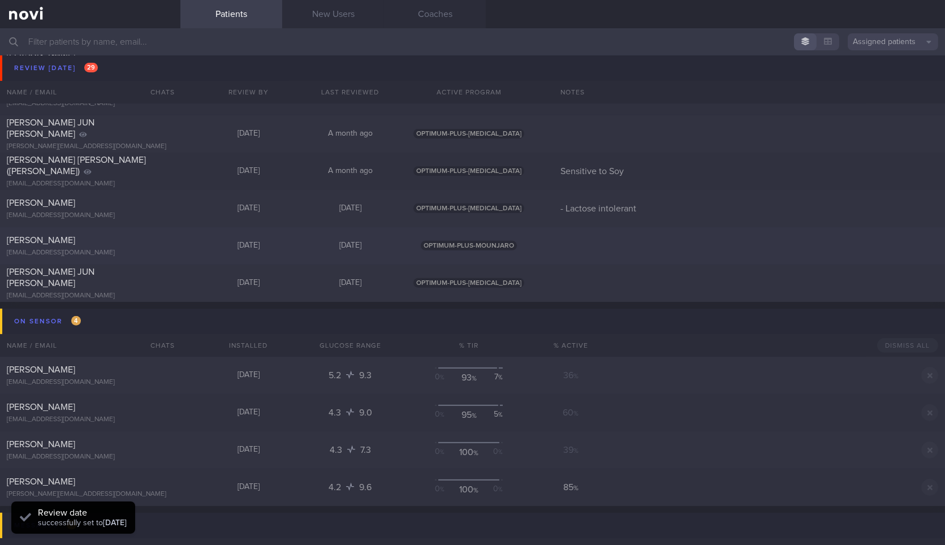
click at [160, 233] on div "Joanne jcrofskey@gmail.com Today 8 days ago OPTIMUM-PLUS-MOUNJARO" at bounding box center [472, 245] width 945 height 37
select select "8"
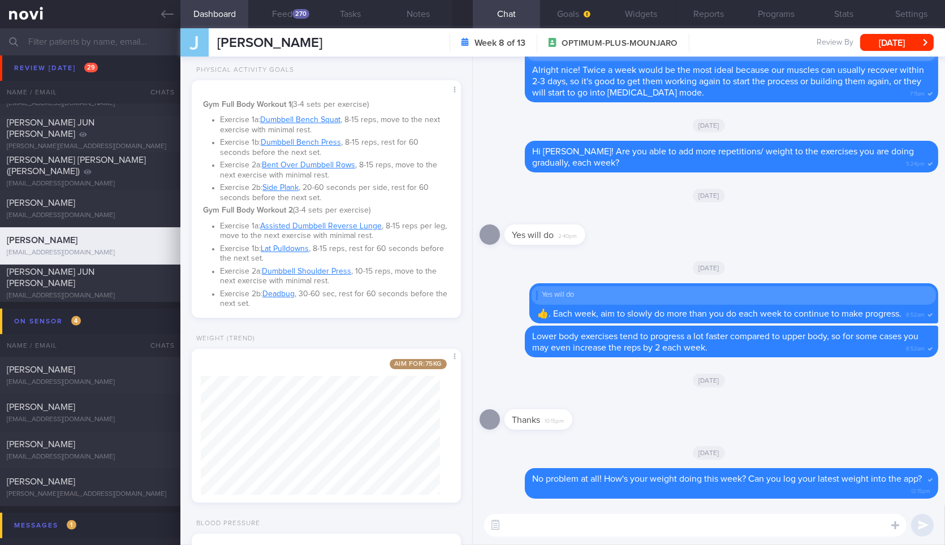
click at [552, 515] on textarea at bounding box center [695, 525] width 423 height 23
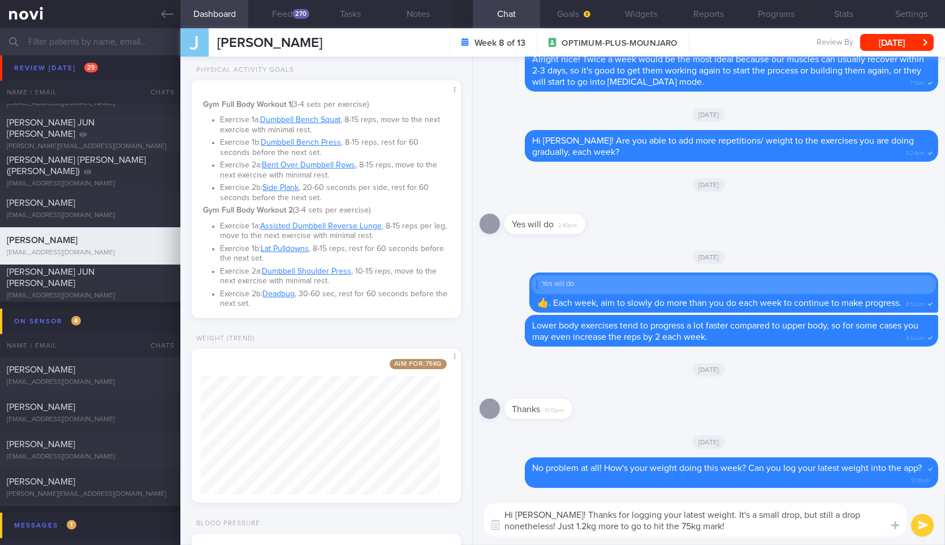
type textarea "Hi Joanne! Thanks for logging your latest weight. It's a small drop, but still …"
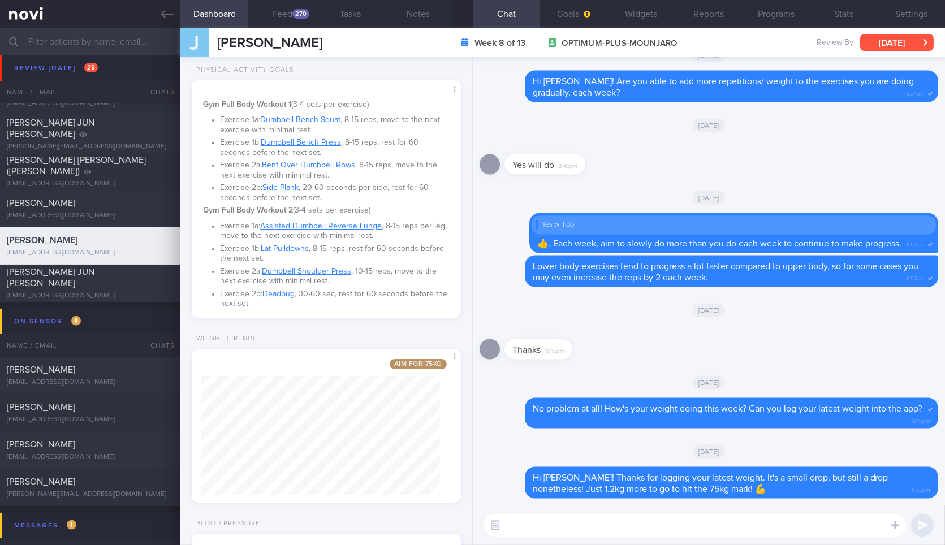
click at [915, 44] on button "[DATE]" at bounding box center [897, 42] width 74 height 17
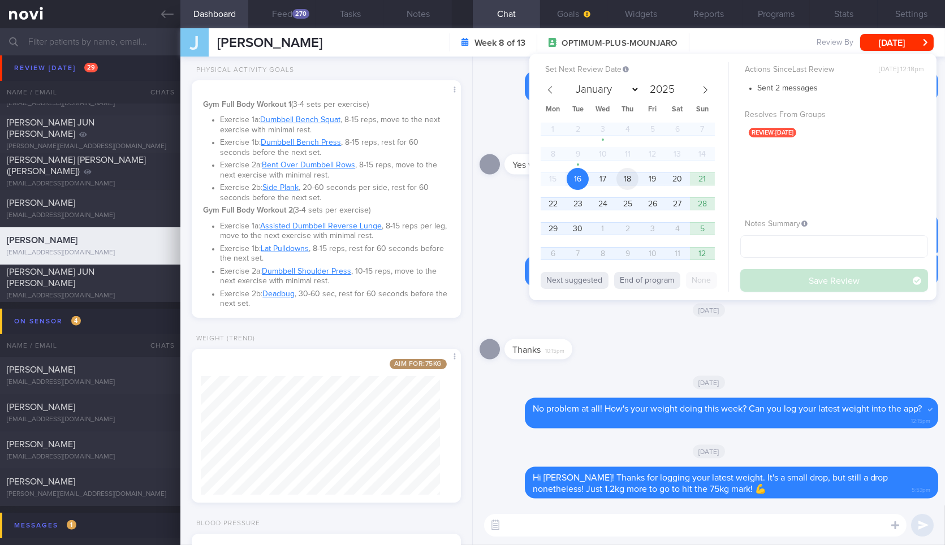
click at [633, 176] on span "18" at bounding box center [628, 179] width 22 height 22
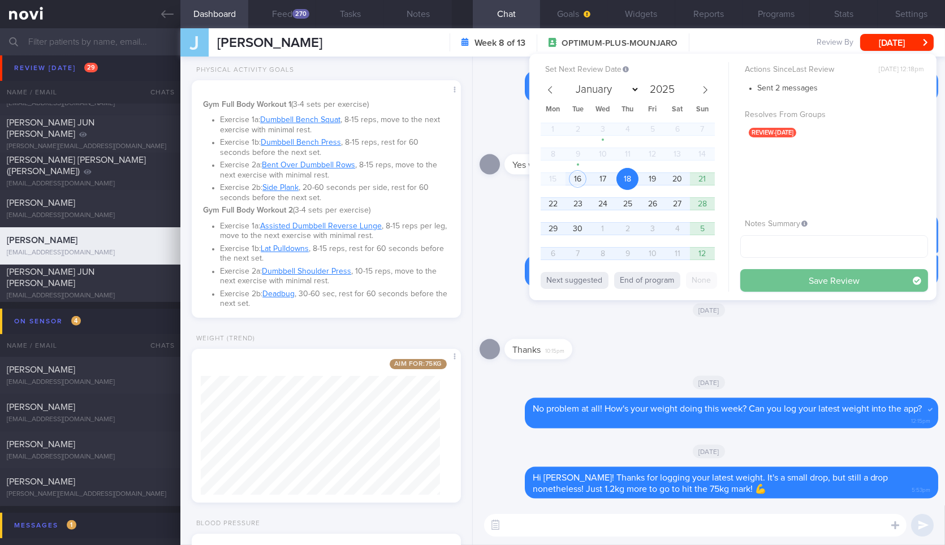
click at [798, 282] on button "Save Review" at bounding box center [834, 280] width 188 height 23
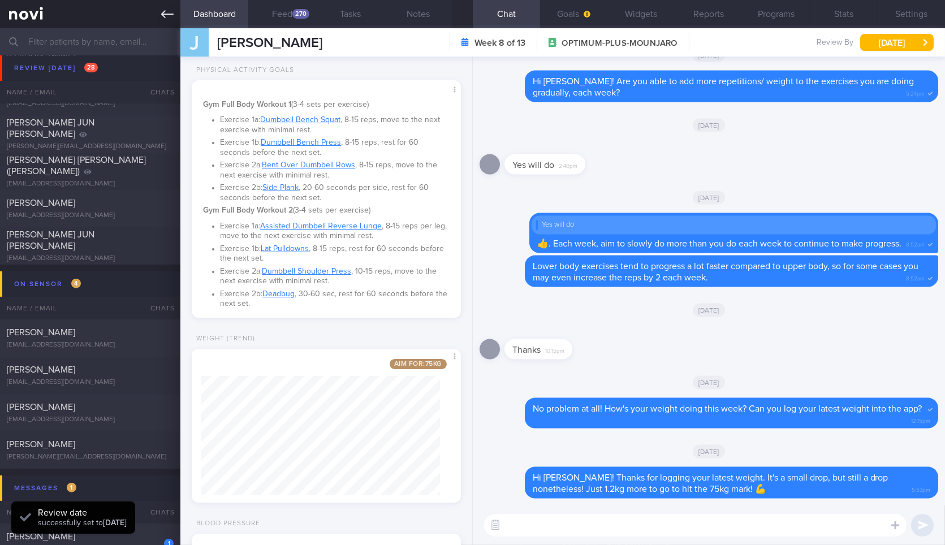
click at [168, 21] on link at bounding box center [90, 14] width 180 height 28
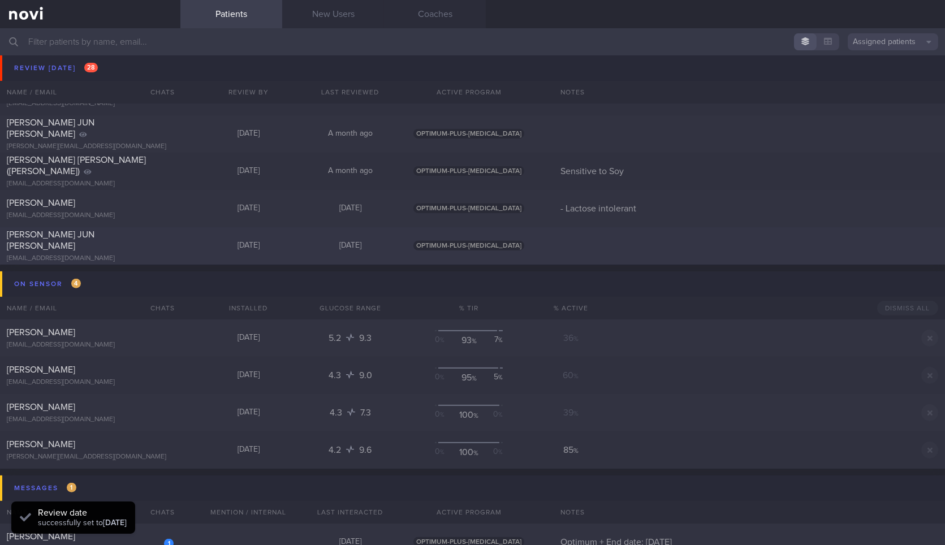
click at [167, 242] on div "[PERSON_NAME] JUN [PERSON_NAME]" at bounding box center [89, 240] width 164 height 23
select select "8"
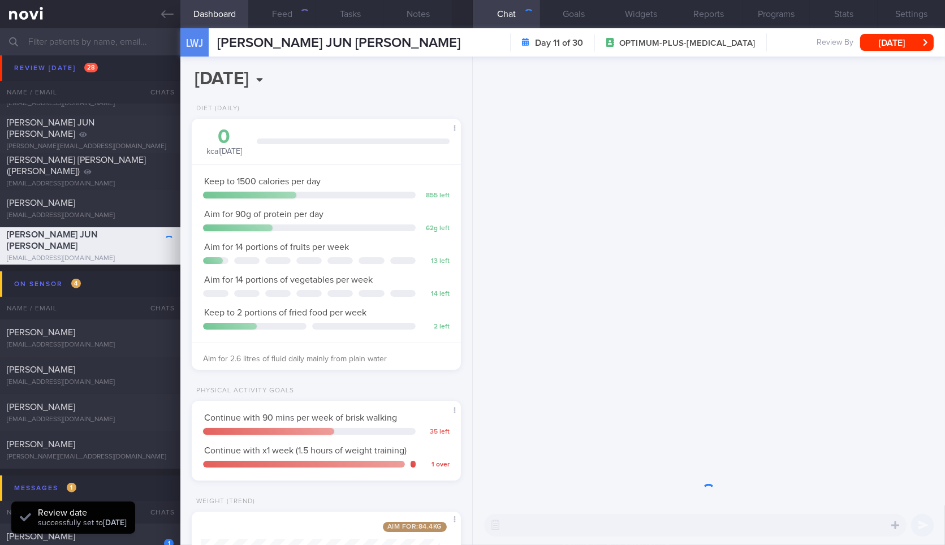
scroll to position [136, 239]
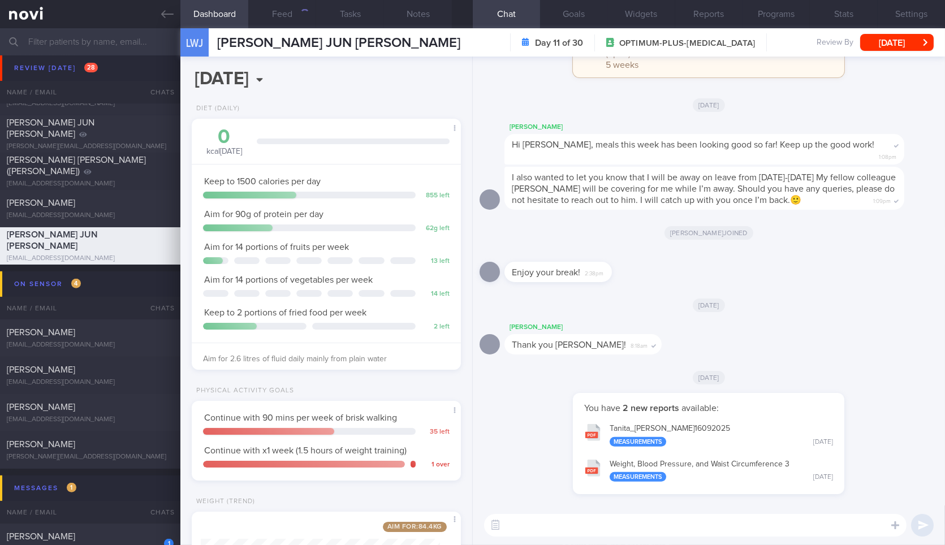
click at [729, 515] on textarea at bounding box center [695, 525] width 423 height 23
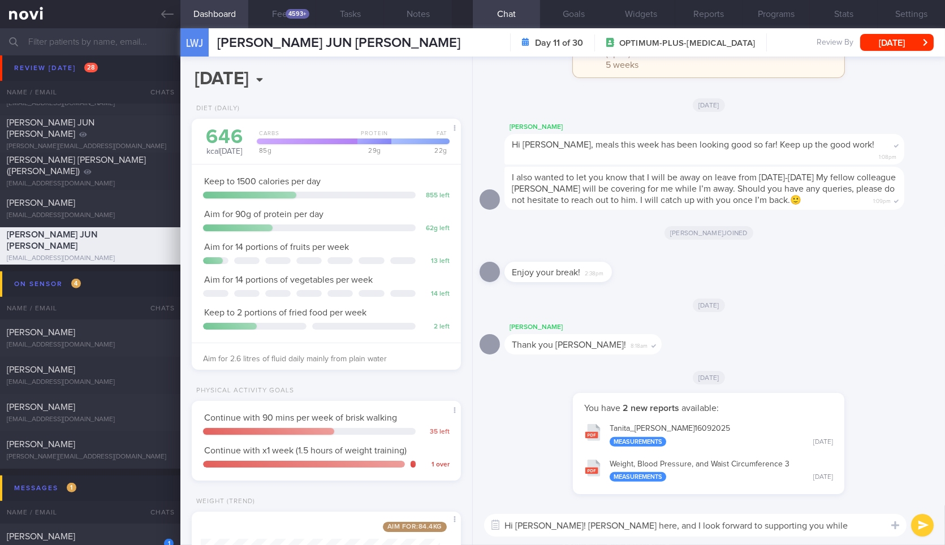
scroll to position [0, 0]
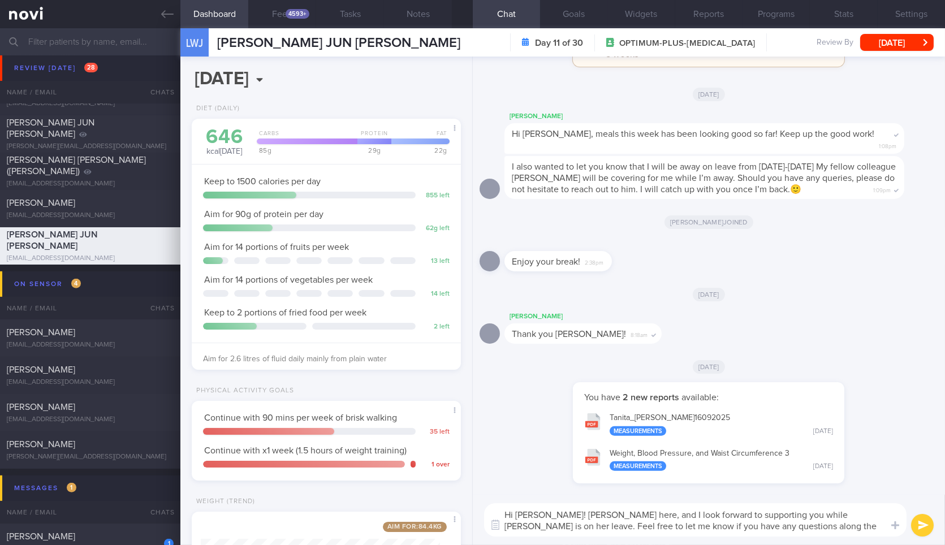
type textarea "Hi Janus! Sylvester here, and I look forward to supporting you while Sharon is …"
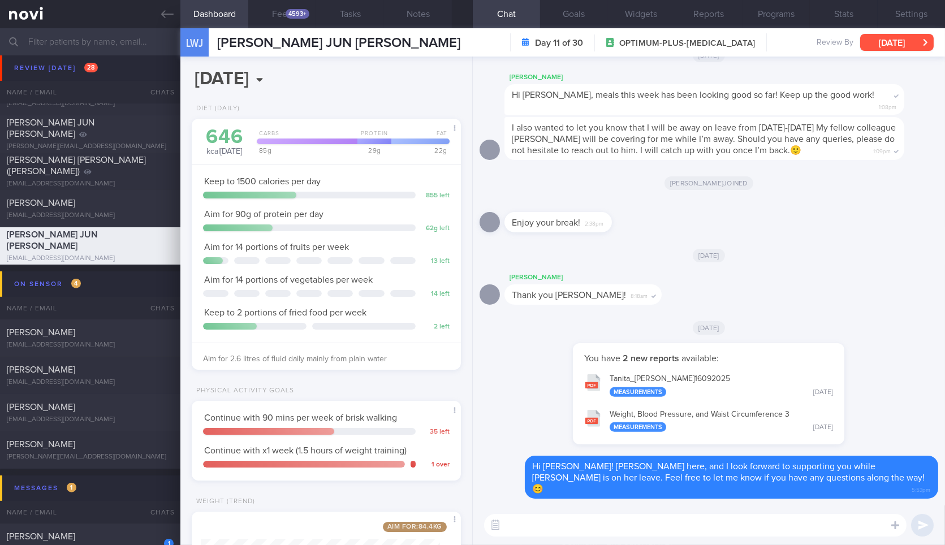
click at [900, 48] on button "[DATE]" at bounding box center [897, 42] width 74 height 17
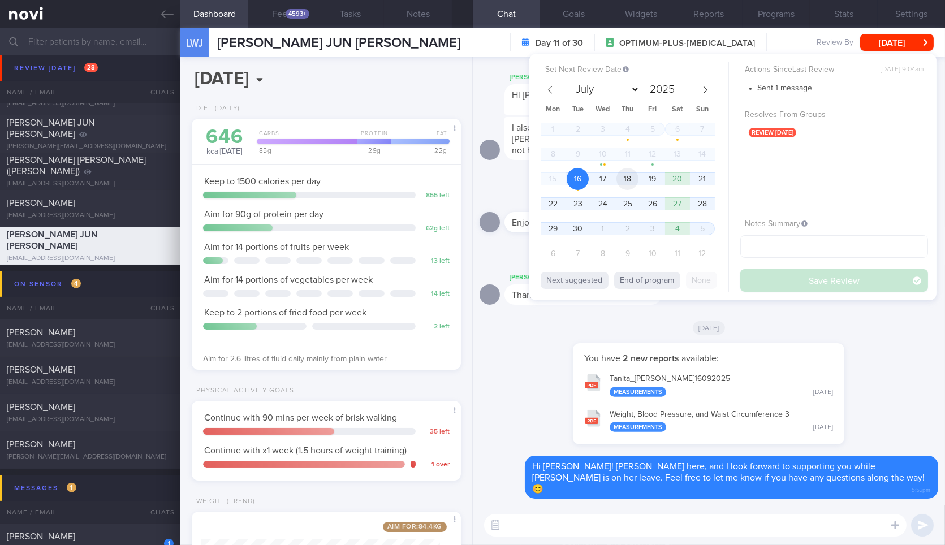
click at [625, 179] on span "18" at bounding box center [628, 179] width 22 height 22
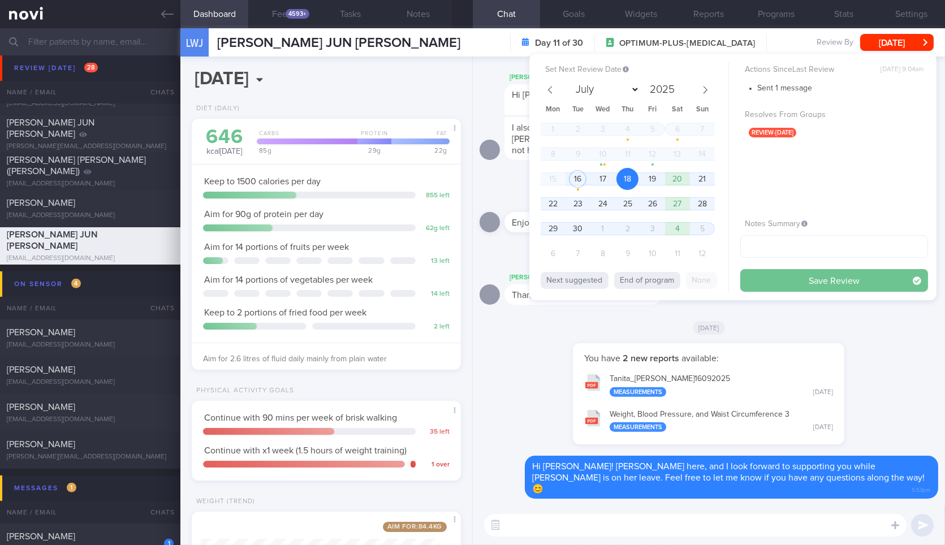
click at [787, 279] on button "Save Review" at bounding box center [834, 280] width 188 height 23
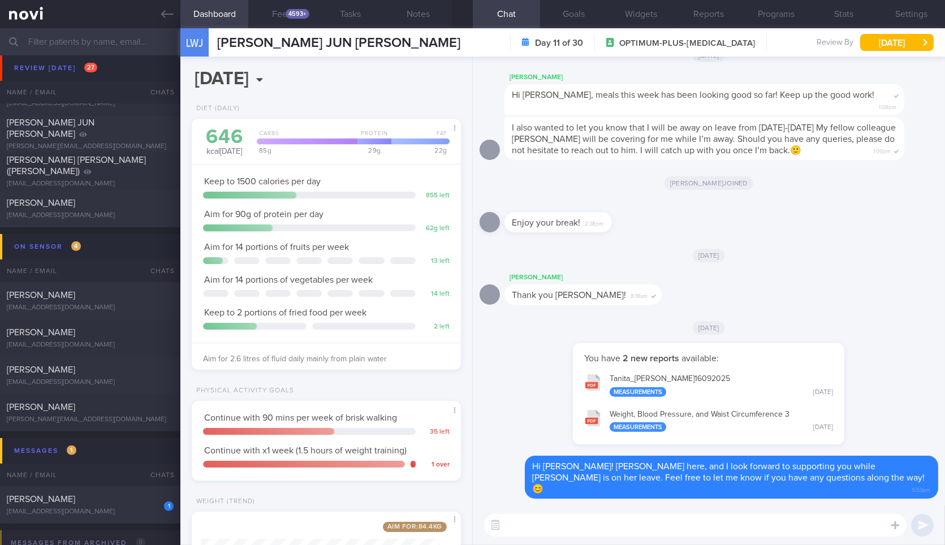
click at [686, 390] on button "Tanita_ LIM WEI JUN JANUS_ 16092025 Measurements Today" at bounding box center [709, 385] width 260 height 36
click at [160, 214] on div "[EMAIL_ADDRESS][DOMAIN_NAME]" at bounding box center [90, 216] width 167 height 8
type input "- Lactose intolerant"
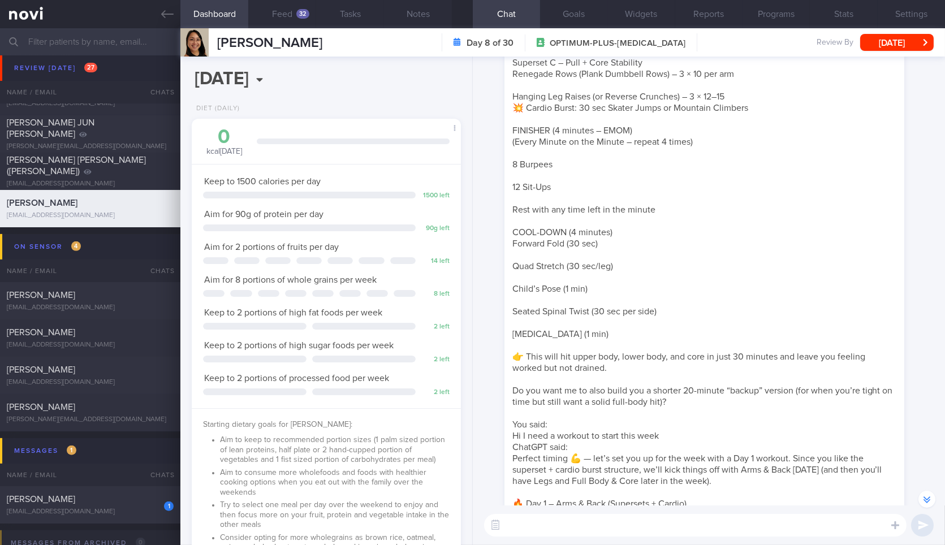
scroll to position [-717, 0]
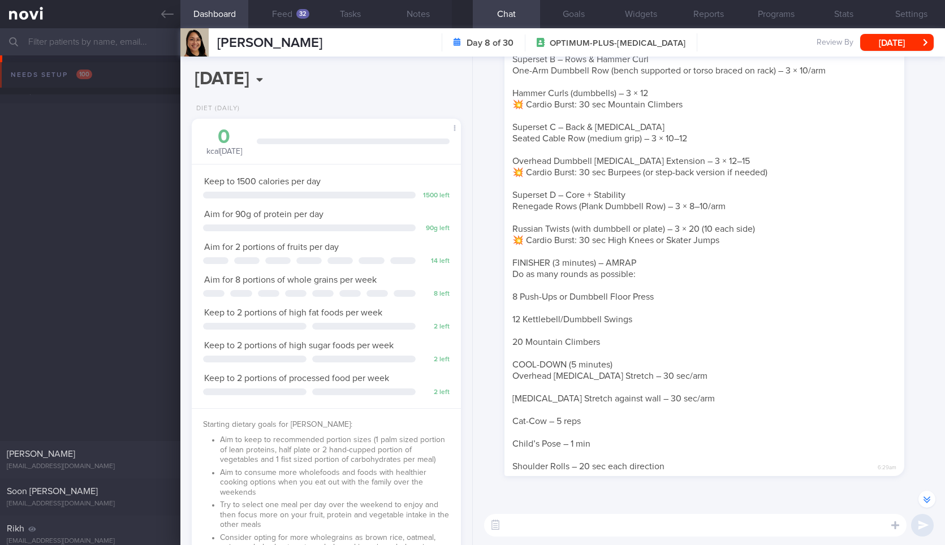
select select "8"
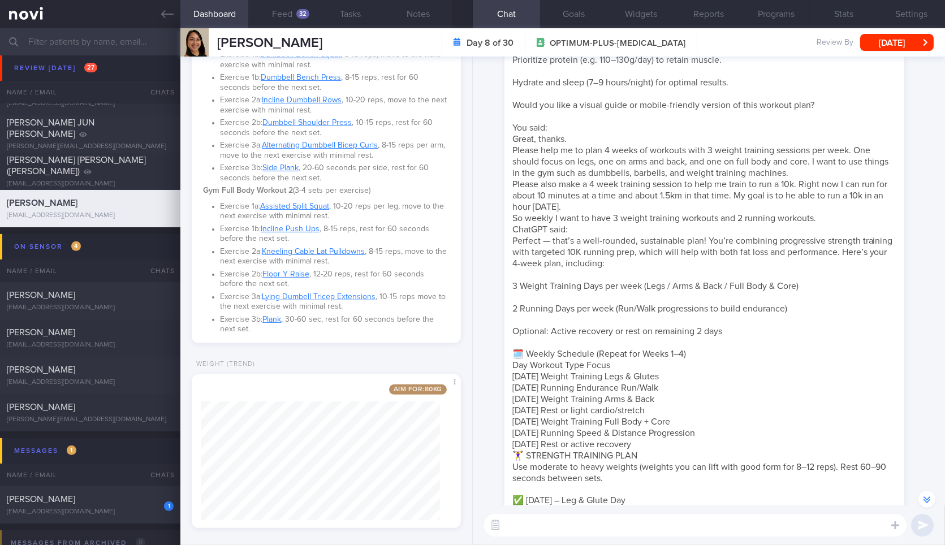
scroll to position [-14524, 0]
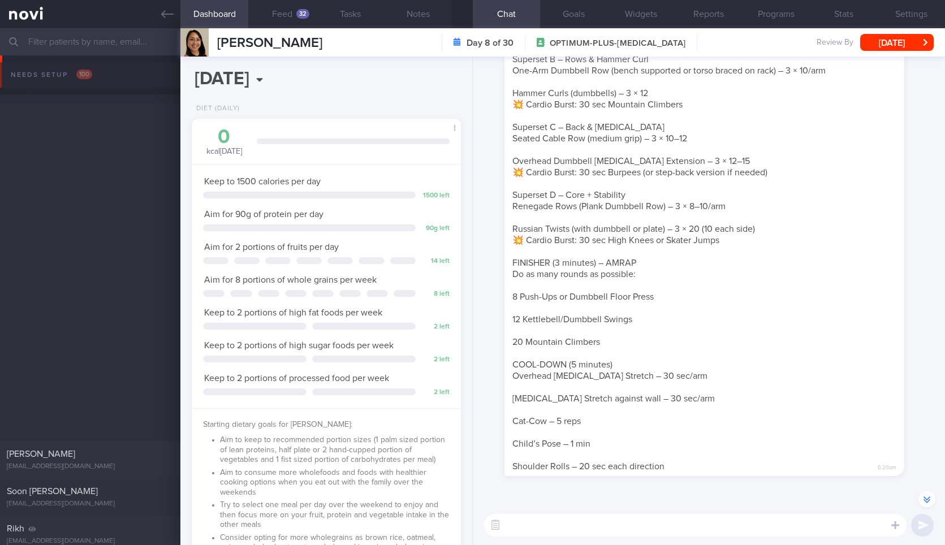
select select "8"
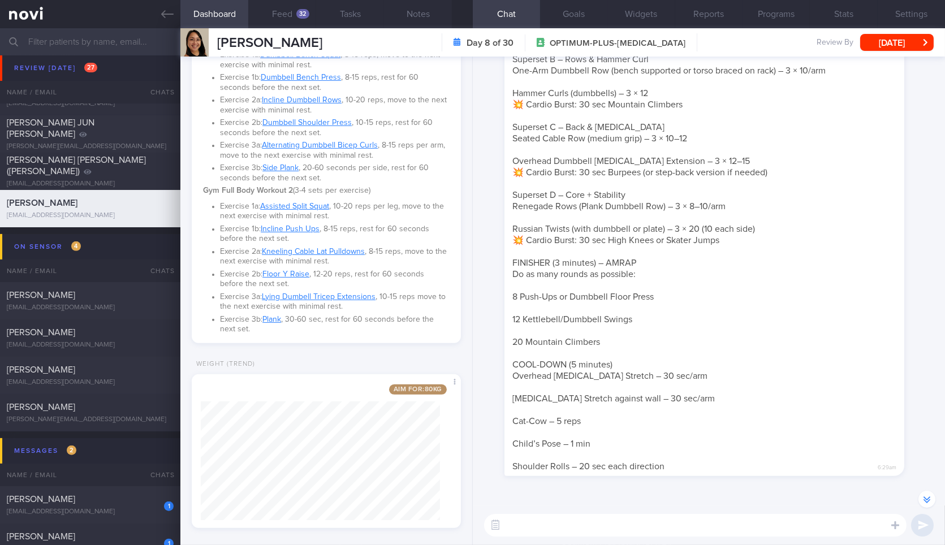
scroll to position [-14524, 0]
